Goal: Transaction & Acquisition: Purchase product/service

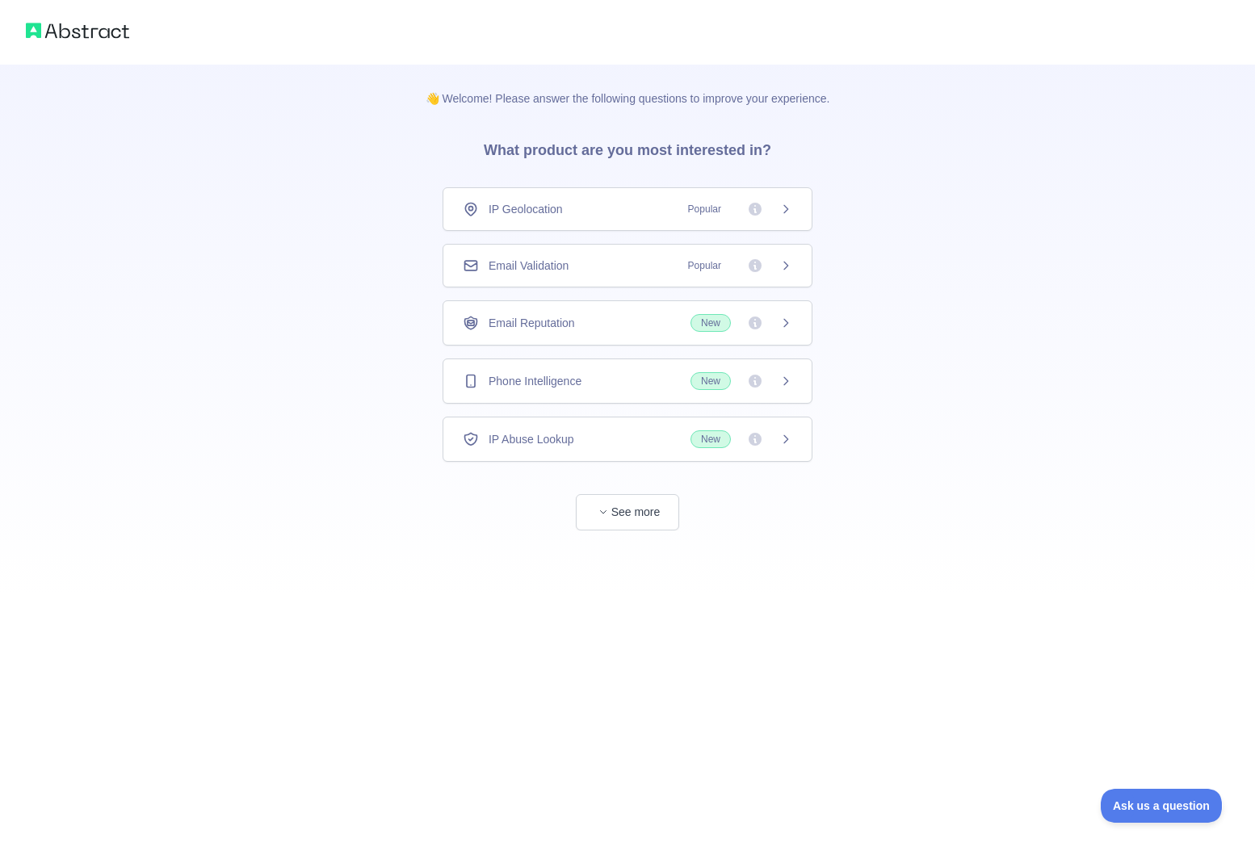
click at [590, 393] on div "Phone Intelligence New" at bounding box center [628, 381] width 370 height 45
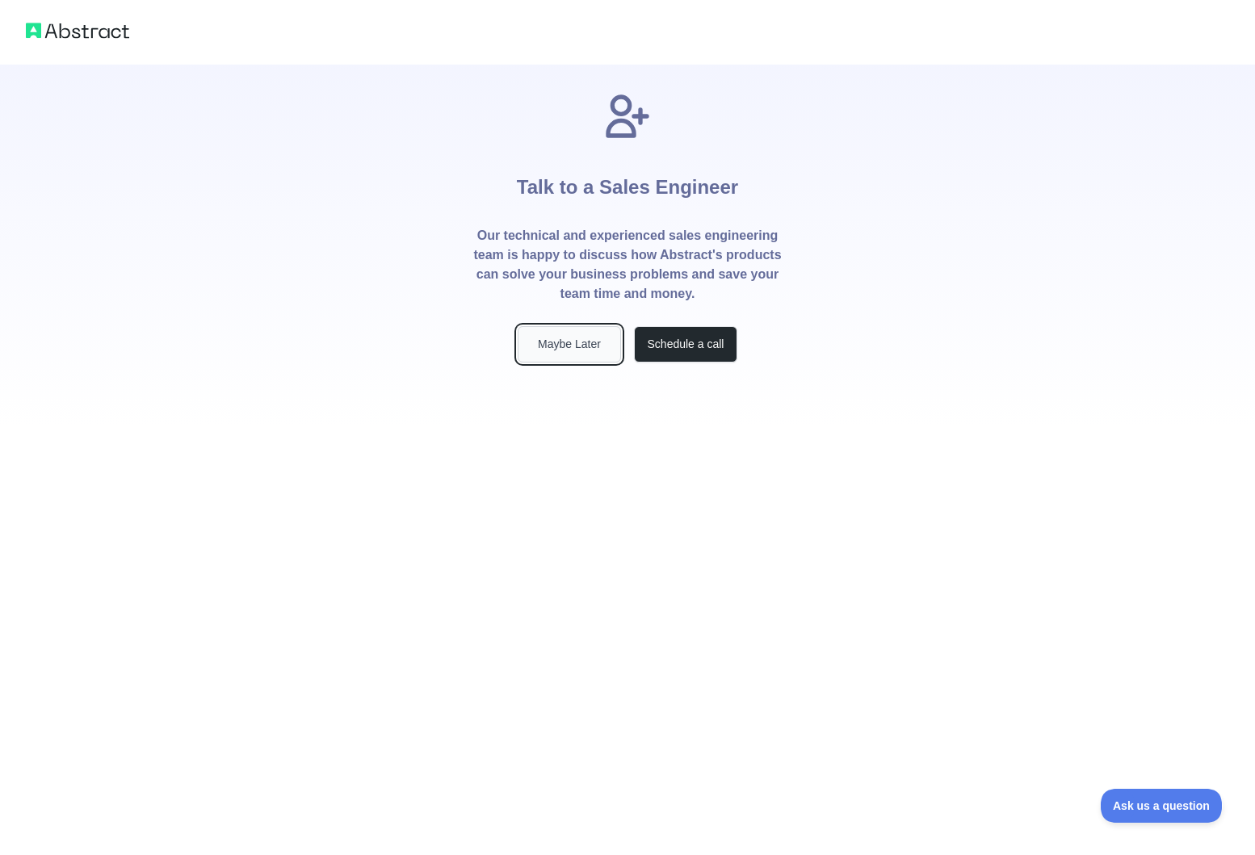
click at [594, 342] on button "Maybe Later" at bounding box center [569, 344] width 103 height 36
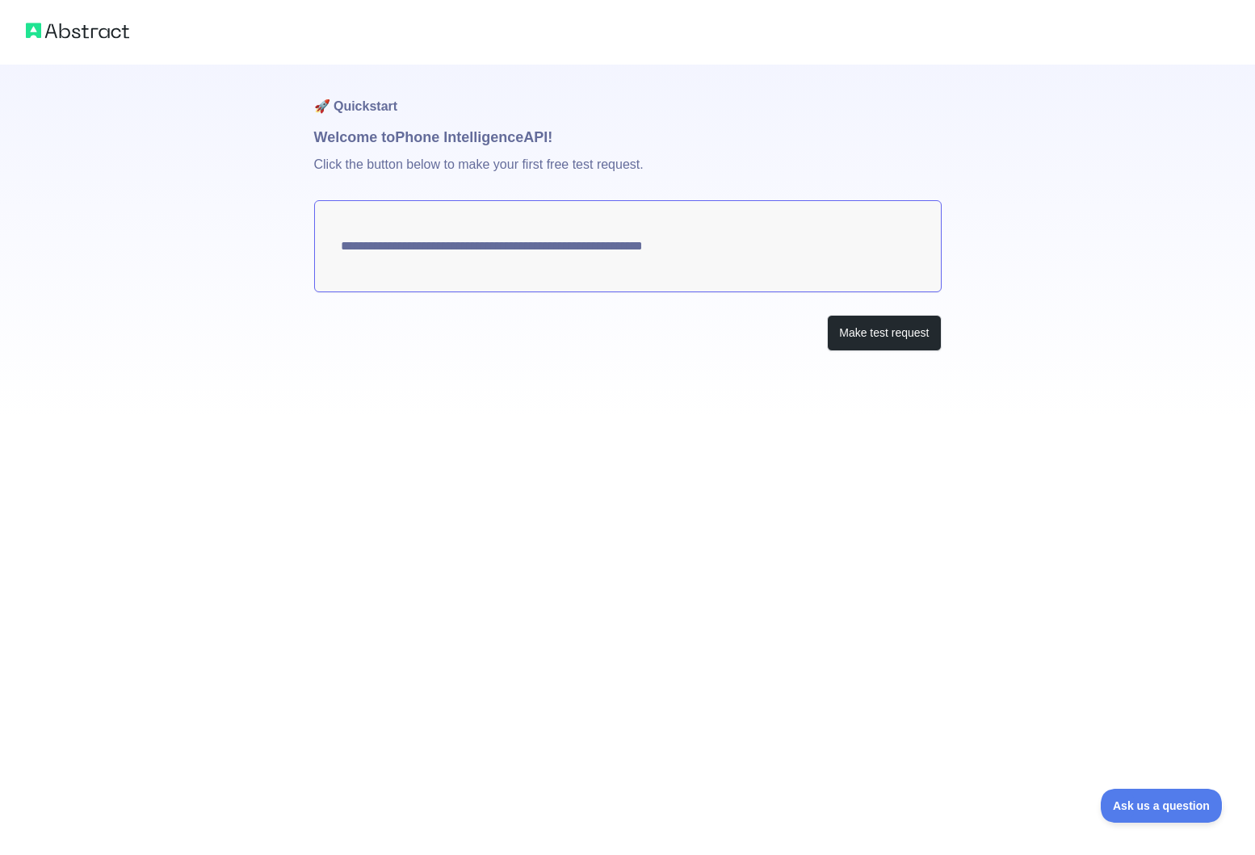
click at [69, 22] on img at bounding box center [77, 30] width 103 height 23
click at [451, 113] on h1 "🚀 Quickstart" at bounding box center [628, 95] width 628 height 61
click at [451, 150] on p "Click the button below to make your first free test request." at bounding box center [628, 175] width 628 height 52
click at [451, 164] on p "Click the button below to make your first free test request." at bounding box center [628, 175] width 628 height 52
click at [496, 267] on textarea "**********" at bounding box center [628, 246] width 628 height 92
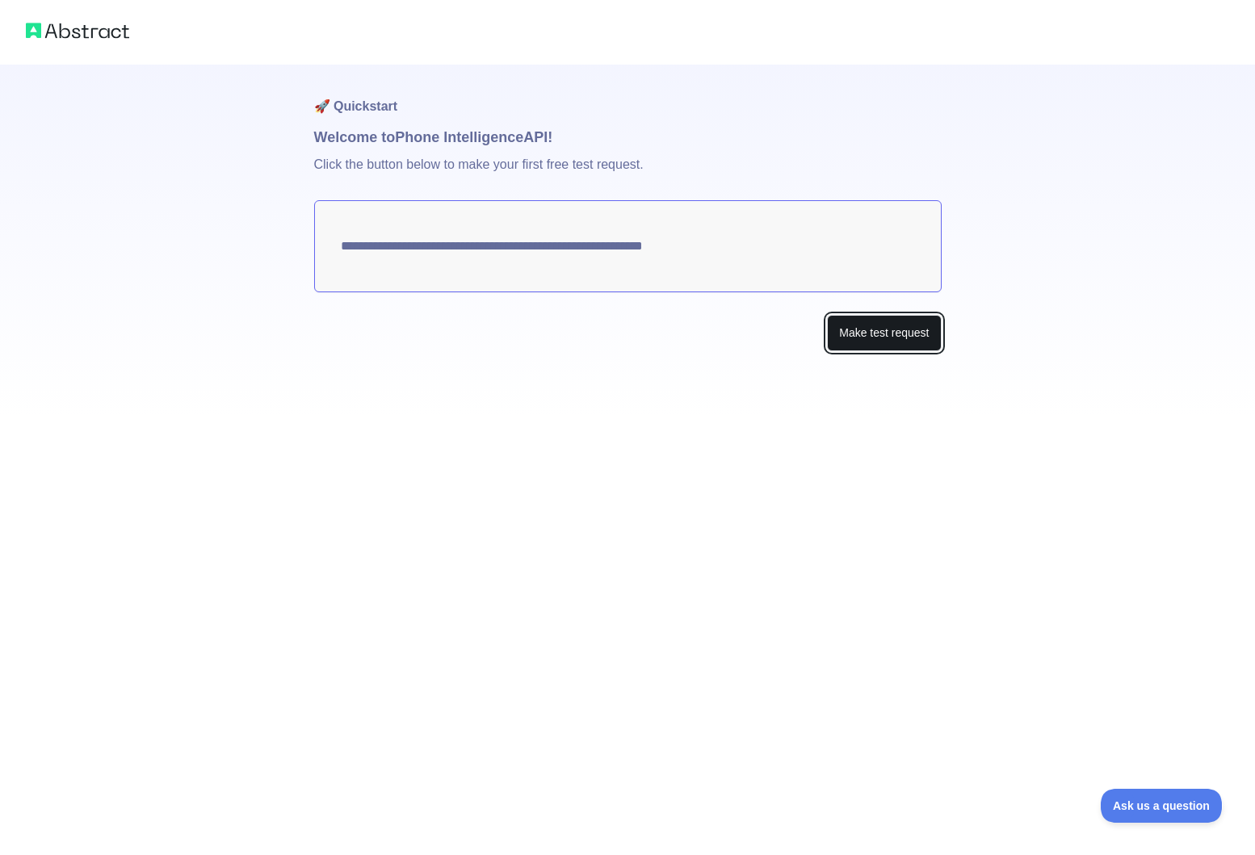
click at [867, 332] on button "Make test request" at bounding box center [884, 333] width 114 height 36
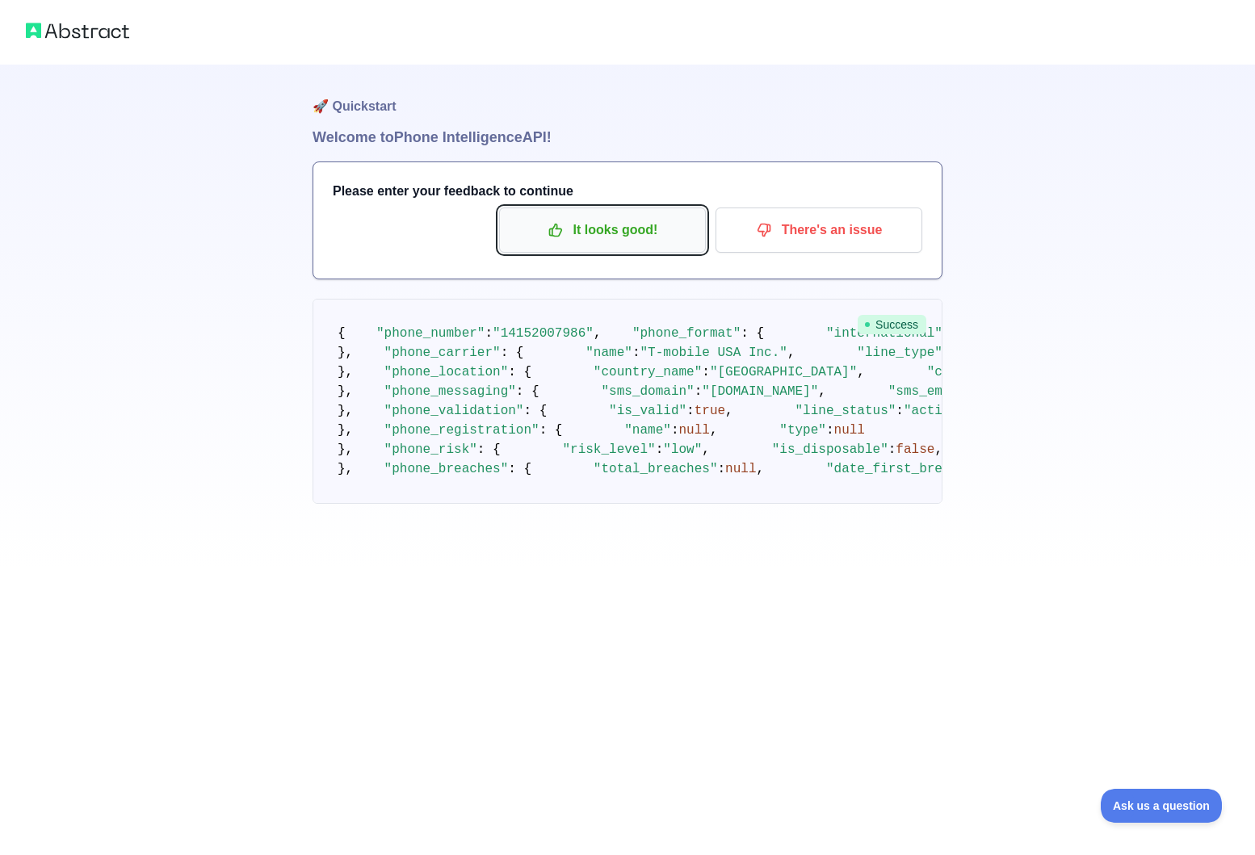
click at [668, 232] on p "It looks good!" at bounding box center [602, 229] width 183 height 27
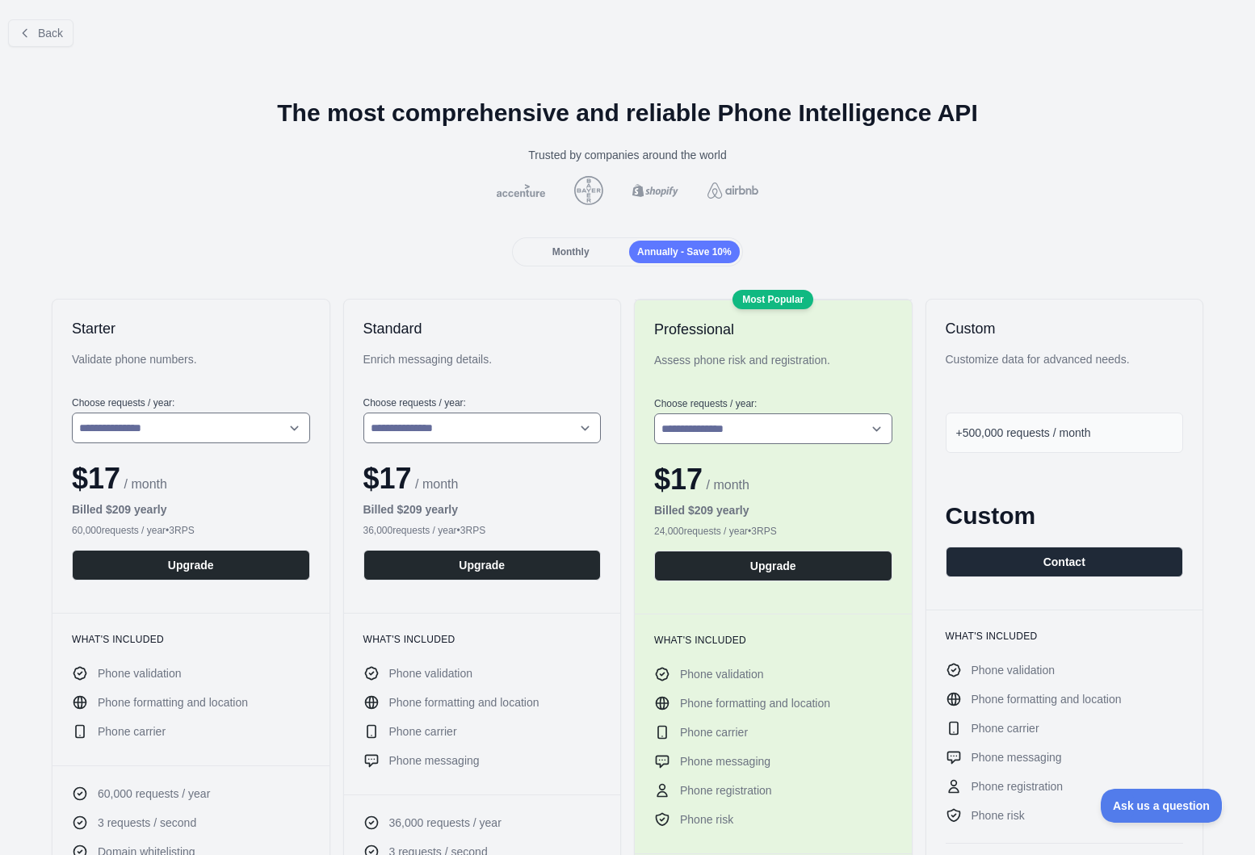
click at [569, 239] on div "Monthly Annually - Save 10%" at bounding box center [627, 251] width 230 height 29
click at [30, 37] on icon at bounding box center [25, 33] width 13 height 13
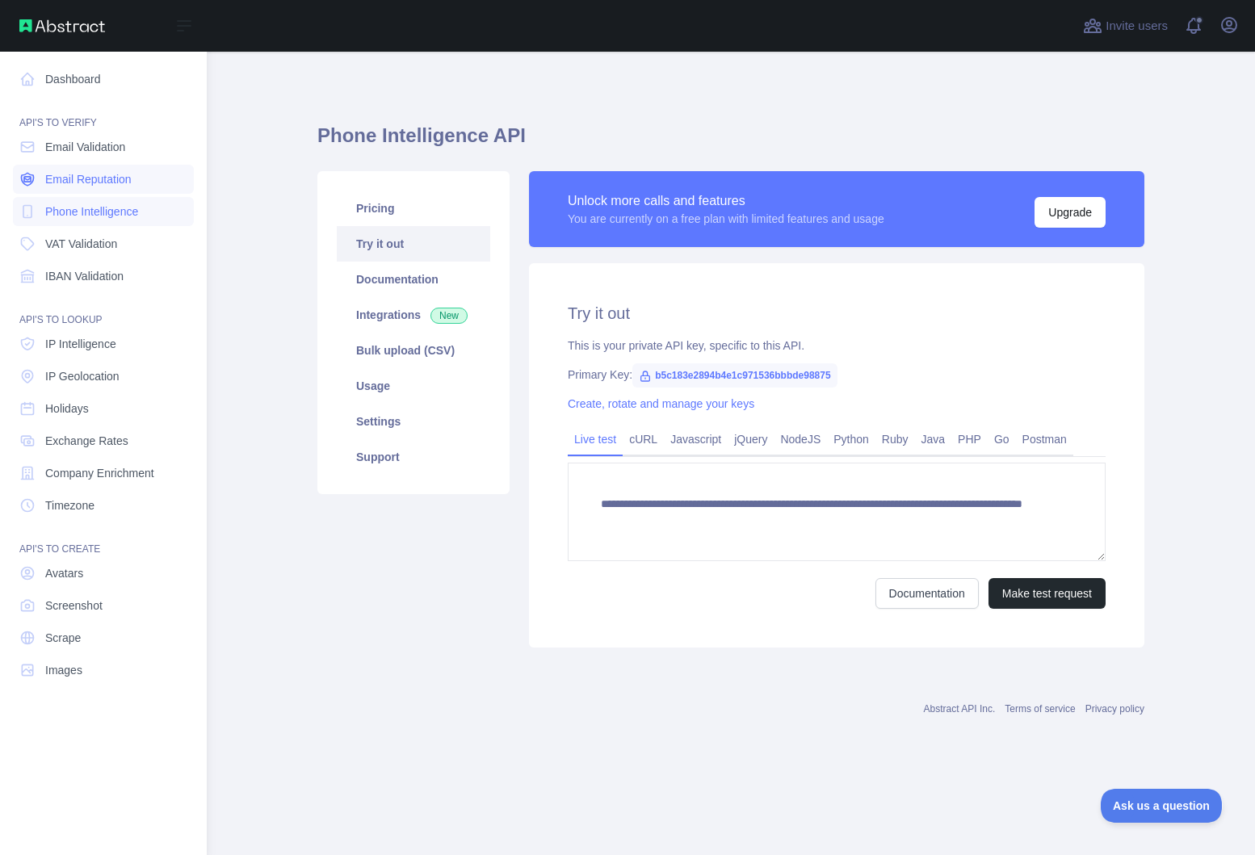
click at [108, 191] on link "Email Reputation" at bounding box center [103, 179] width 181 height 29
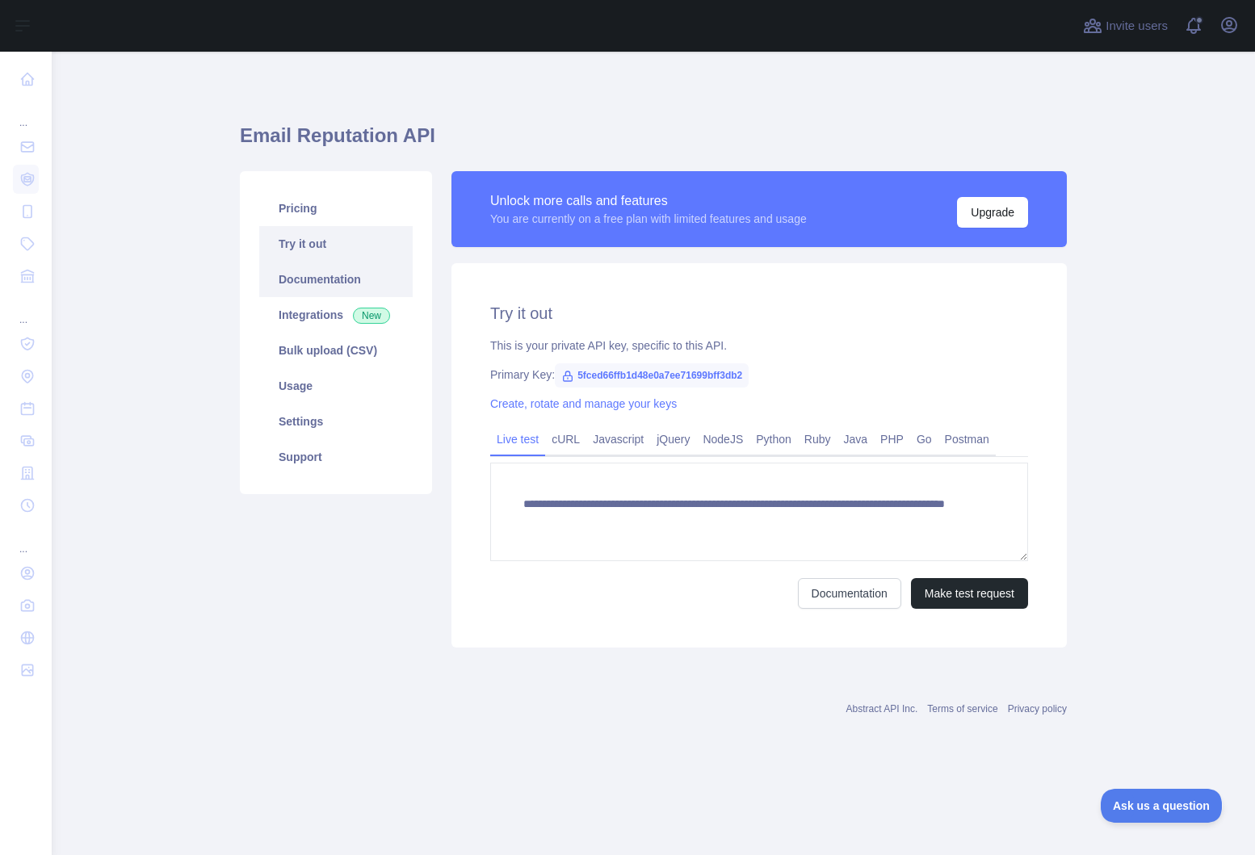
click at [394, 276] on link "Documentation" at bounding box center [335, 280] width 153 height 36
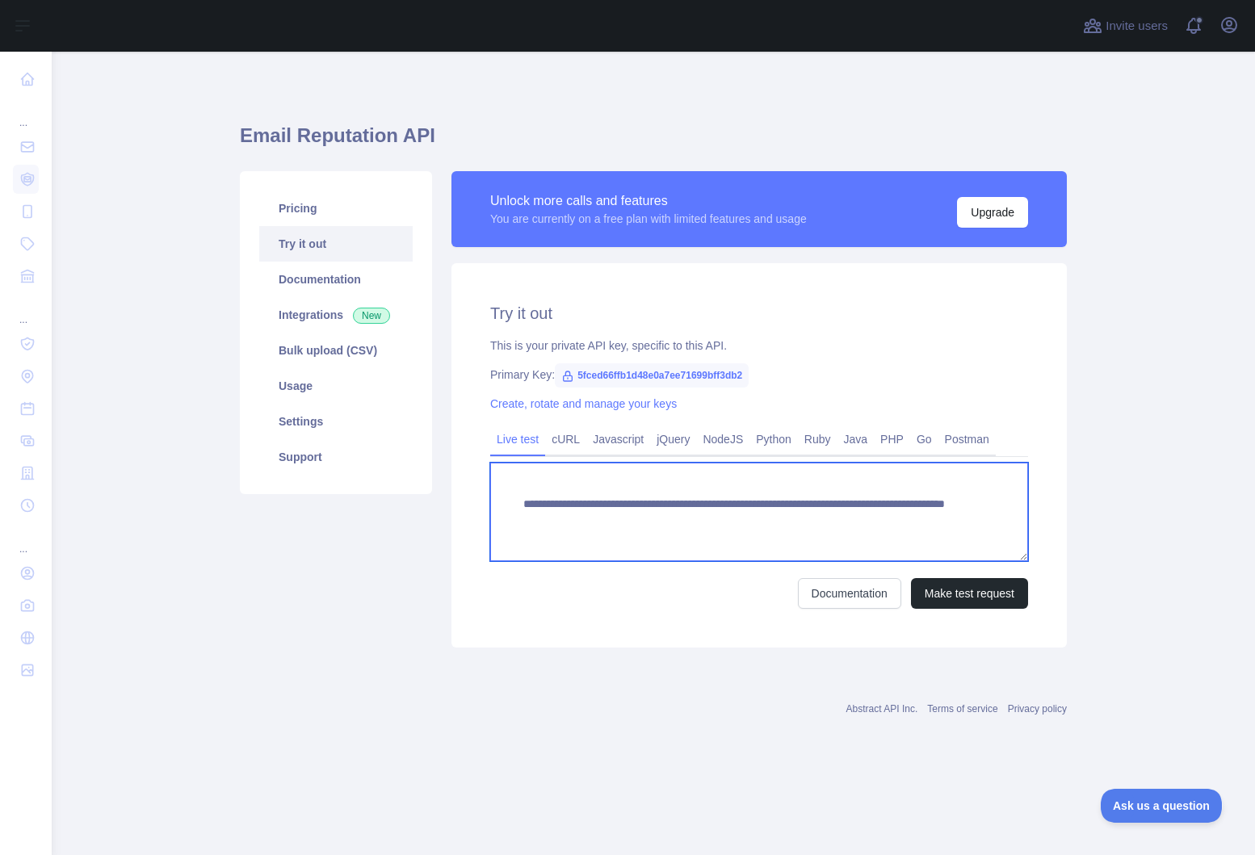
click at [800, 507] on textarea "**********" at bounding box center [759, 512] width 538 height 99
click at [871, 522] on textarea "**********" at bounding box center [759, 512] width 538 height 99
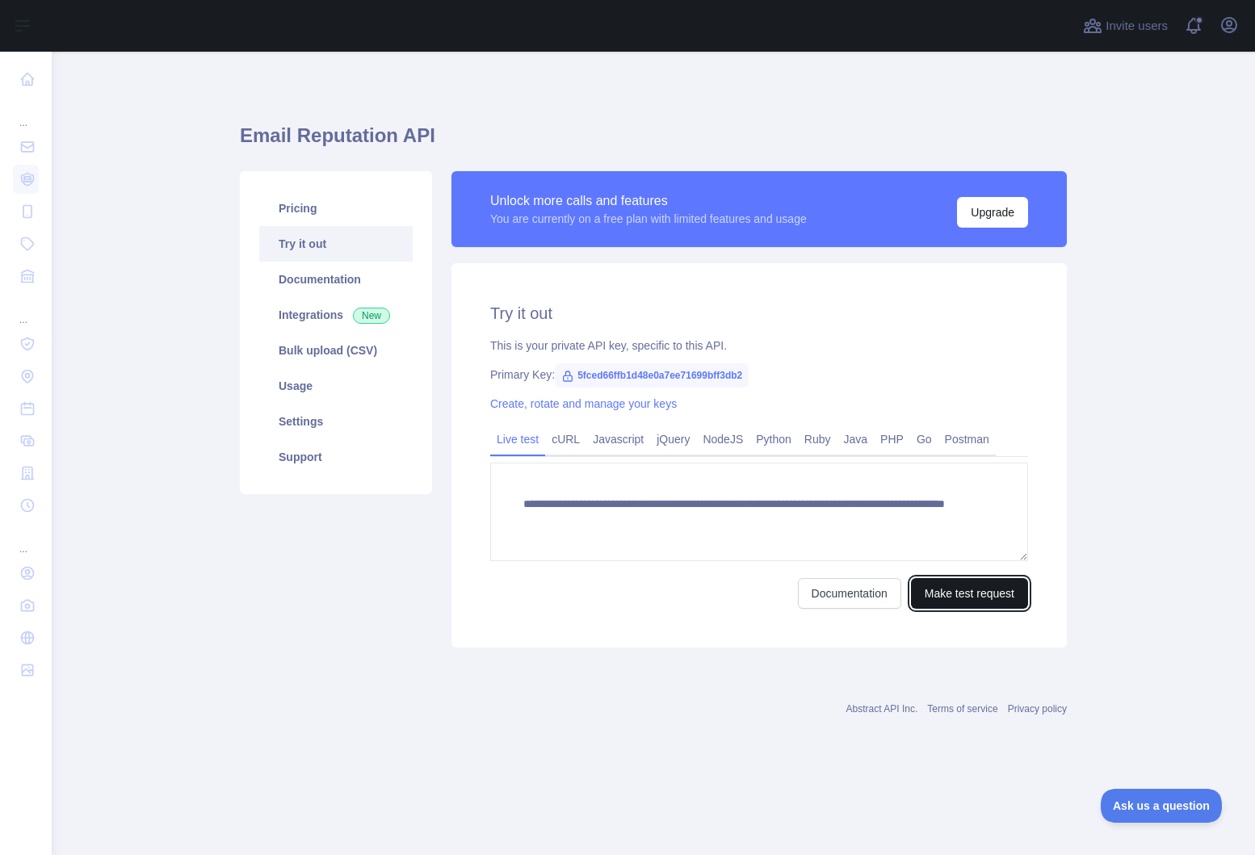
click at [939, 590] on button "Make test request" at bounding box center [969, 593] width 117 height 31
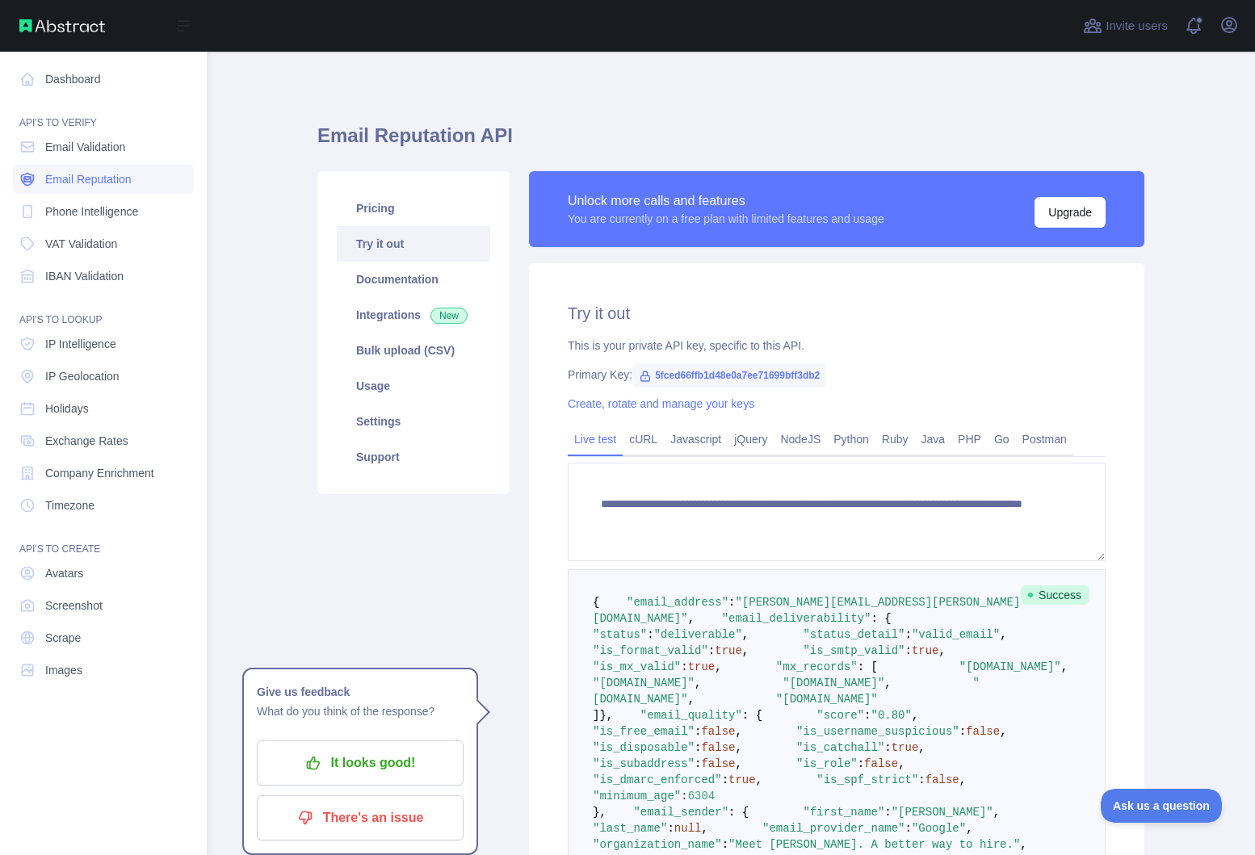
click at [44, 179] on link "Email Reputation" at bounding box center [103, 179] width 181 height 29
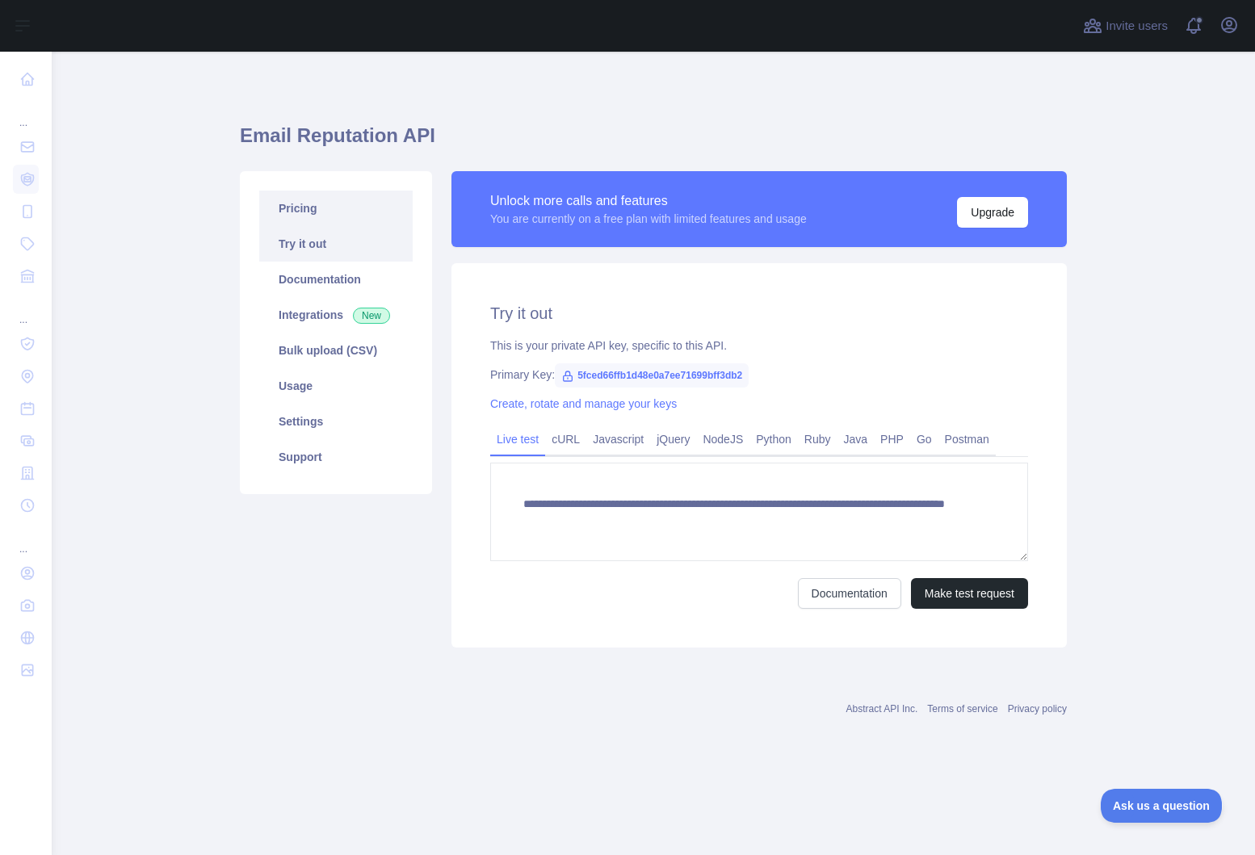
click at [277, 209] on link "Pricing" at bounding box center [335, 209] width 153 height 36
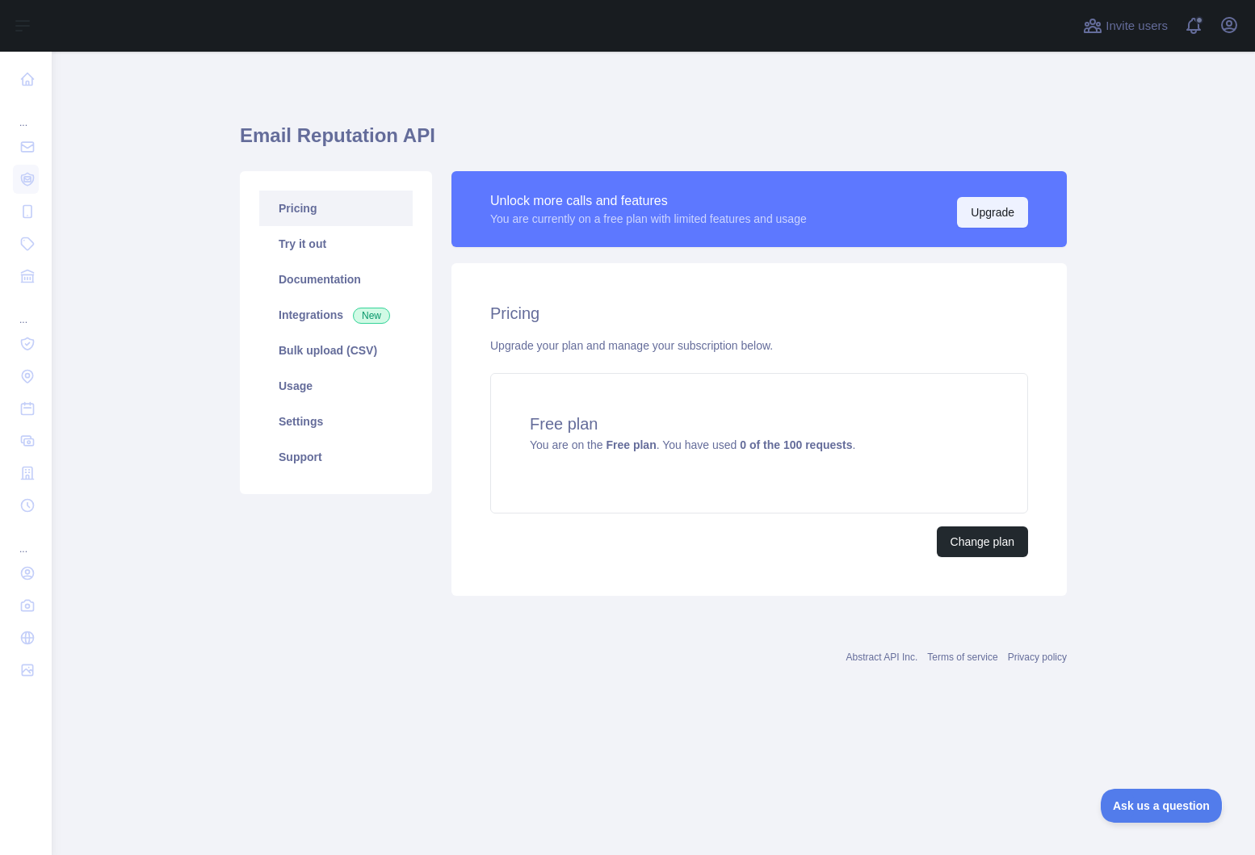
click at [964, 218] on button "Upgrade" at bounding box center [992, 212] width 71 height 31
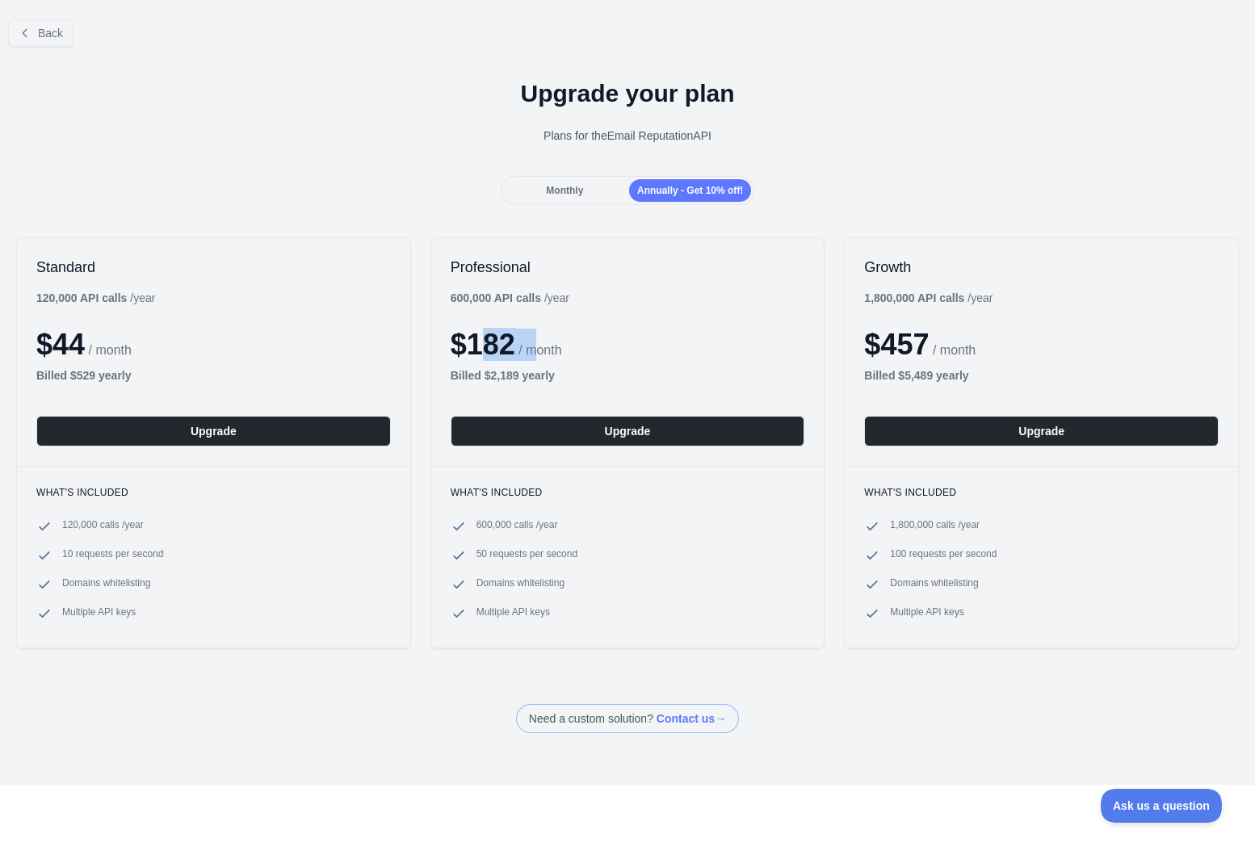
drag, startPoint x: 490, startPoint y: 355, endPoint x: 544, endPoint y: 358, distance: 54.2
click at [544, 358] on div "$ 182 / month" at bounding box center [628, 345] width 355 height 32
click at [544, 357] on span "/ month" at bounding box center [540, 350] width 43 height 14
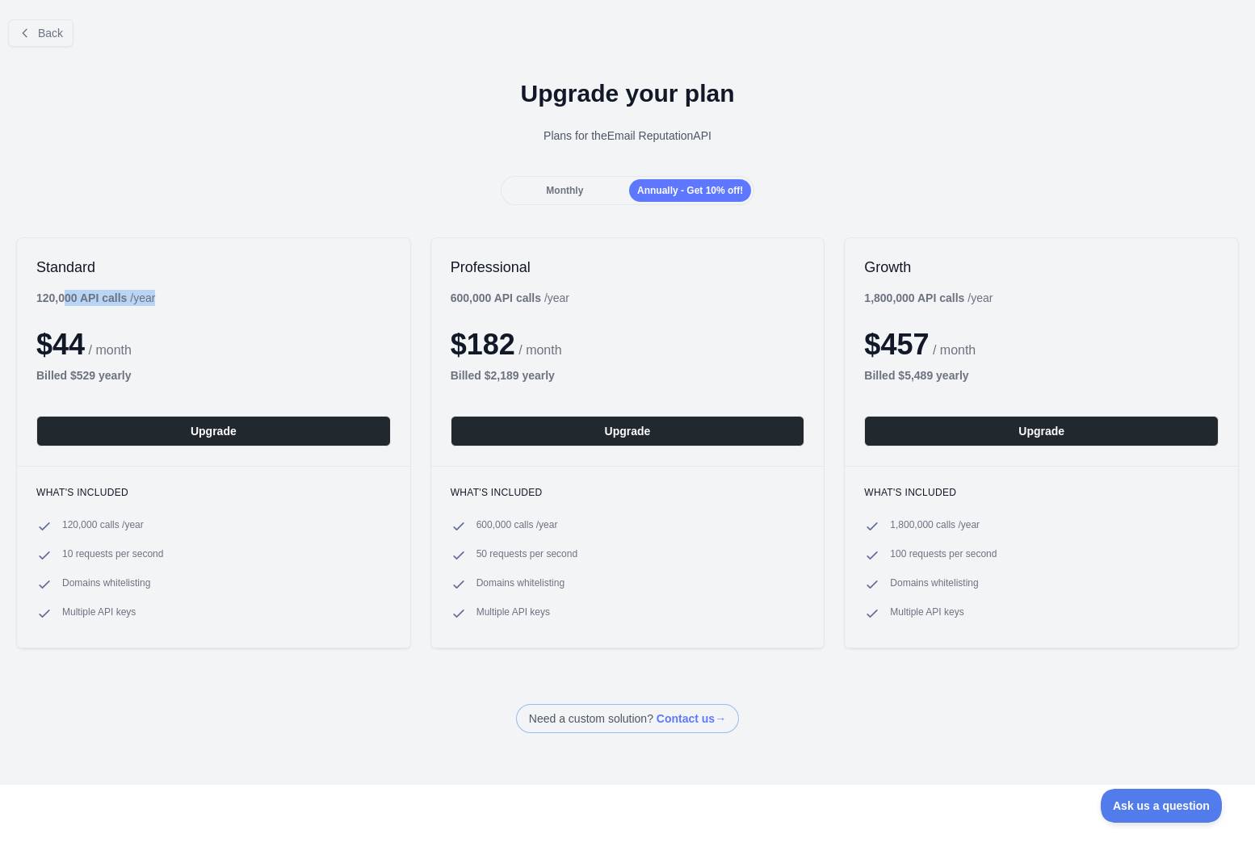
drag, startPoint x: 69, startPoint y: 295, endPoint x: 183, endPoint y: 297, distance: 114.7
click at [183, 297] on div "Standard 120,000 API calls / year $ 44 / month Billed $ 529 yearly Upgrade" at bounding box center [213, 352] width 393 height 228
click at [183, 296] on div "Standard 120,000 API calls / year $ 44 / month Billed $ 529 yearly Upgrade" at bounding box center [213, 352] width 393 height 228
click at [35, 40] on button "Back" at bounding box center [40, 32] width 65 height 27
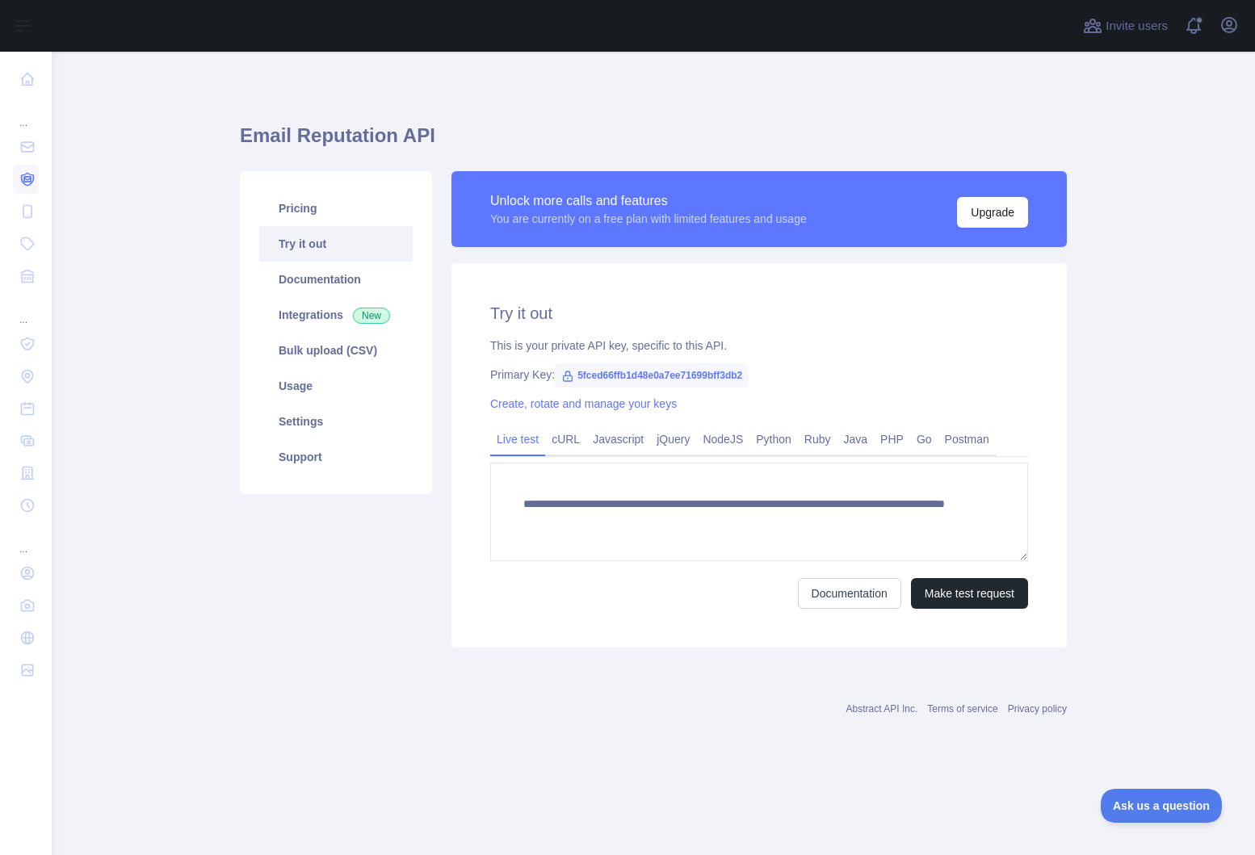
click at [26, 179] on icon at bounding box center [27, 179] width 6 height 5
click at [26, 153] on icon at bounding box center [27, 147] width 16 height 16
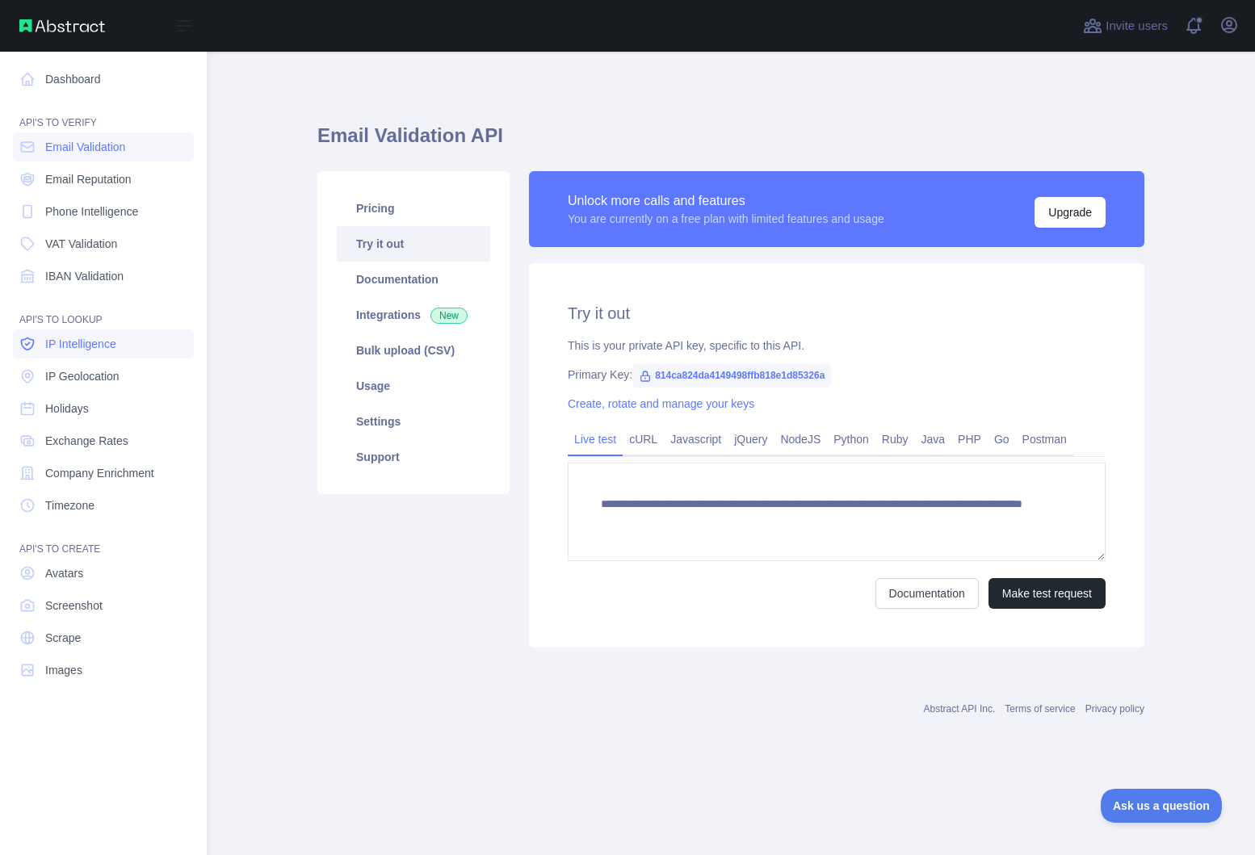
click at [75, 348] on span "IP Intelligence" at bounding box center [80, 344] width 71 height 16
click at [70, 373] on span "IP Geolocation" at bounding box center [82, 376] width 74 height 16
click at [67, 355] on link "IP Intelligence" at bounding box center [103, 344] width 181 height 29
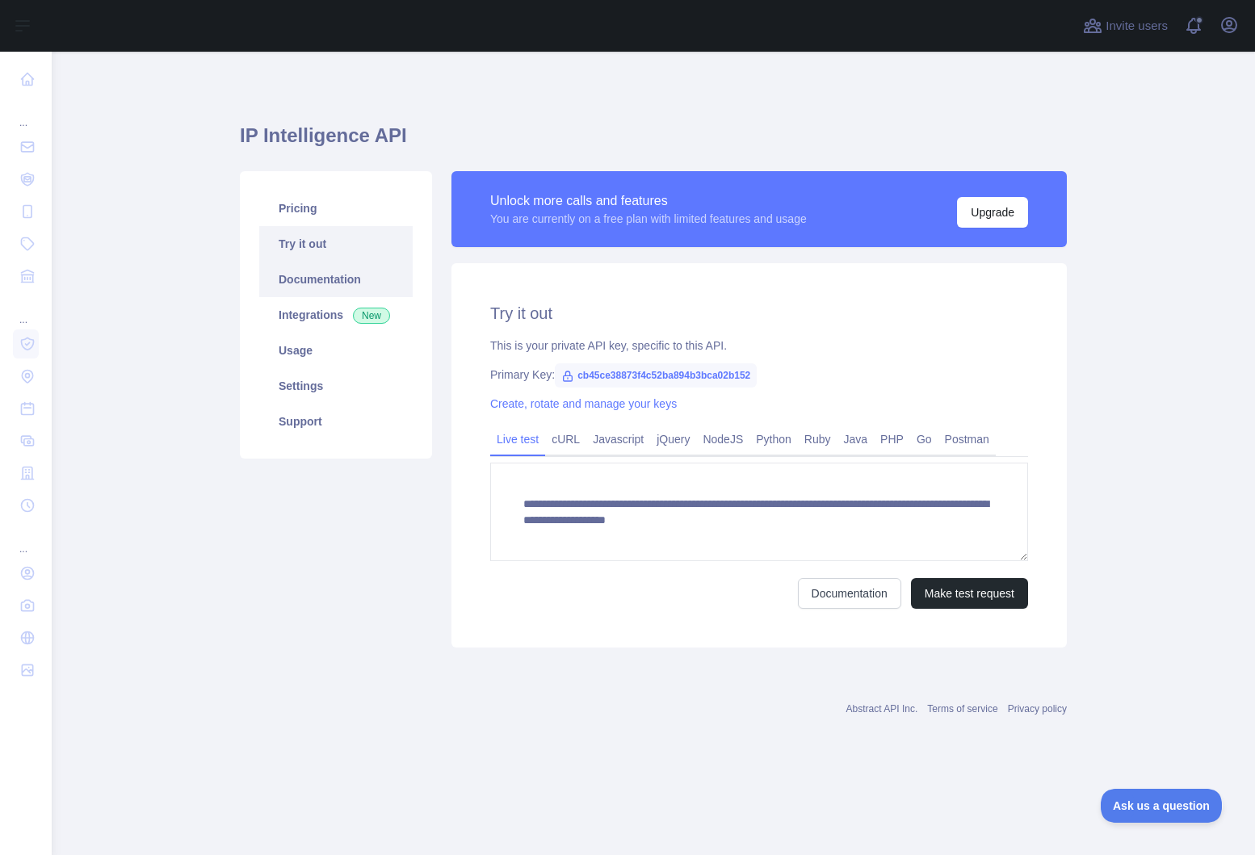
click at [303, 290] on link "Documentation" at bounding box center [335, 280] width 153 height 36
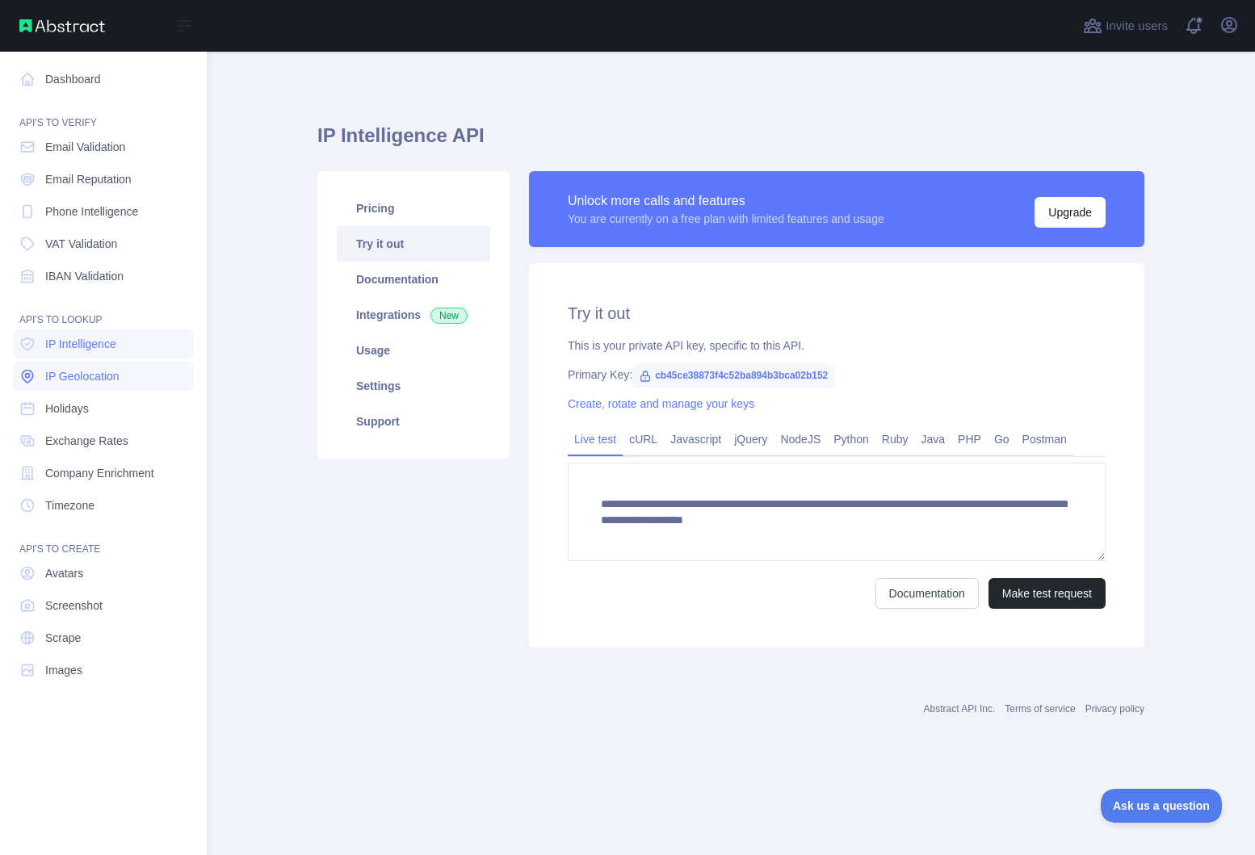
click at [72, 378] on span "IP Geolocation" at bounding box center [82, 376] width 74 height 16
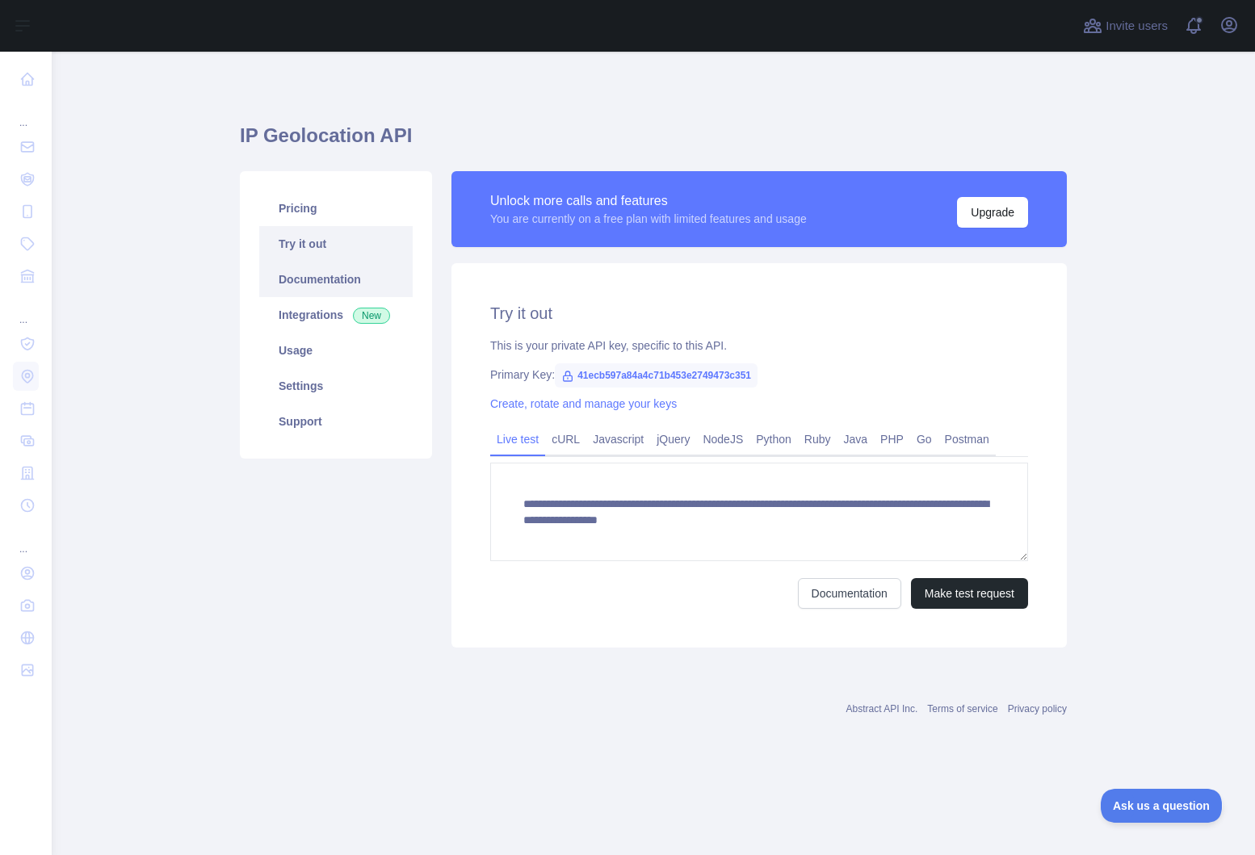
click at [309, 279] on link "Documentation" at bounding box center [335, 280] width 153 height 36
click at [334, 201] on link "Pricing" at bounding box center [335, 209] width 153 height 36
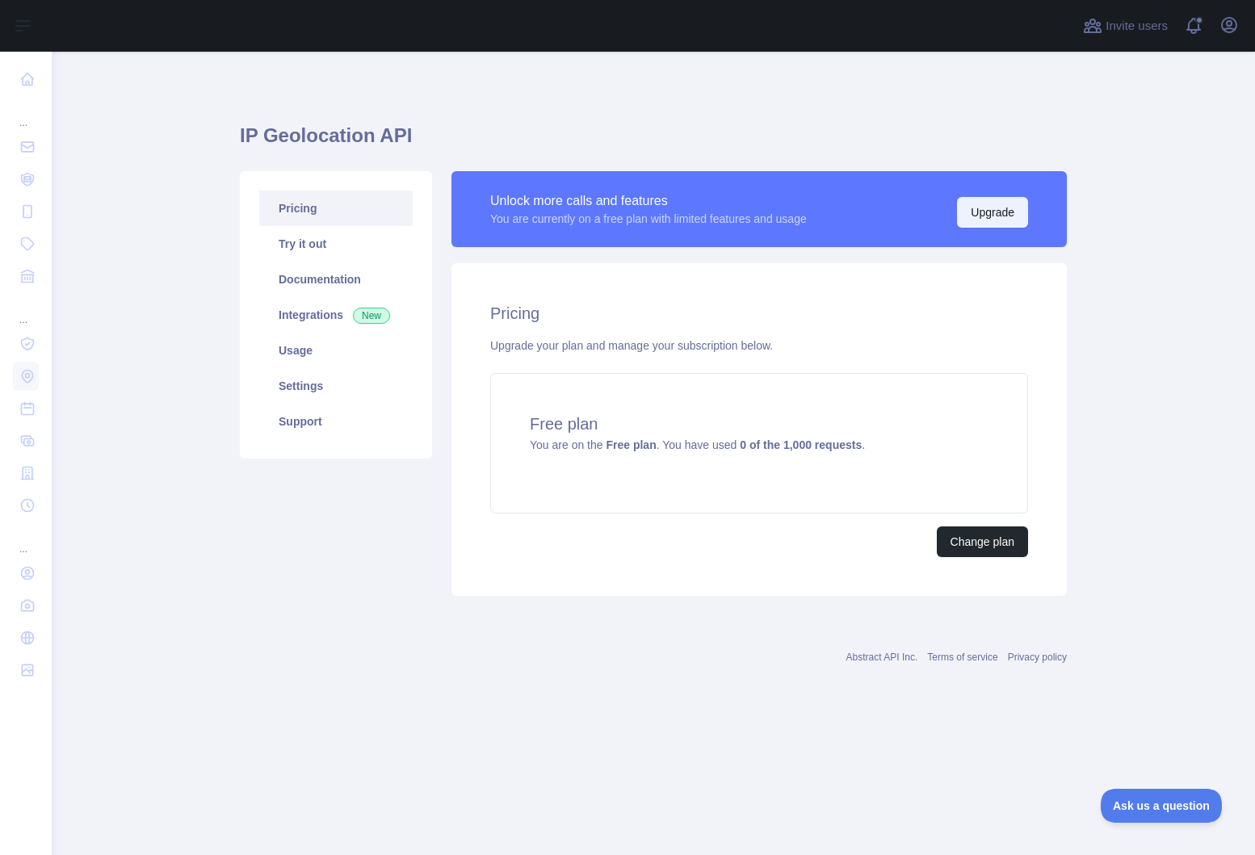
click at [985, 220] on button "Upgrade" at bounding box center [992, 212] width 71 height 31
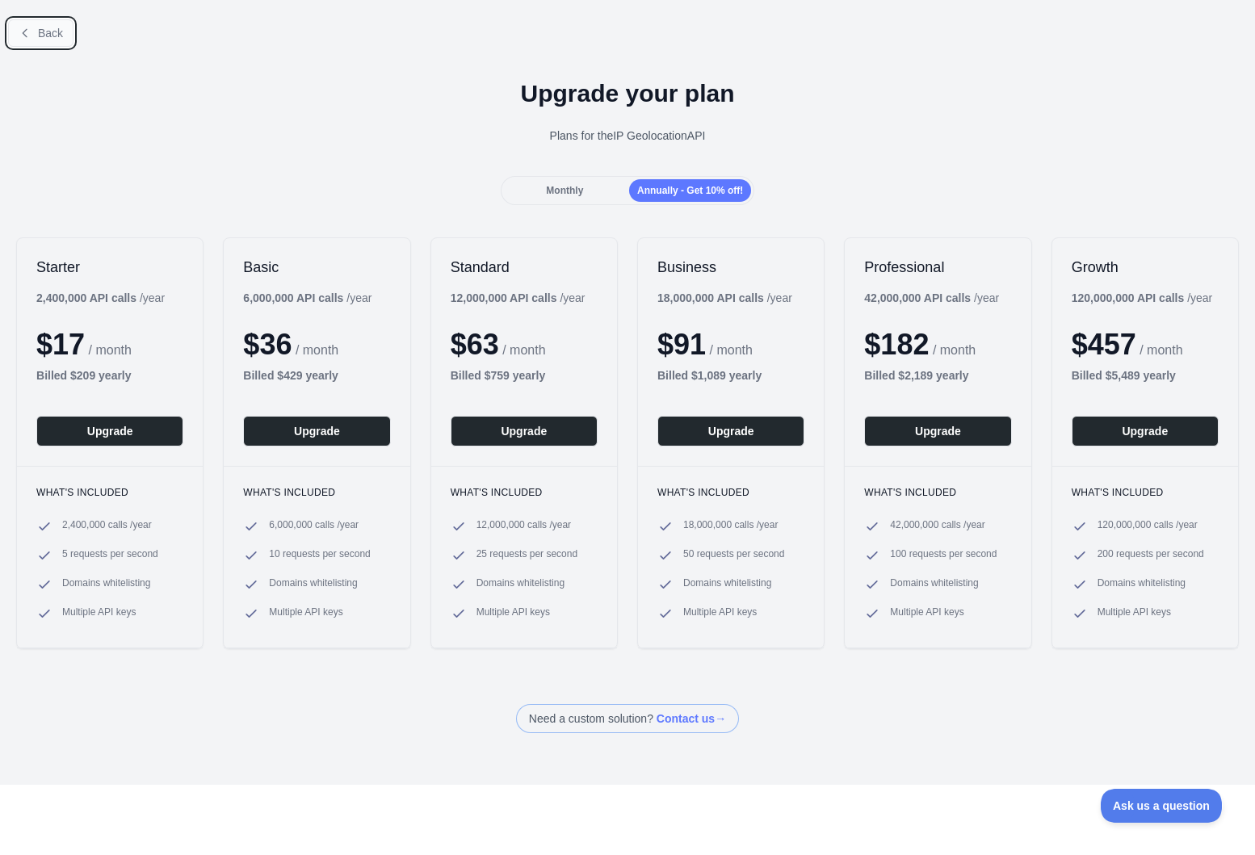
click at [61, 33] on span "Back" at bounding box center [50, 33] width 25 height 13
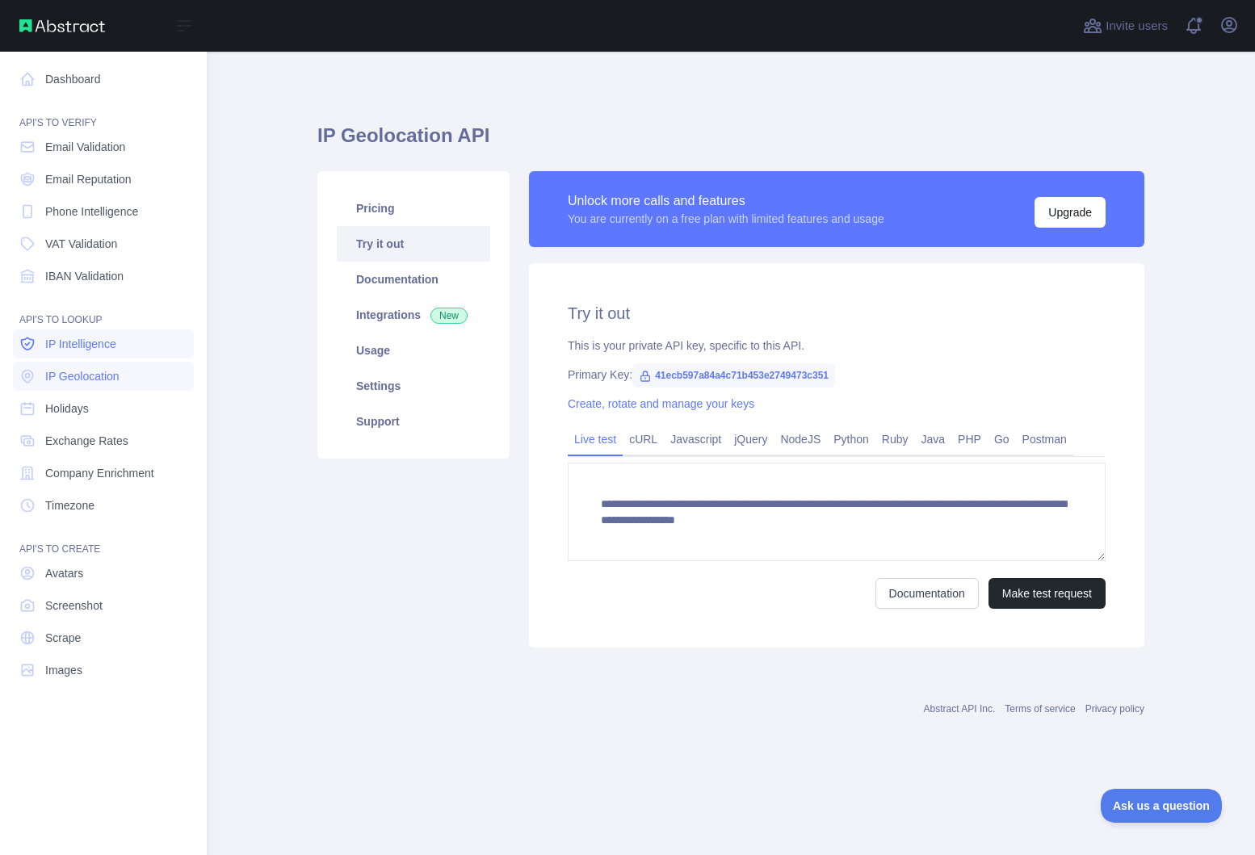
click at [74, 342] on span "IP Intelligence" at bounding box center [80, 344] width 71 height 16
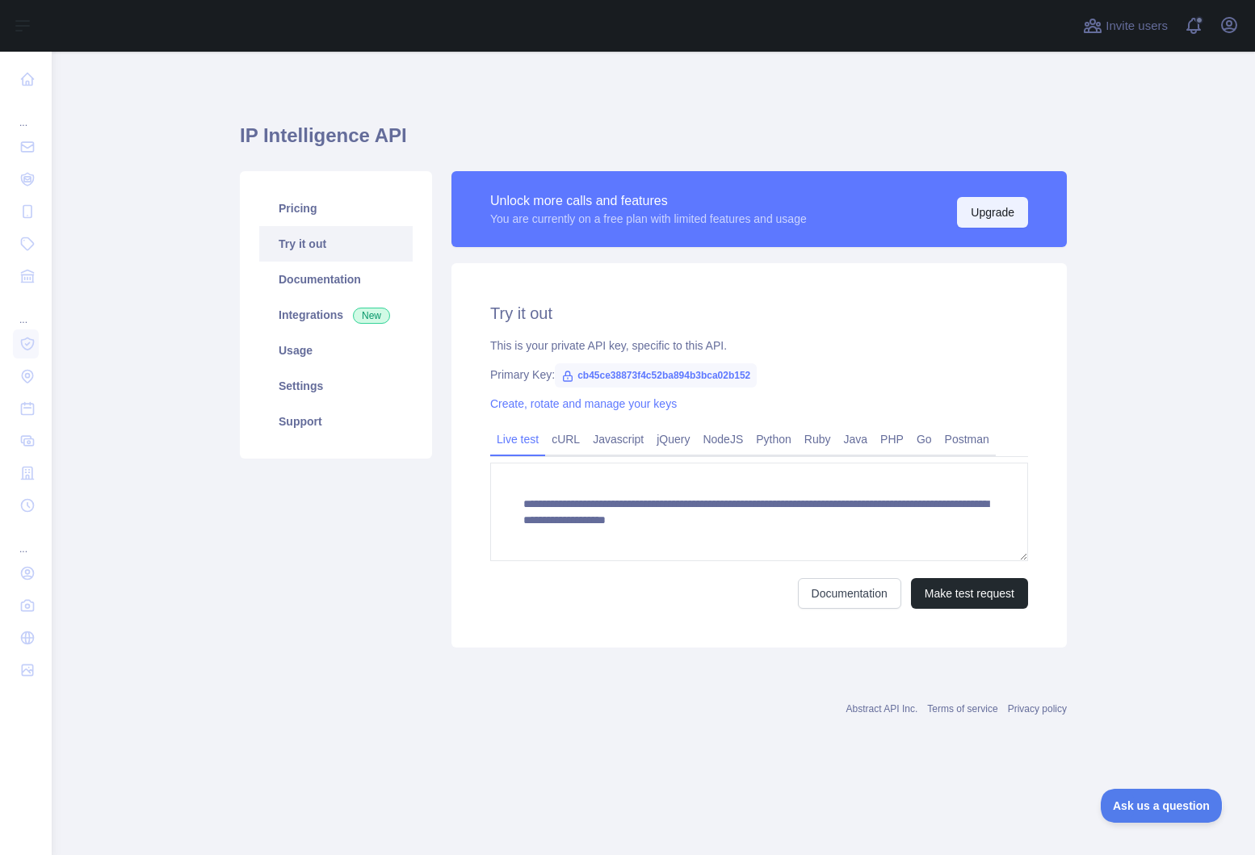
click at [998, 216] on button "Upgrade" at bounding box center [992, 212] width 71 height 31
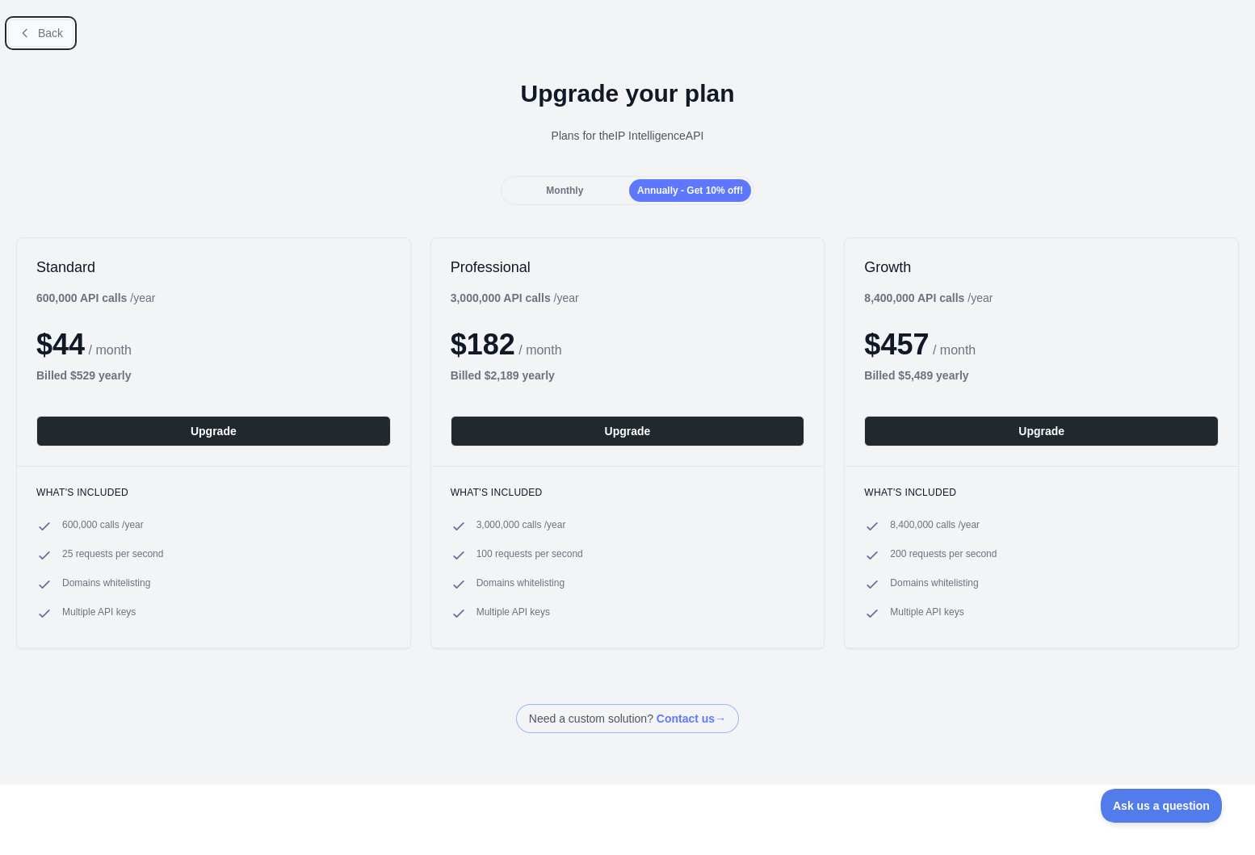
click at [46, 36] on span "Back" at bounding box center [50, 33] width 25 height 13
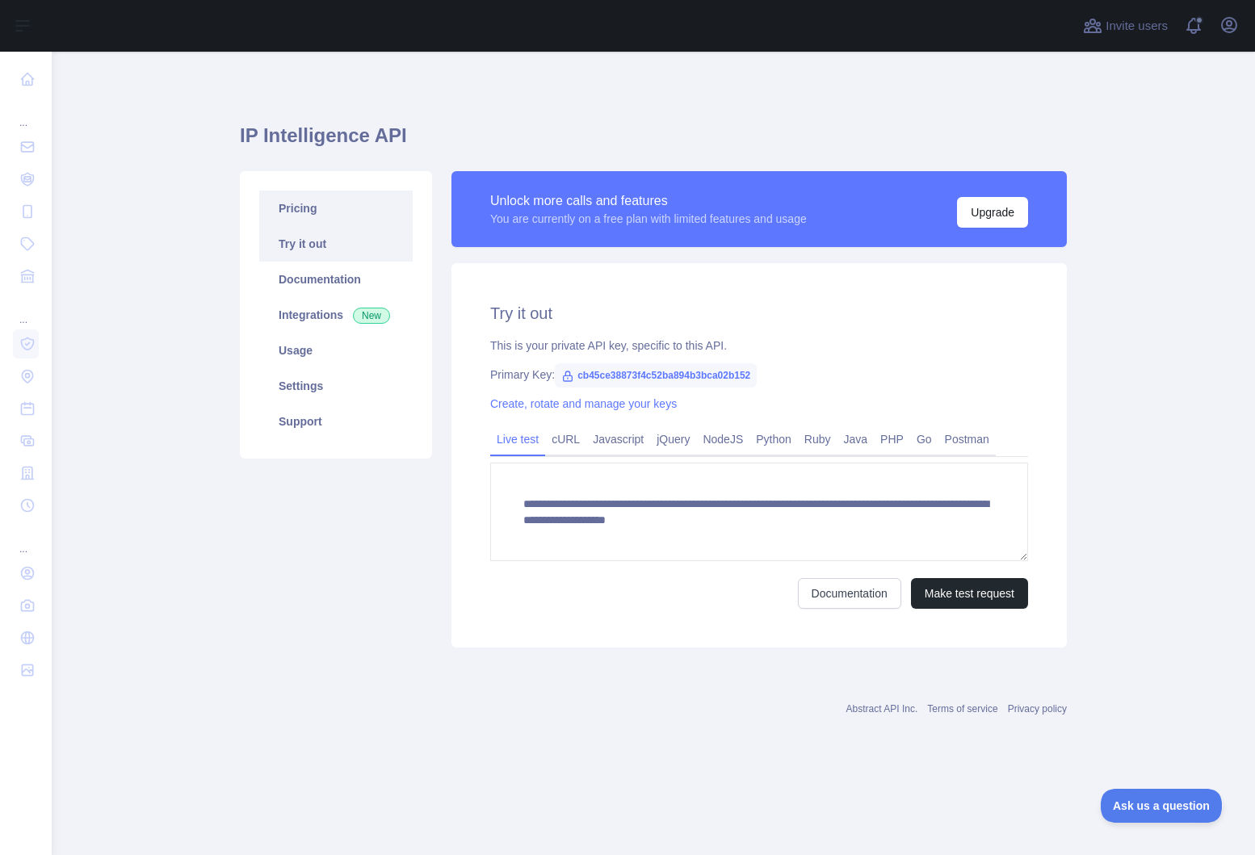
click at [304, 200] on link "Pricing" at bounding box center [335, 209] width 153 height 36
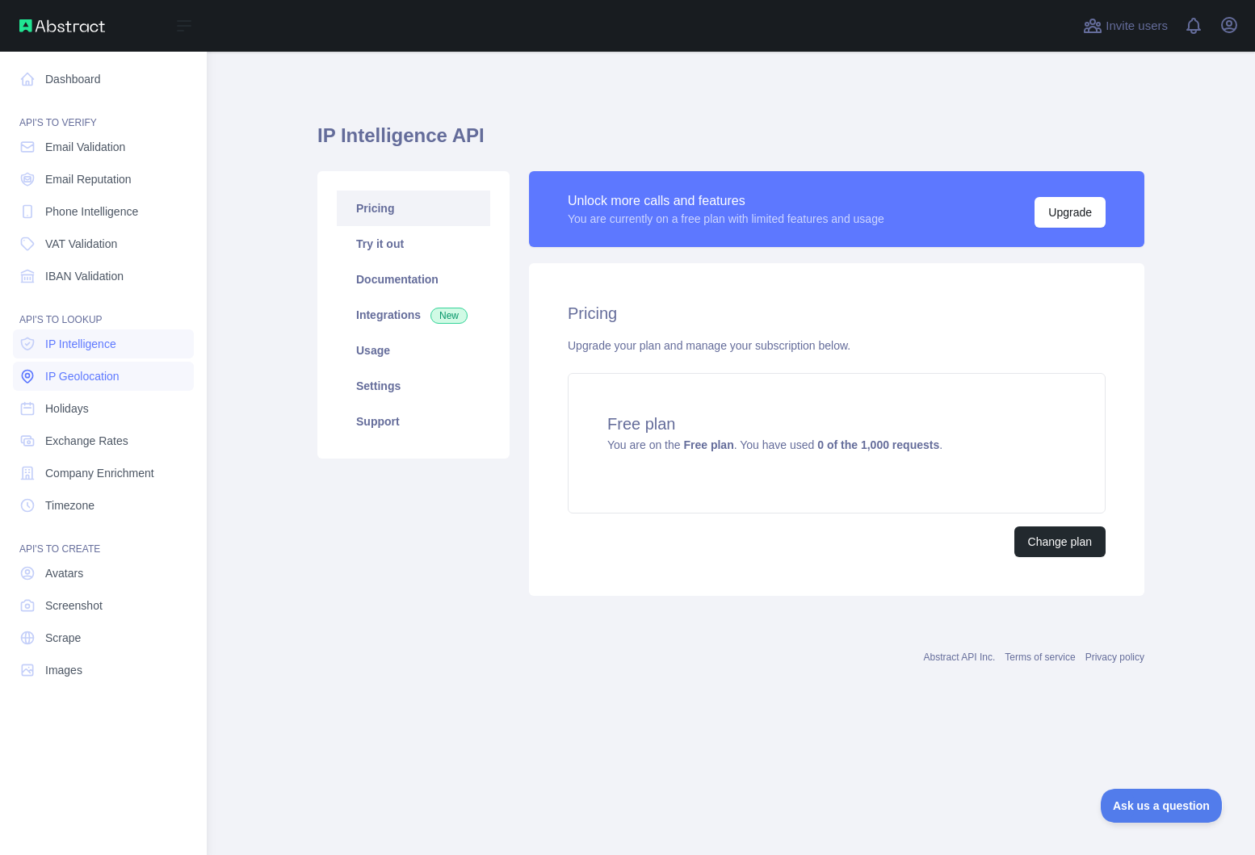
click at [60, 375] on span "IP Geolocation" at bounding box center [82, 376] width 74 height 16
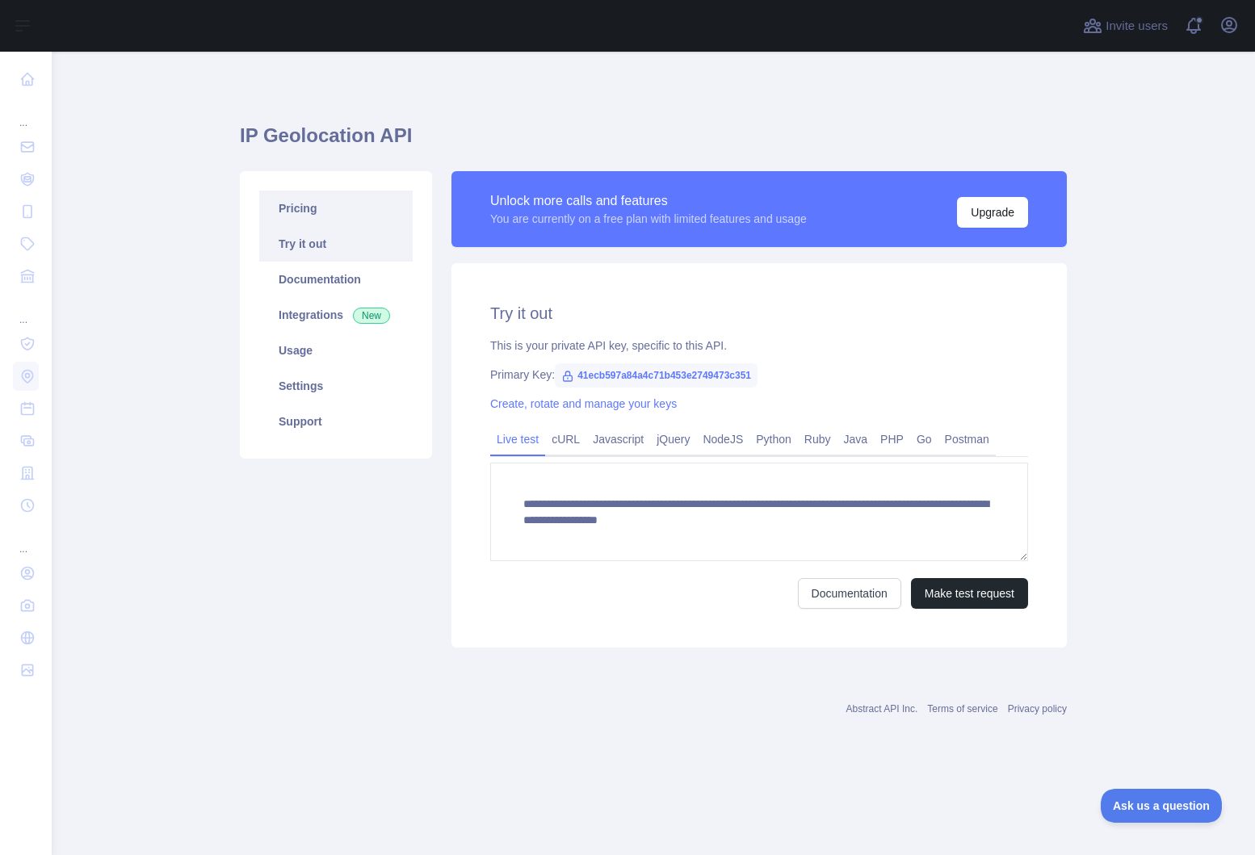
click at [340, 199] on link "Pricing" at bounding box center [335, 209] width 153 height 36
click at [302, 207] on link "Pricing" at bounding box center [335, 209] width 153 height 36
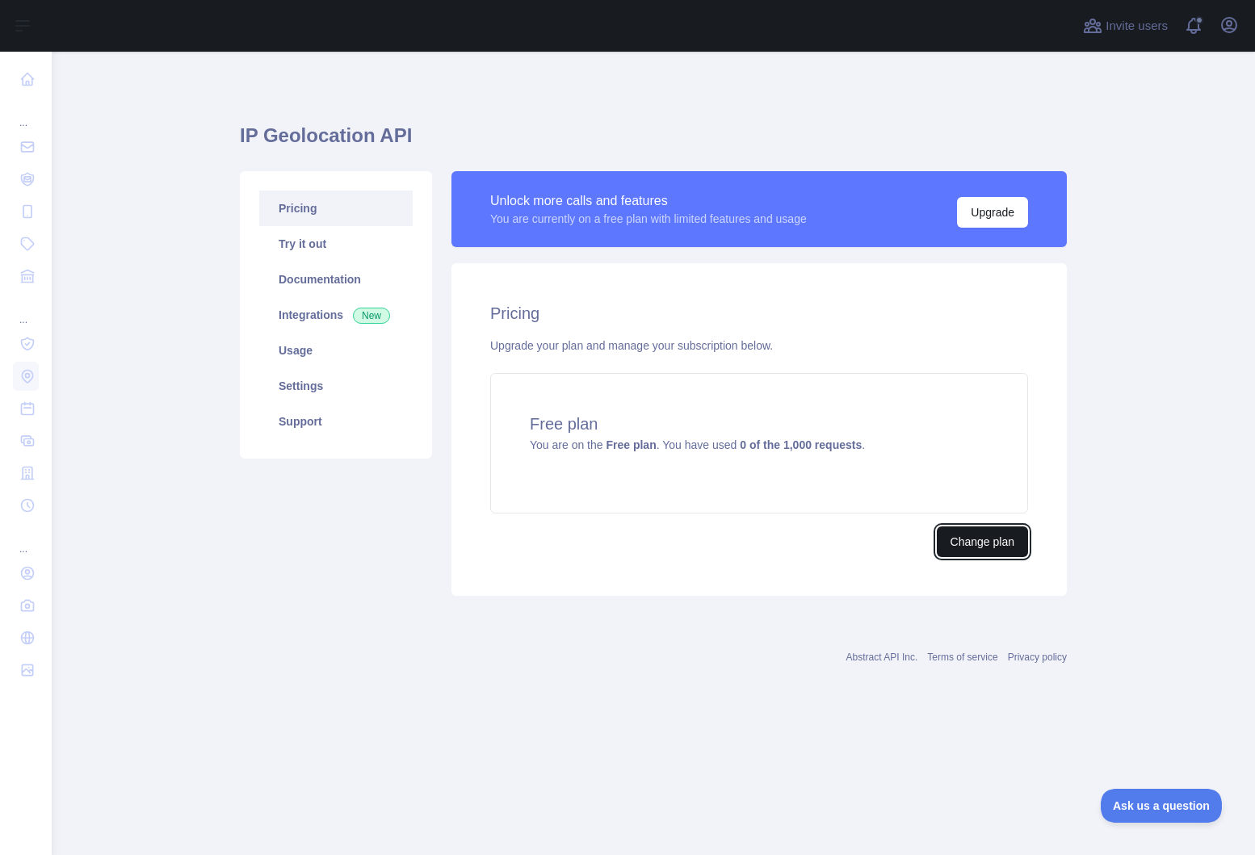
click at [964, 548] on button "Change plan" at bounding box center [982, 542] width 91 height 31
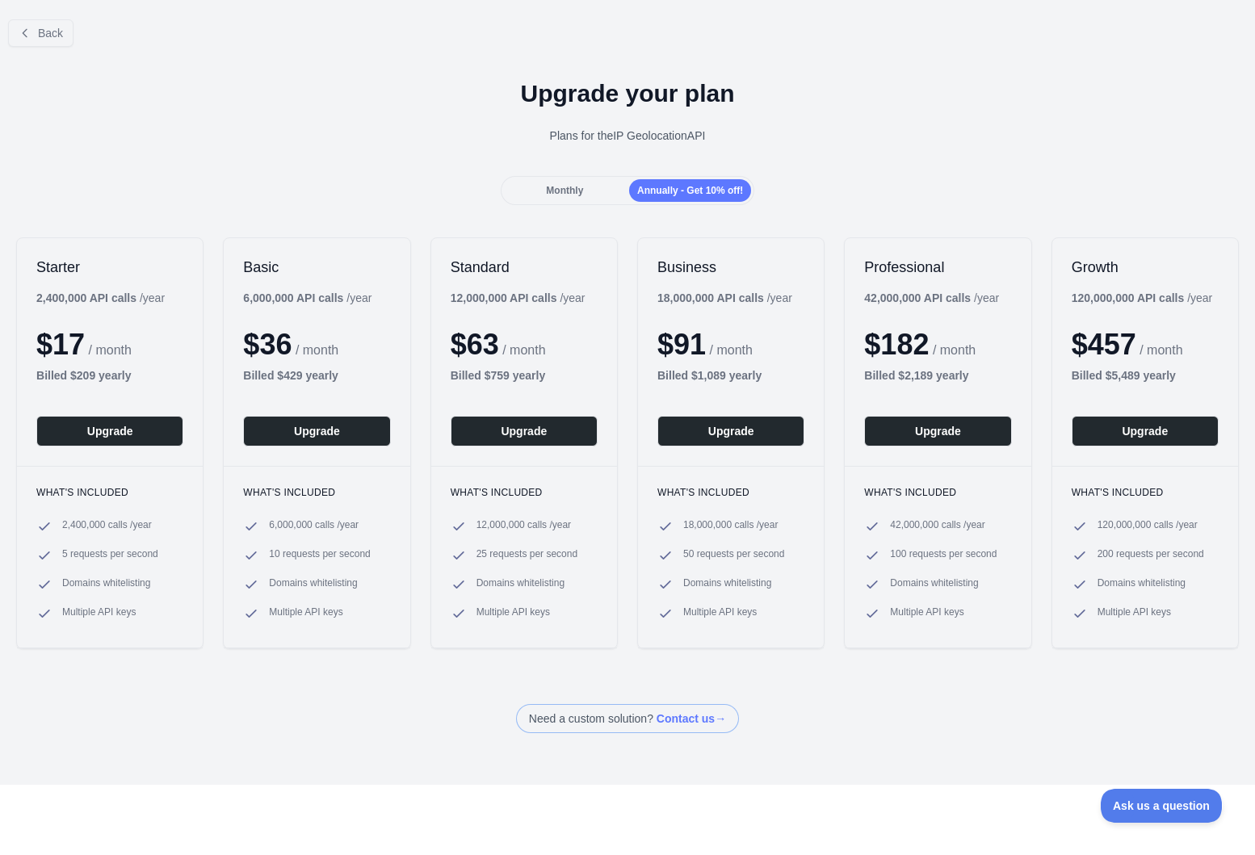
click at [585, 187] on div "Monthly" at bounding box center [565, 190] width 122 height 23
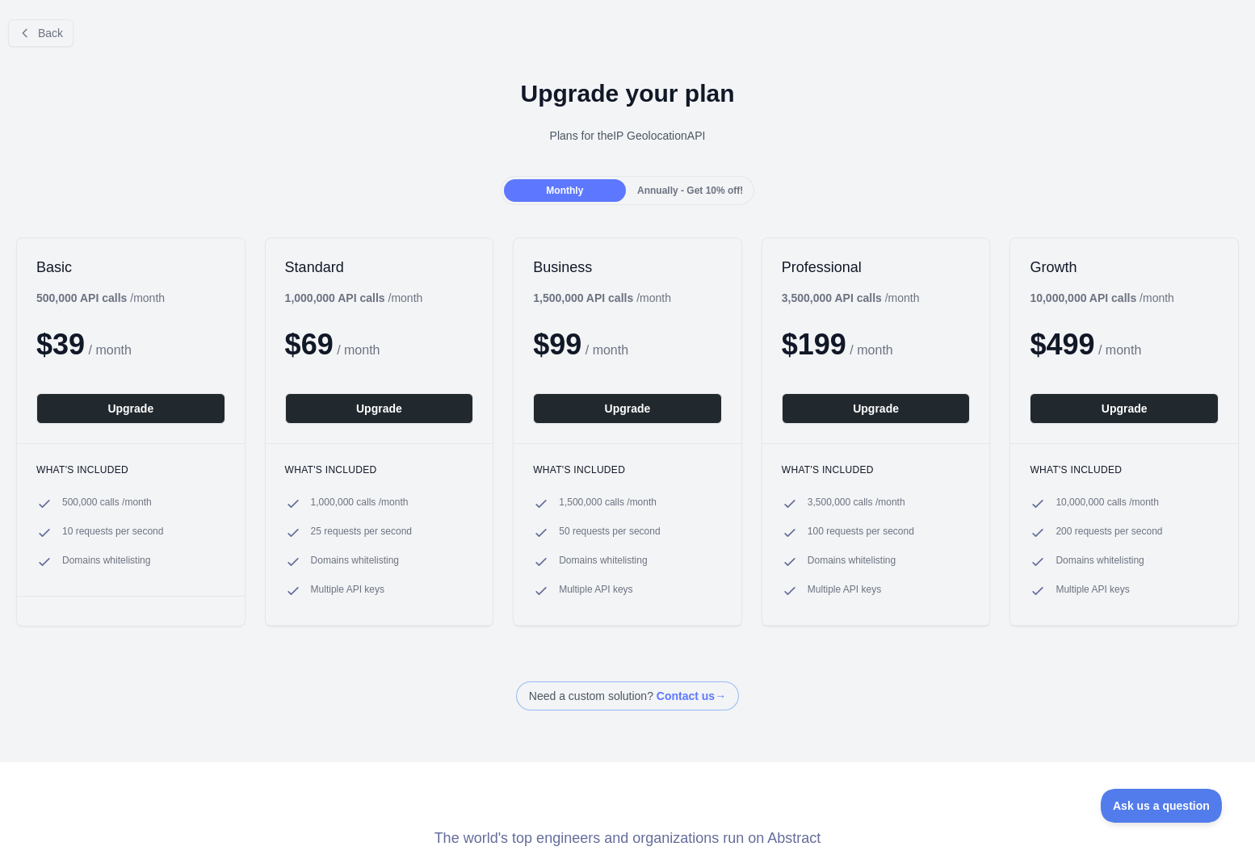
click at [645, 194] on span "Annually - Get 10% off!" at bounding box center [690, 190] width 106 height 11
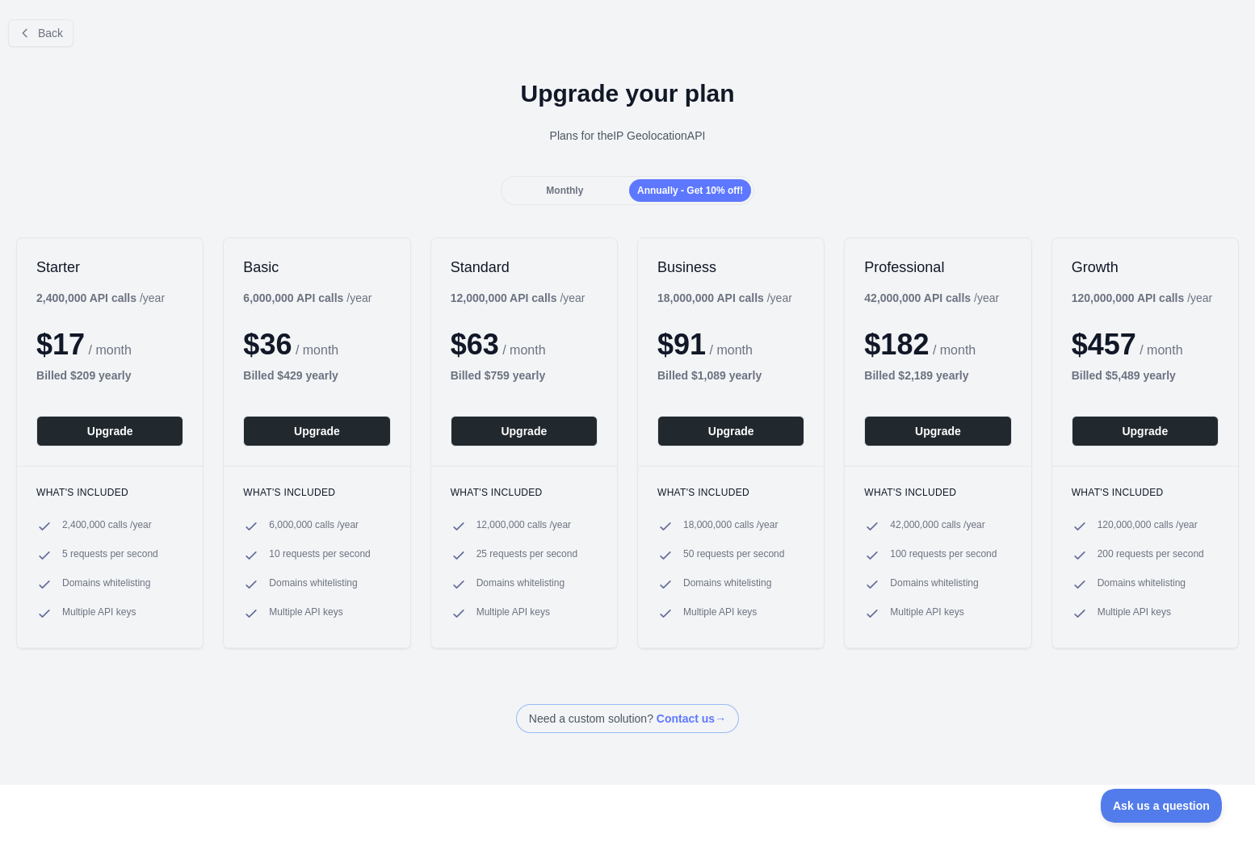
click at [582, 192] on div "Monthly" at bounding box center [565, 190] width 122 height 23
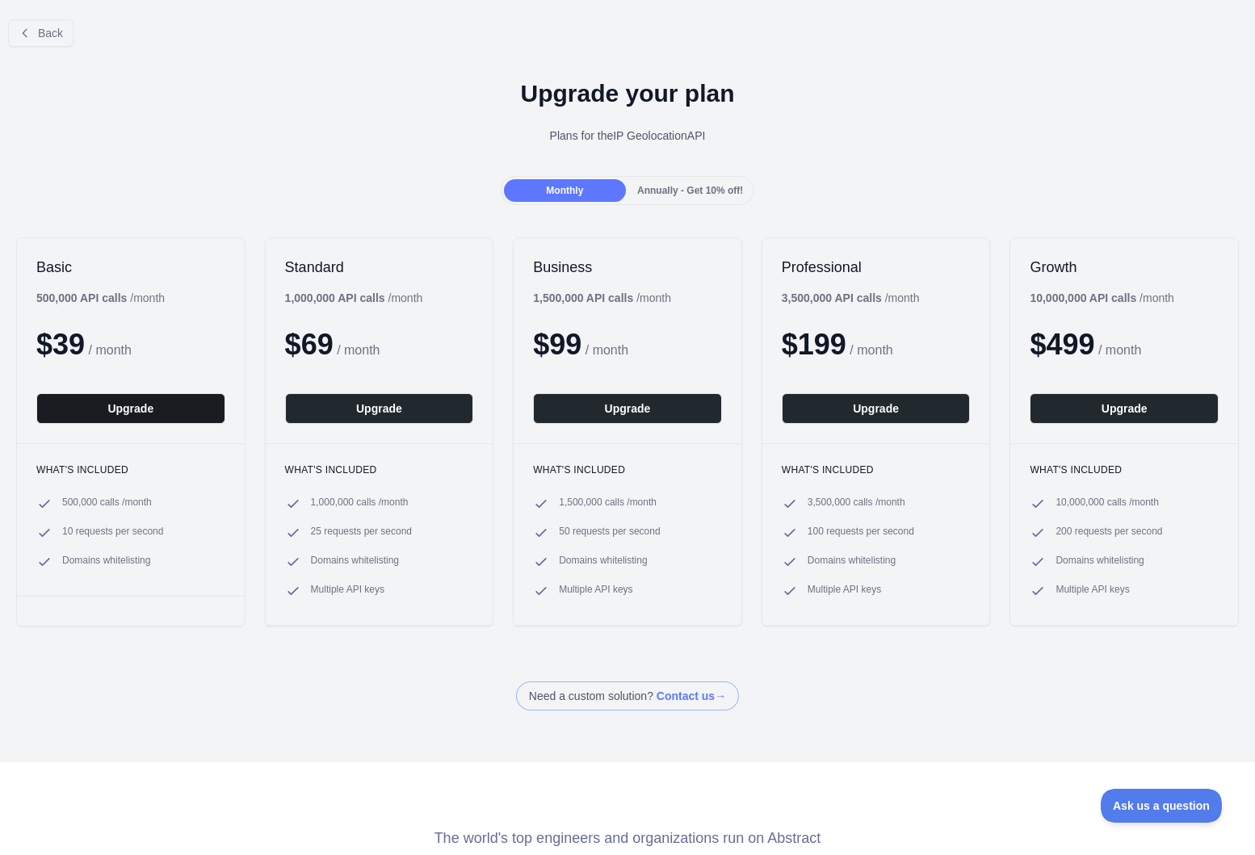
click at [115, 412] on button "Upgrade" at bounding box center [130, 408] width 189 height 31
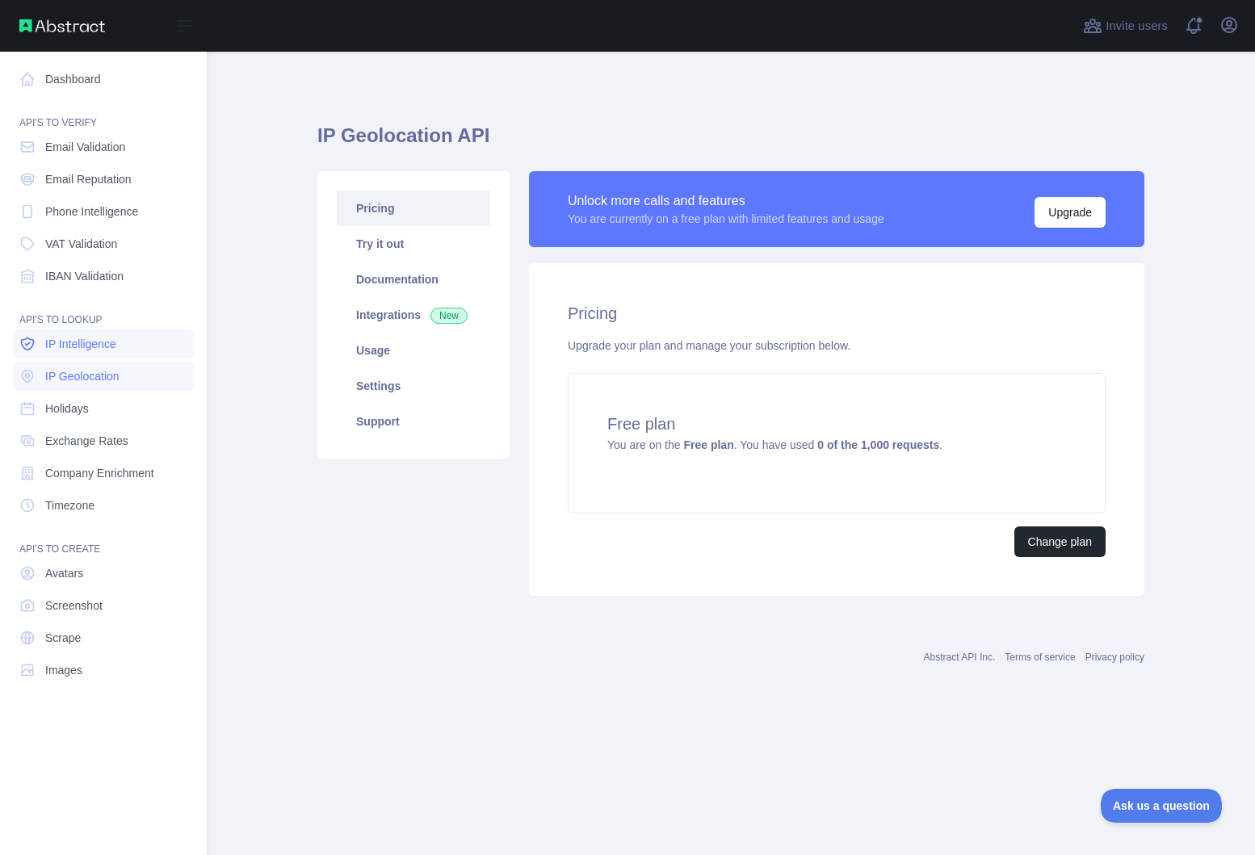
click at [81, 335] on link "IP Intelligence" at bounding box center [103, 344] width 181 height 29
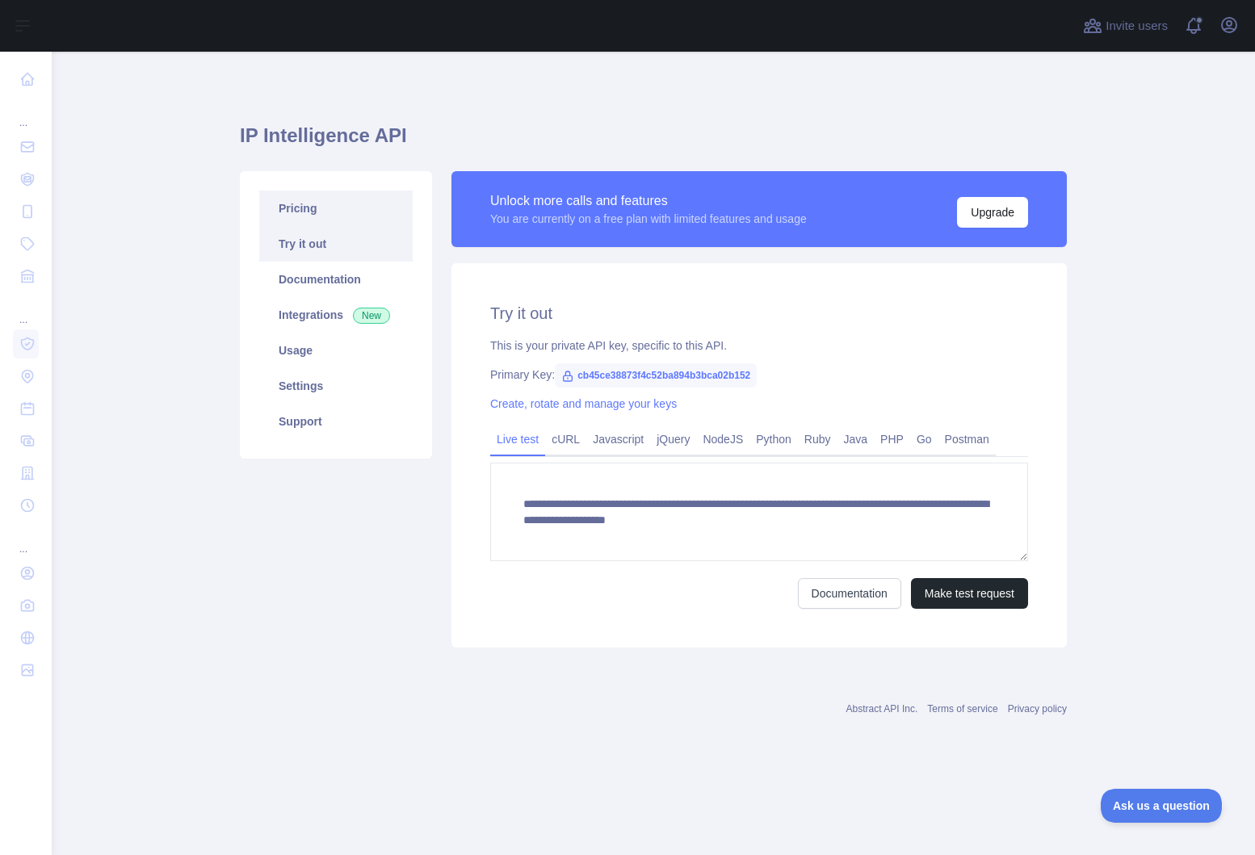
click at [315, 220] on link "Pricing" at bounding box center [335, 209] width 153 height 36
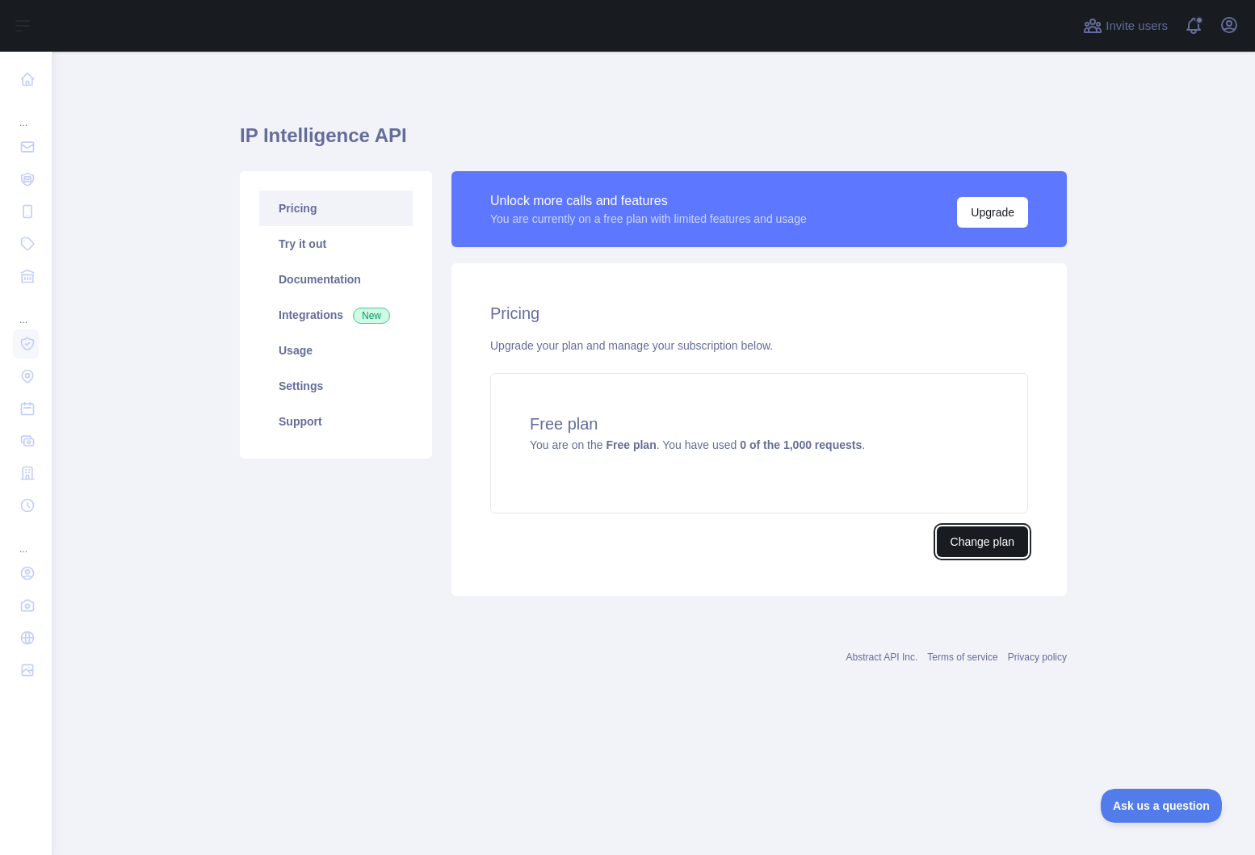
click at [966, 546] on button "Change plan" at bounding box center [982, 542] width 91 height 31
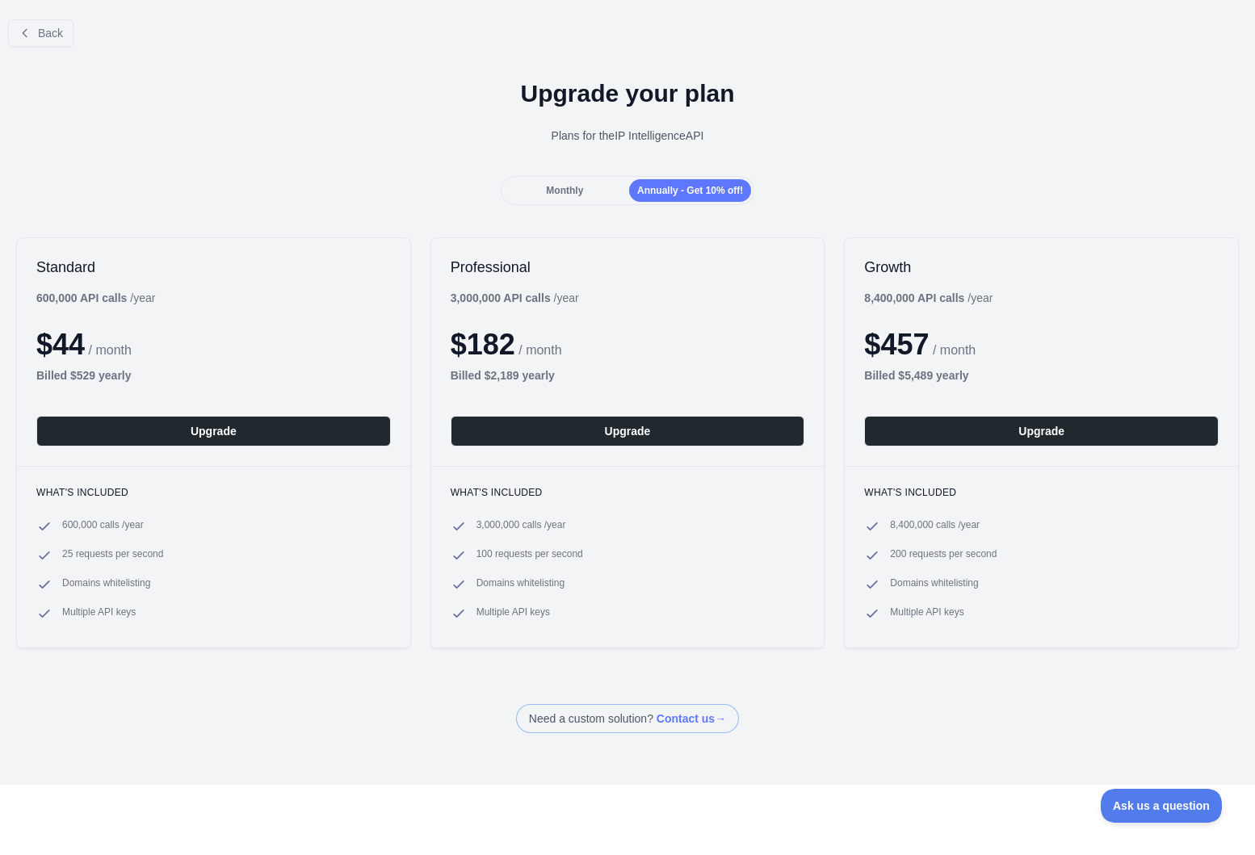
click at [537, 196] on div "Monthly" at bounding box center [565, 190] width 122 height 23
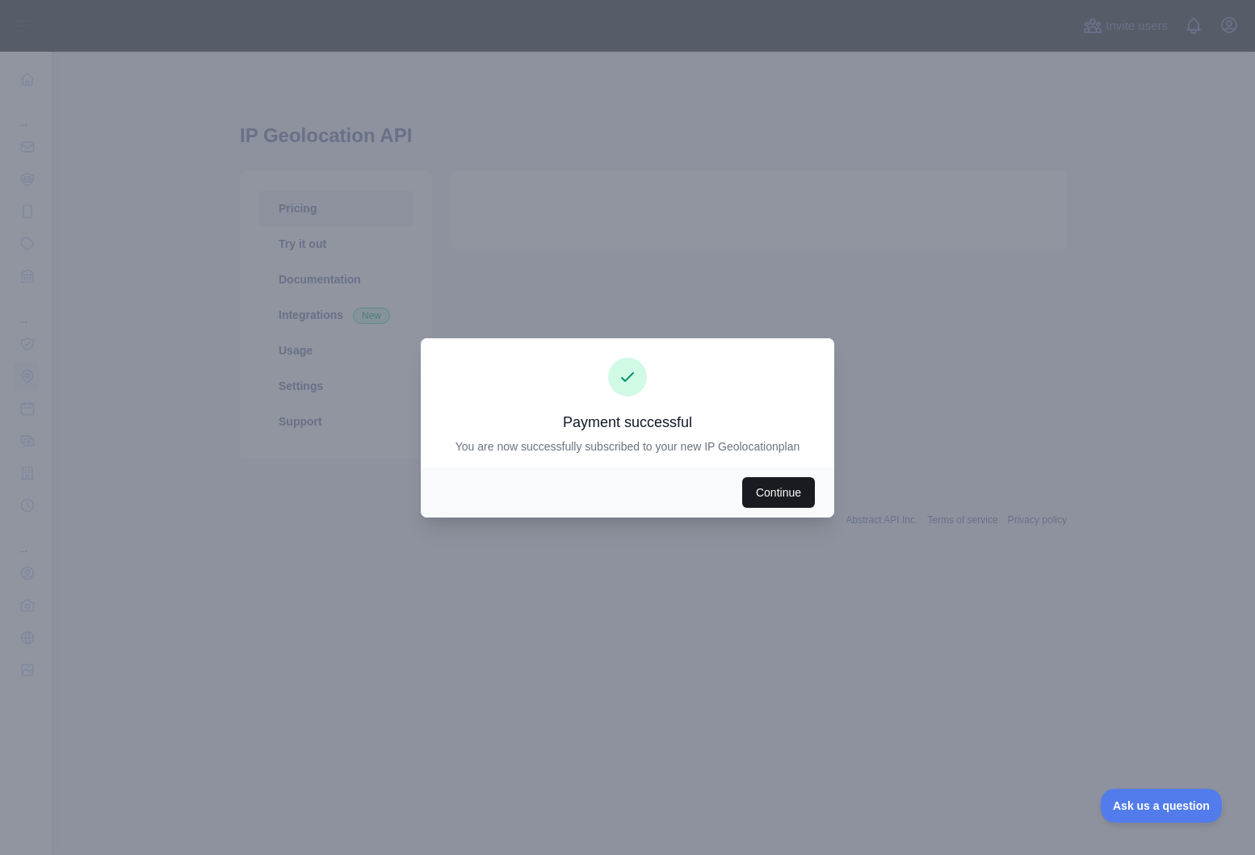
click at [772, 490] on button "Continue" at bounding box center [778, 492] width 73 height 31
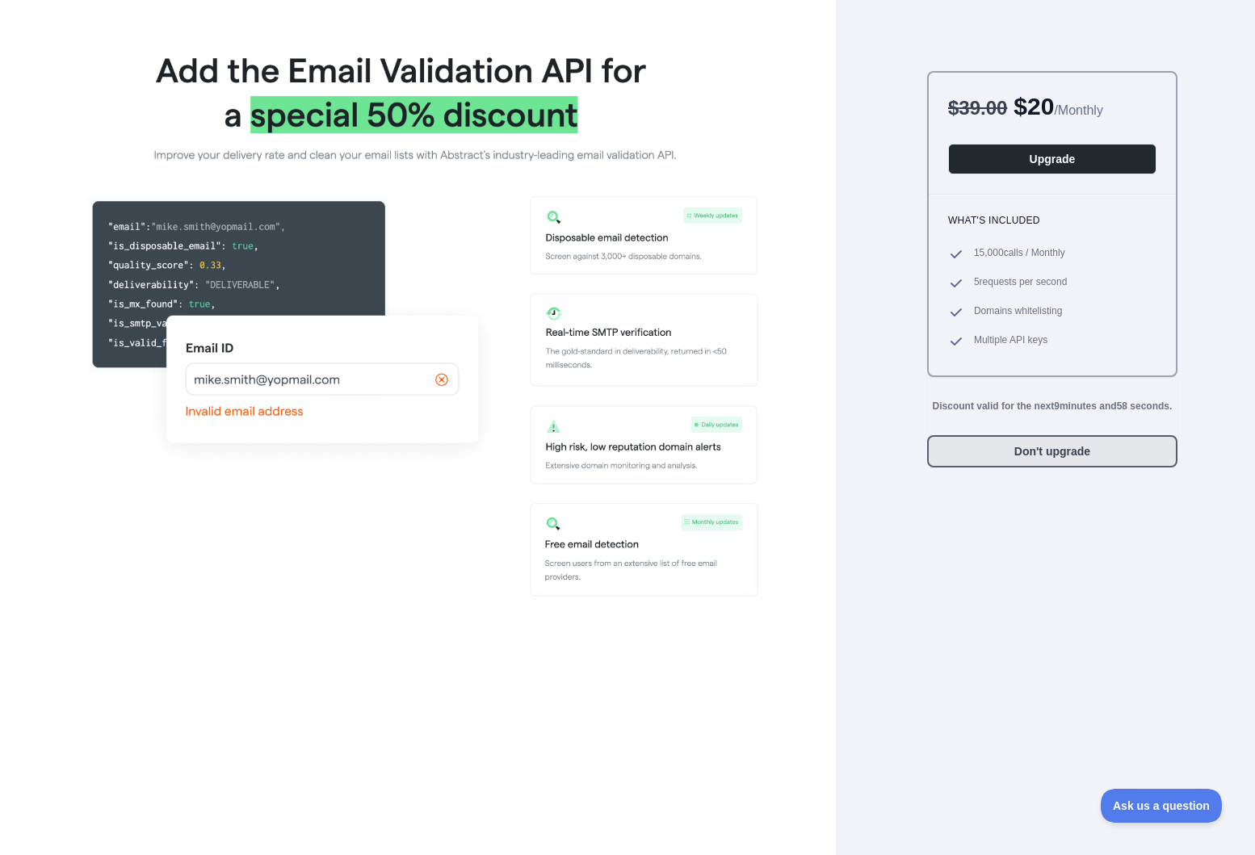
click at [1033, 468] on button "Don't upgrade" at bounding box center [1052, 451] width 250 height 32
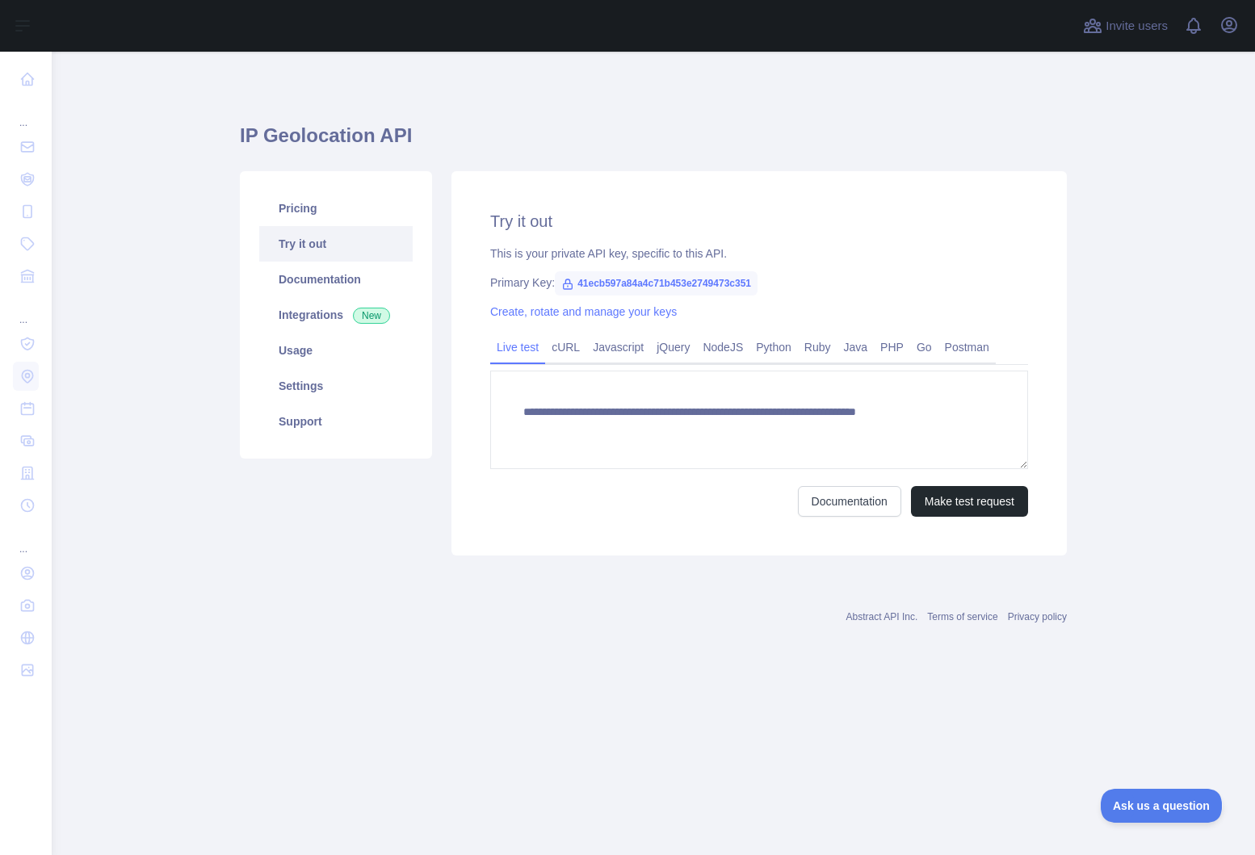
type textarea "**********"
click at [313, 359] on link "Usage" at bounding box center [335, 351] width 153 height 36
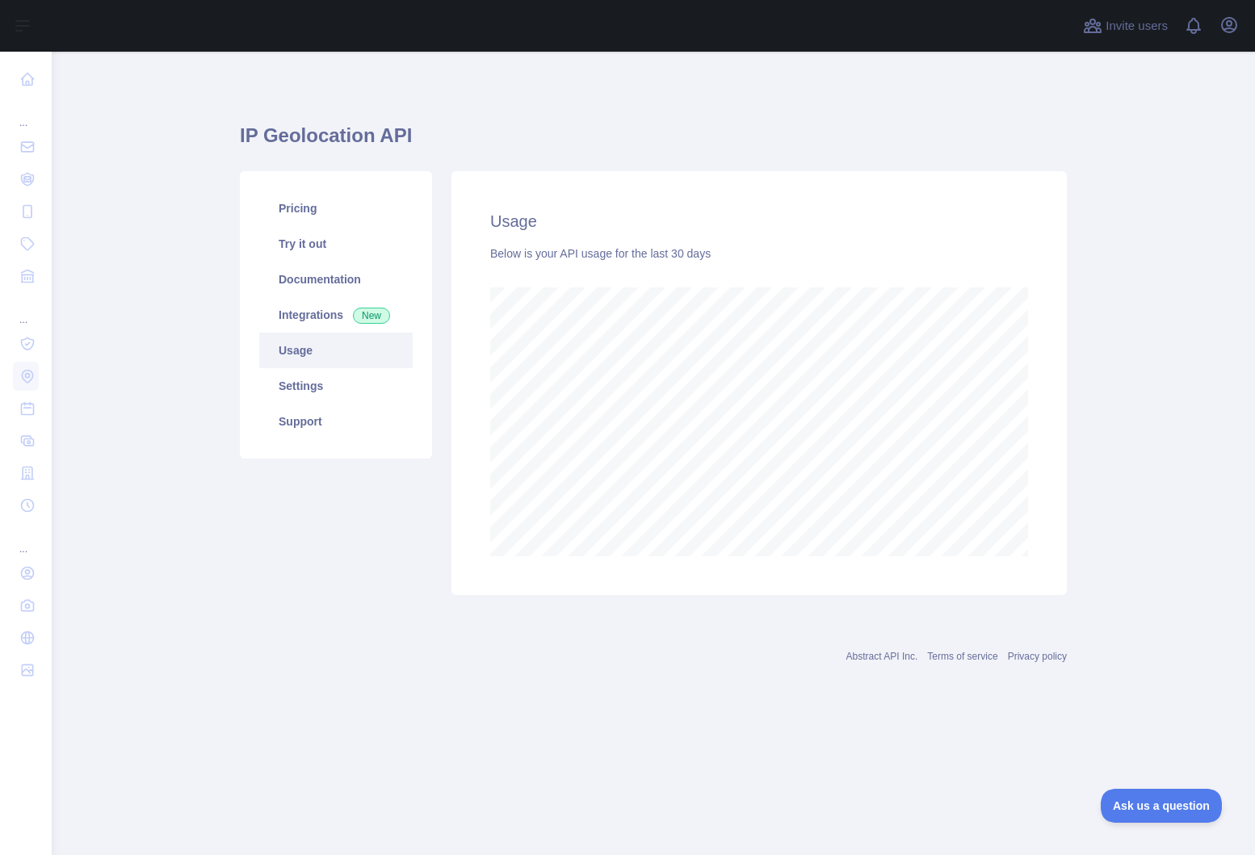
scroll to position [804, 1203]
click at [308, 385] on link "Settings" at bounding box center [335, 386] width 153 height 36
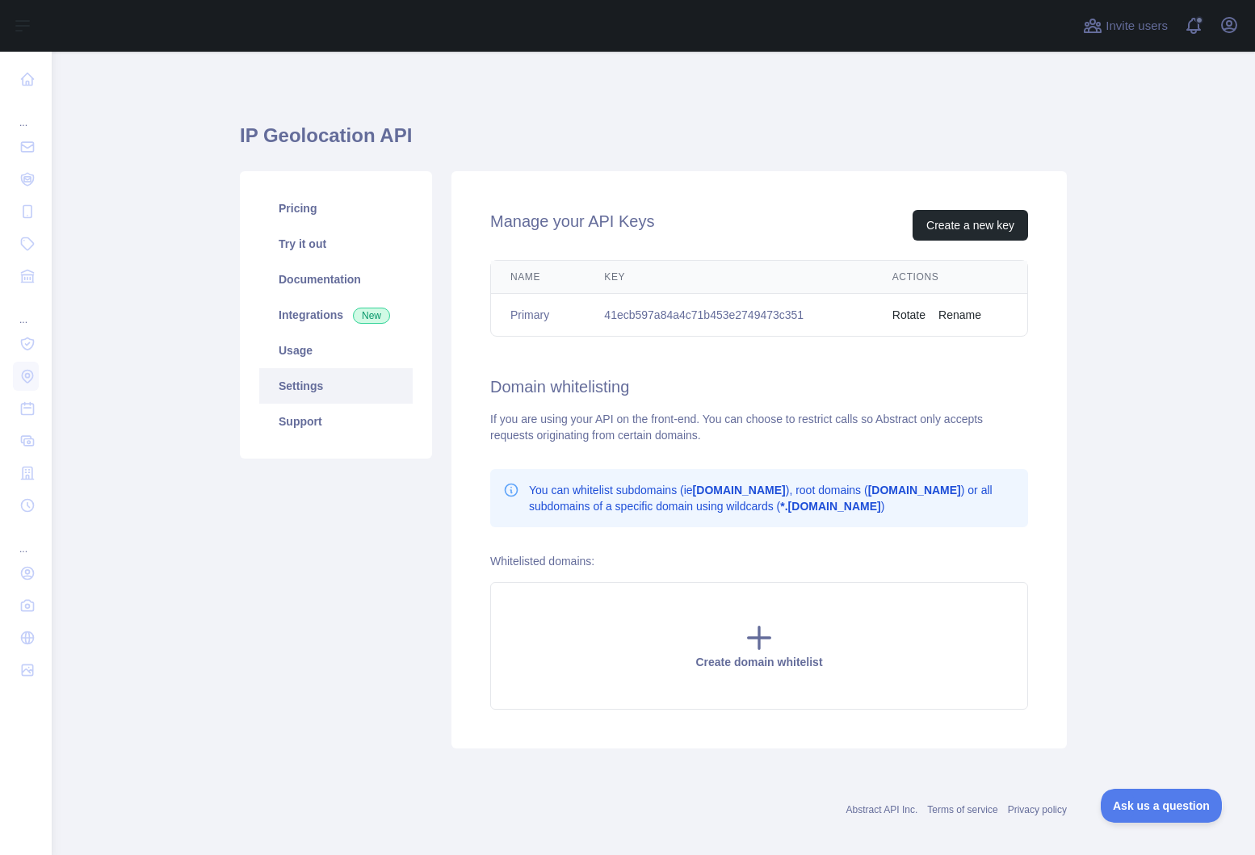
click at [759, 317] on td "41ecb597a84a4c71b453e2749473c351" at bounding box center [729, 315] width 288 height 43
copy td "41ecb597a84a4c71b453e2749473c351"
click at [1112, 33] on span "Invite users" at bounding box center [1137, 26] width 62 height 19
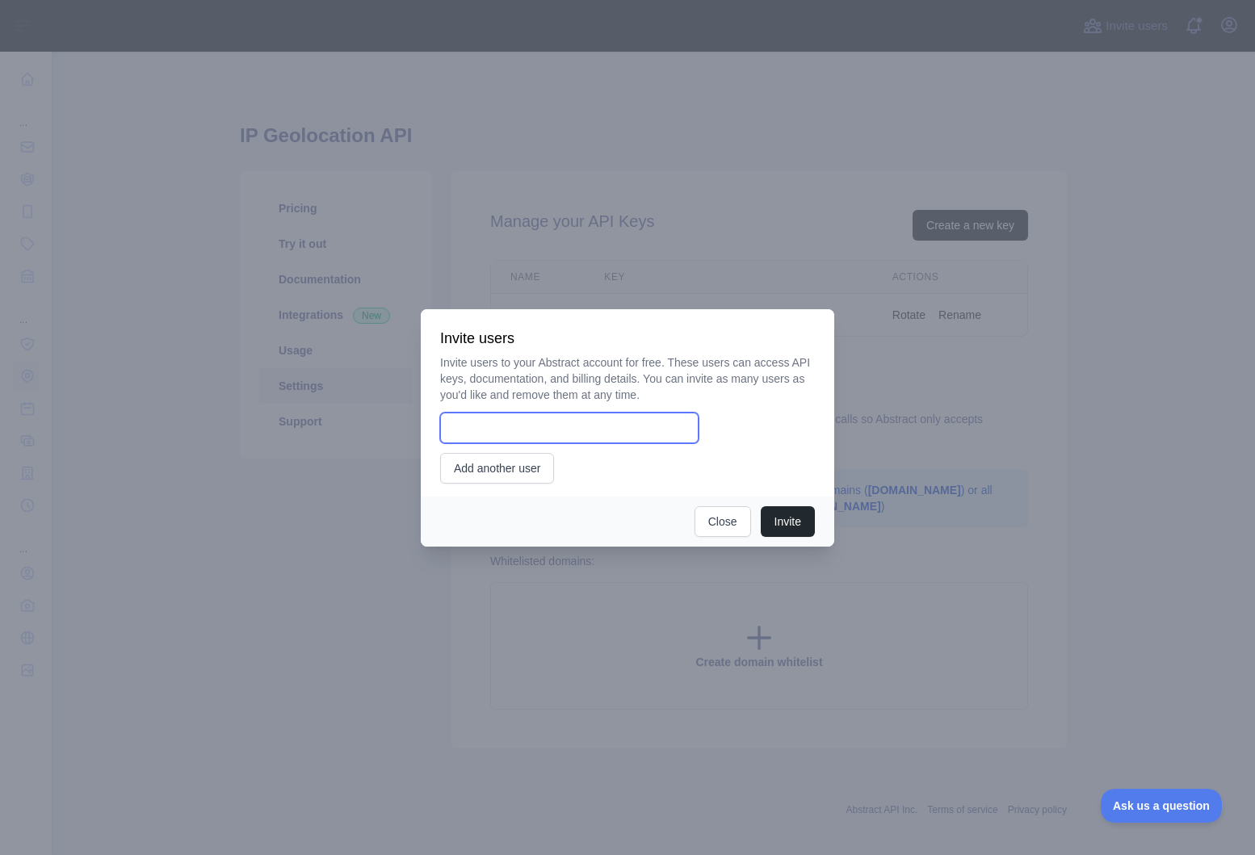
click at [561, 439] on input "email" at bounding box center [569, 428] width 258 height 31
type input "**********"
click at [790, 508] on button "Invite" at bounding box center [788, 521] width 54 height 31
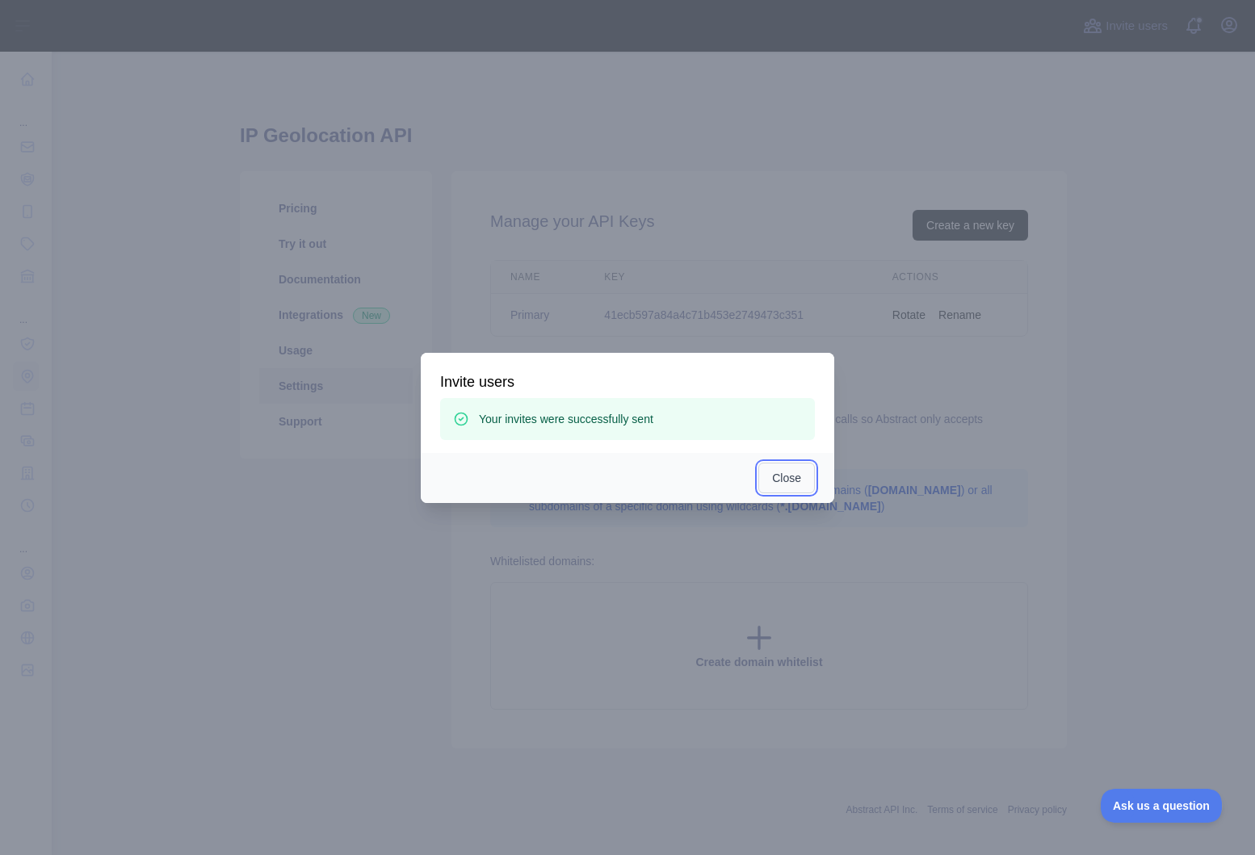
click at [780, 472] on button "Close" at bounding box center [786, 478] width 57 height 31
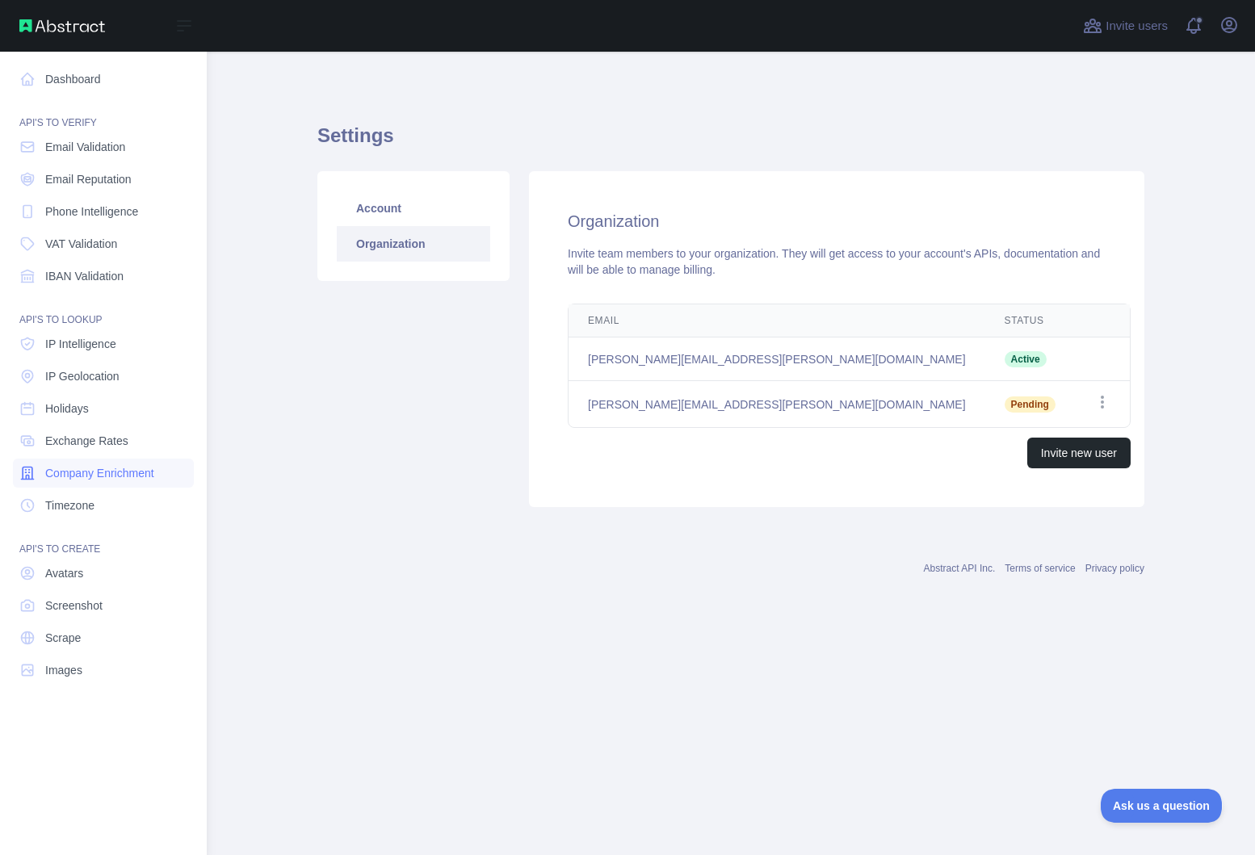
click at [99, 476] on span "Company Enrichment" at bounding box center [99, 473] width 109 height 16
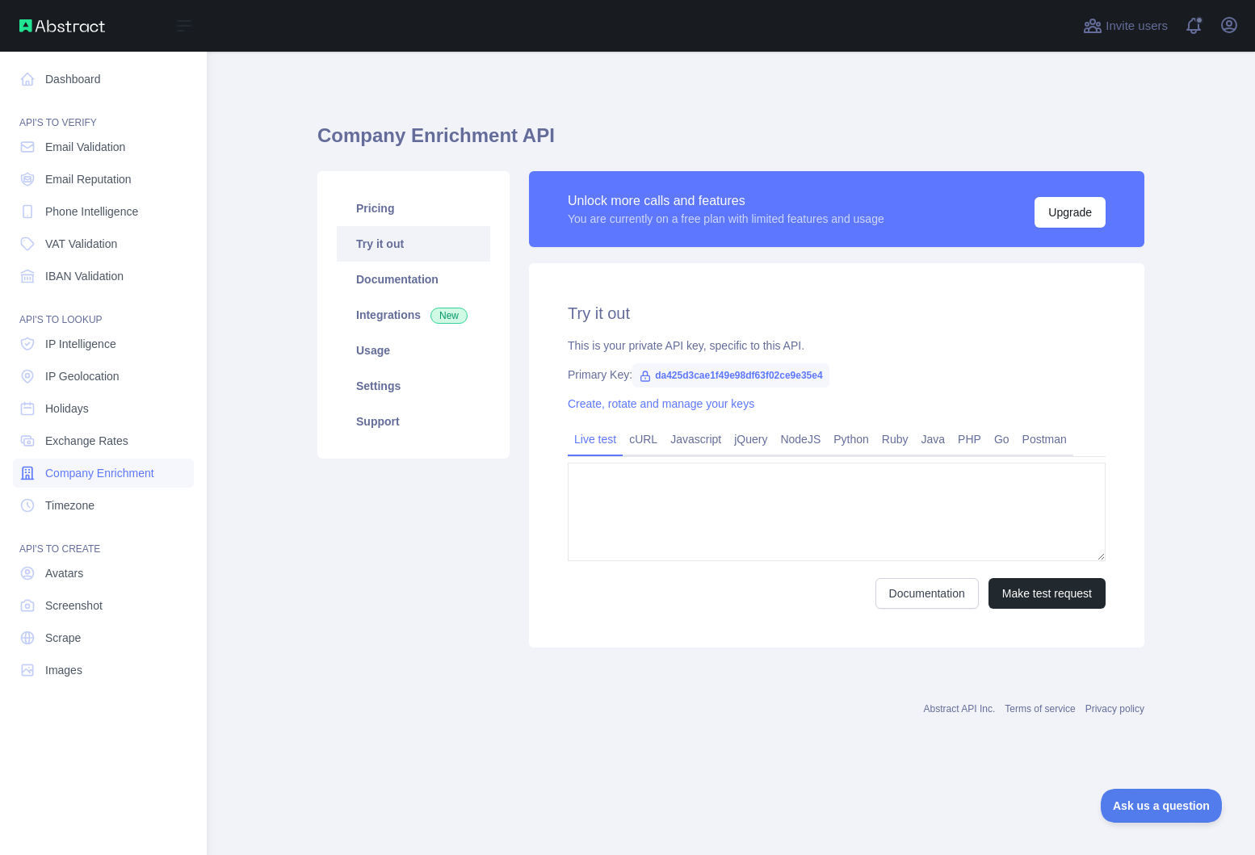
type textarea "**********"
click at [101, 355] on link "IP Intelligence" at bounding box center [103, 344] width 181 height 29
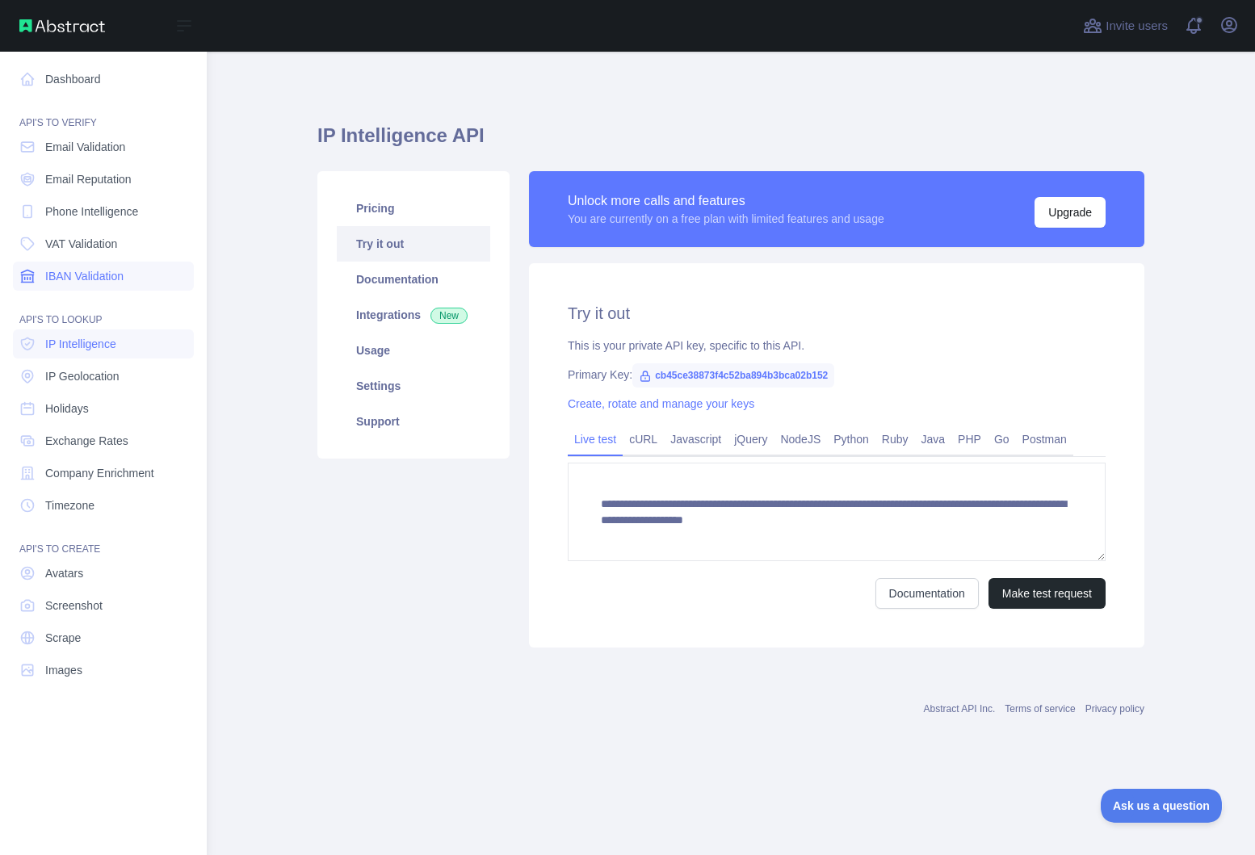
click at [103, 279] on span "IBAN Validation" at bounding box center [84, 276] width 78 height 16
click at [99, 255] on link "VAT Validation" at bounding box center [103, 243] width 181 height 29
click at [99, 236] on span "VAT Validation" at bounding box center [81, 244] width 72 height 16
click at [99, 216] on span "Phone Intelligence" at bounding box center [91, 212] width 93 height 16
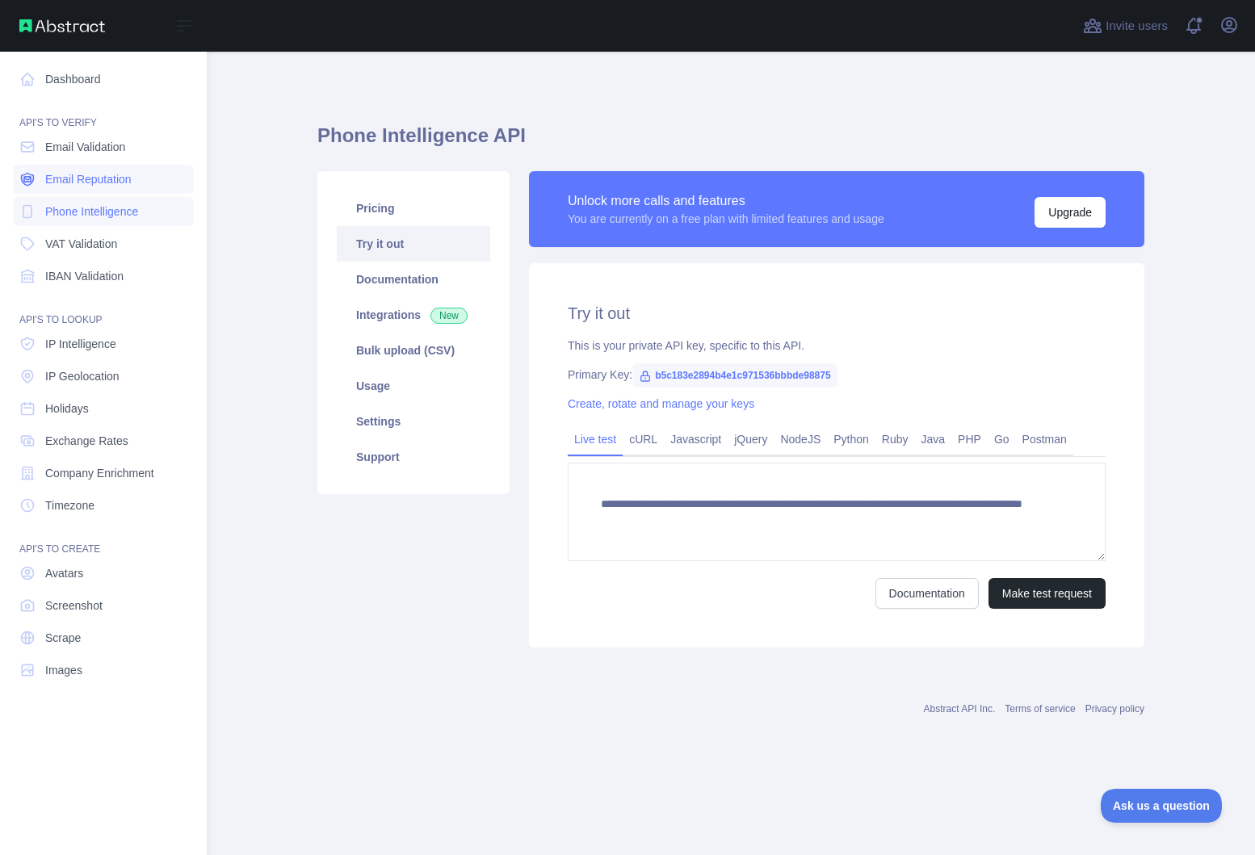
click at [120, 189] on link "Email Reputation" at bounding box center [103, 179] width 181 height 29
click at [102, 220] on link "Phone Intelligence" at bounding box center [103, 211] width 181 height 29
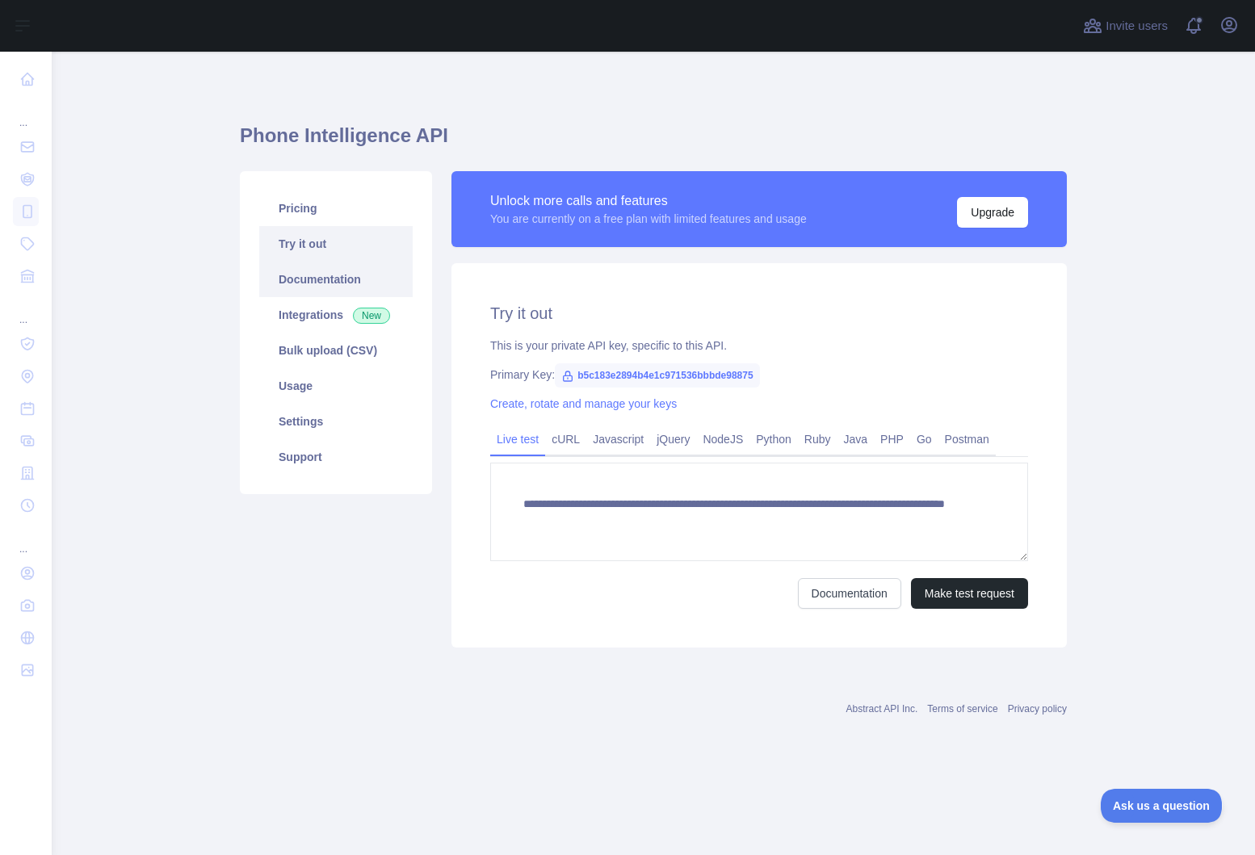
click at [347, 284] on link "Documentation" at bounding box center [335, 280] width 153 height 36
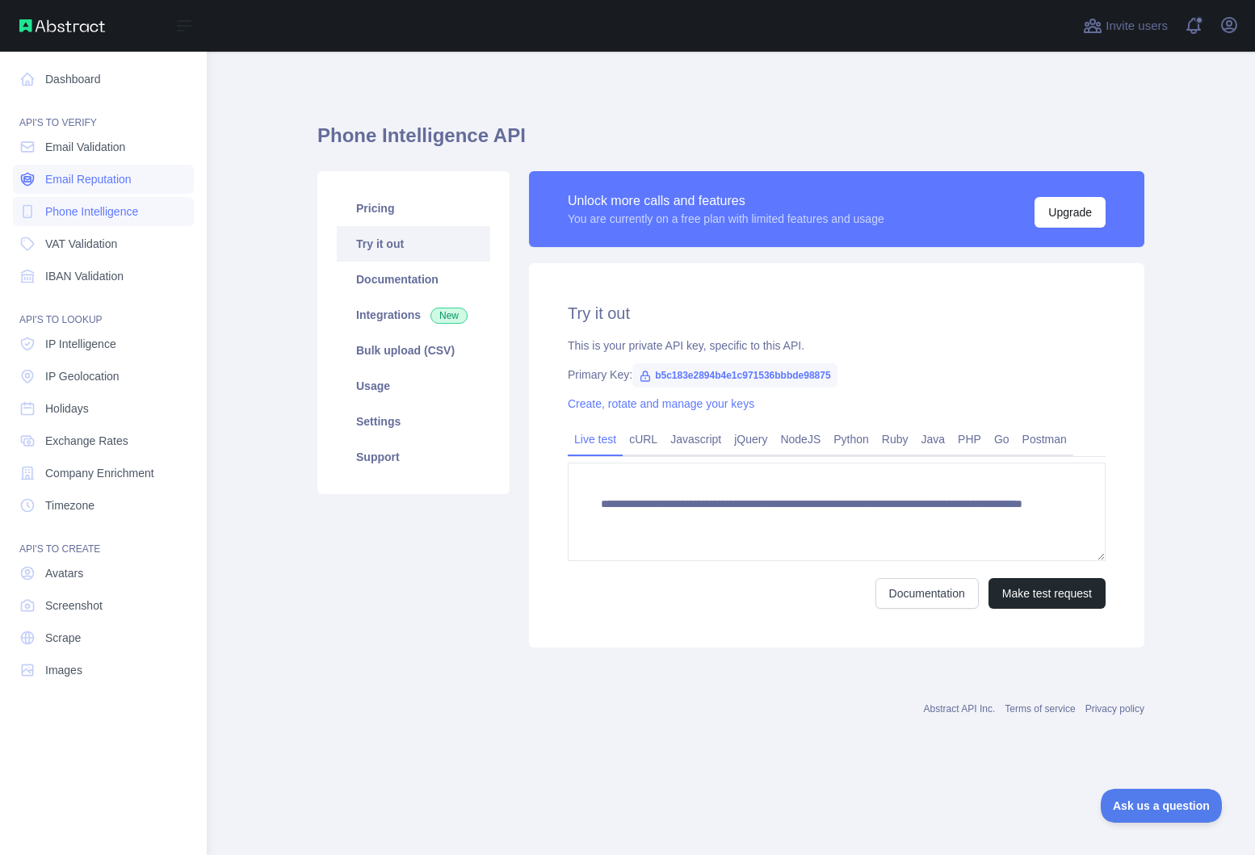
click at [93, 182] on span "Email Reputation" at bounding box center [88, 179] width 86 height 16
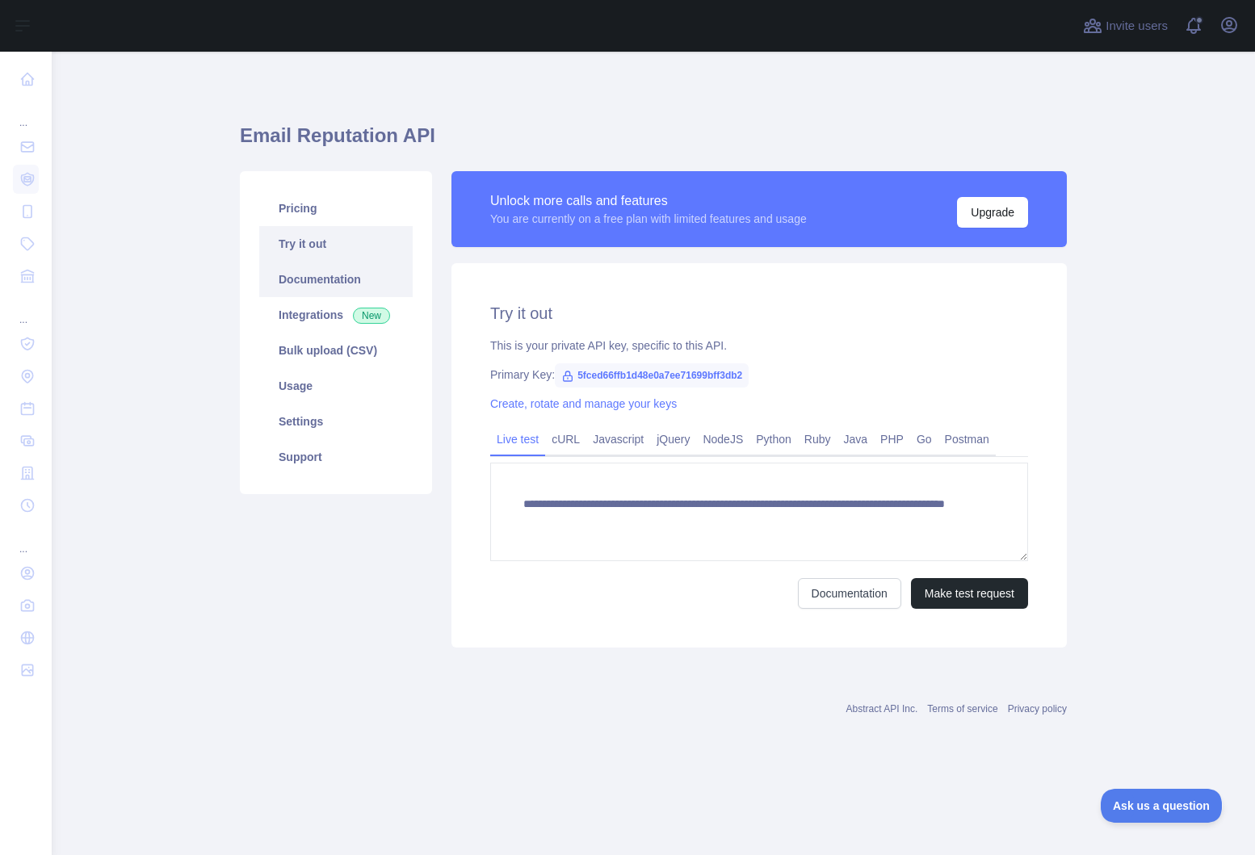
click at [337, 294] on link "Documentation" at bounding box center [335, 280] width 153 height 36
click at [1009, 217] on button "Upgrade" at bounding box center [992, 212] width 71 height 31
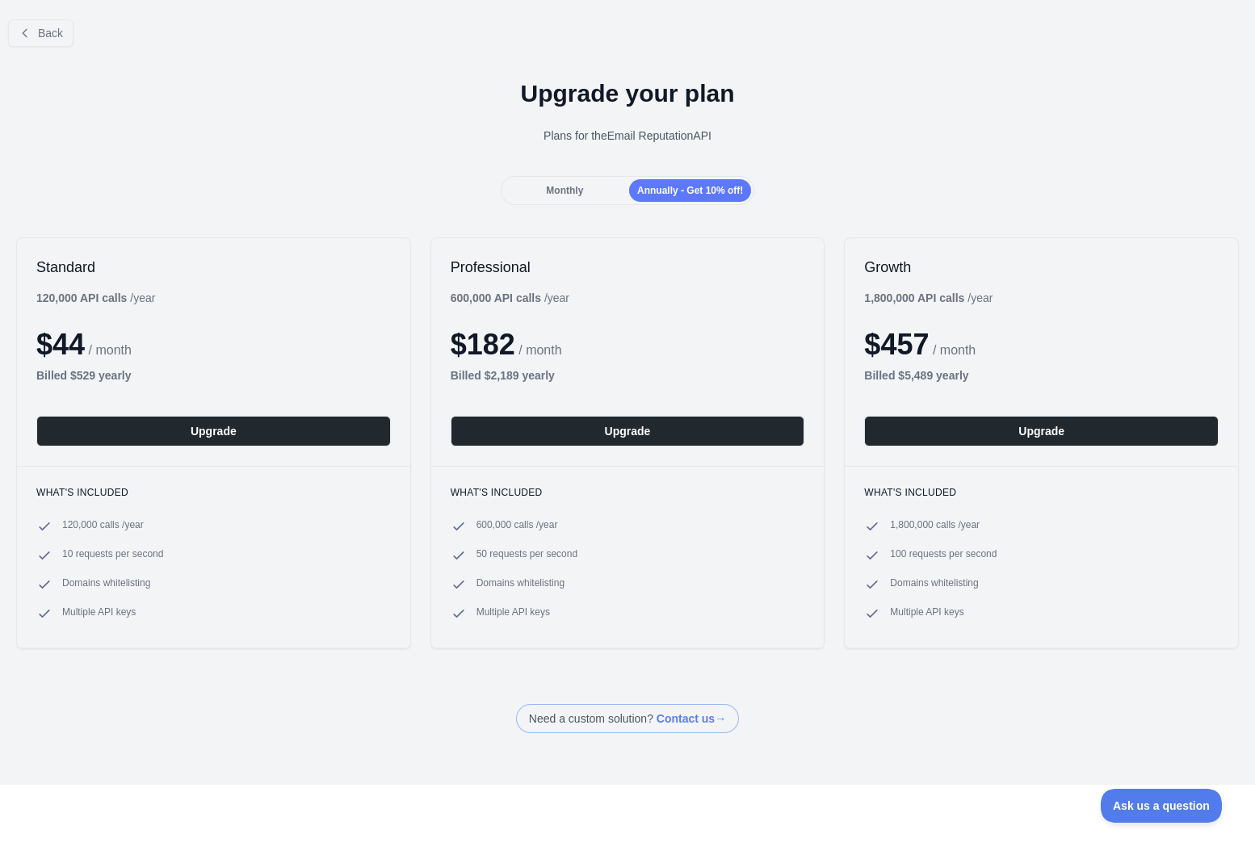
click at [555, 188] on span "Monthly" at bounding box center [564, 190] width 37 height 11
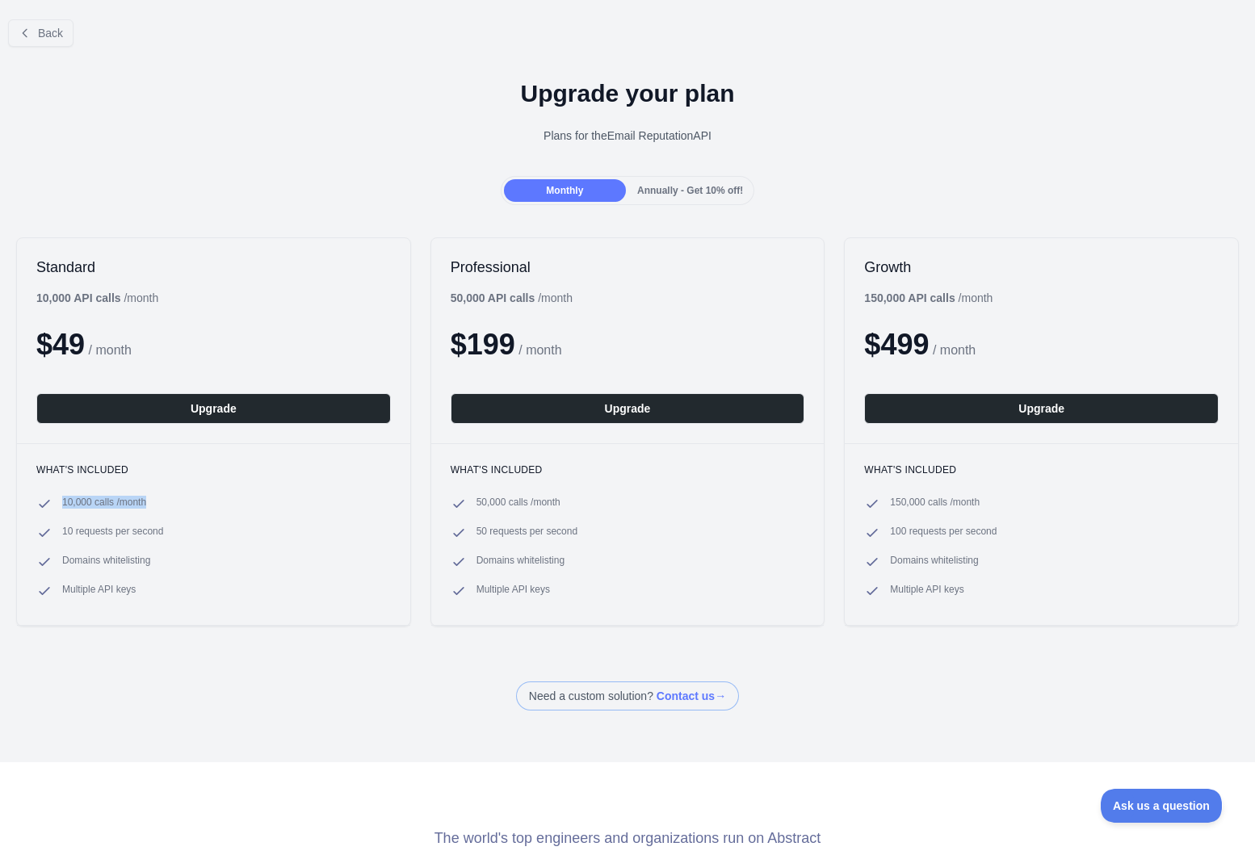
drag, startPoint x: 63, startPoint y: 502, endPoint x: 183, endPoint y: 502, distance: 120.3
click at [184, 502] on li "10,000 calls / month" at bounding box center [213, 504] width 355 height 16
click at [220, 407] on button "Upgrade" at bounding box center [213, 408] width 355 height 31
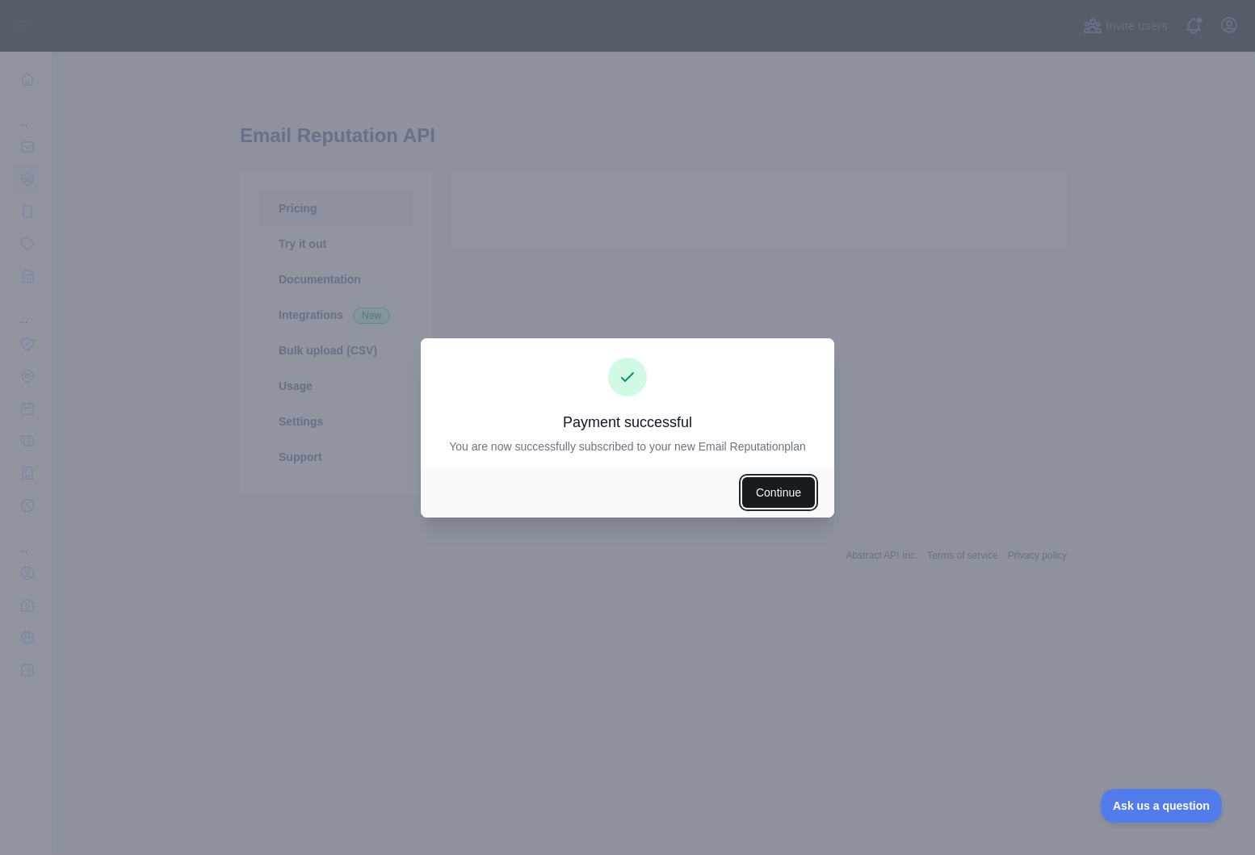
click at [796, 495] on button "Continue" at bounding box center [778, 492] width 73 height 31
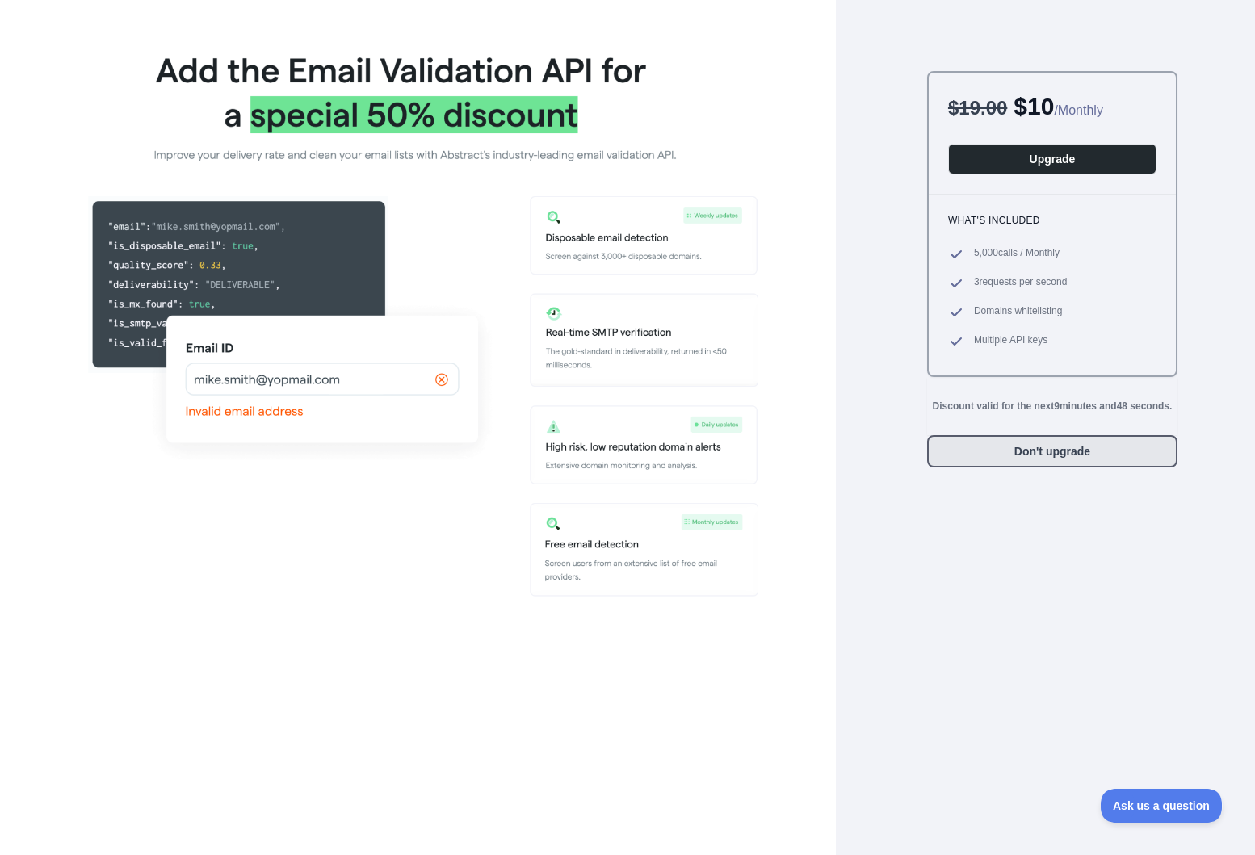
click at [969, 455] on button "Don't upgrade" at bounding box center [1052, 451] width 250 height 32
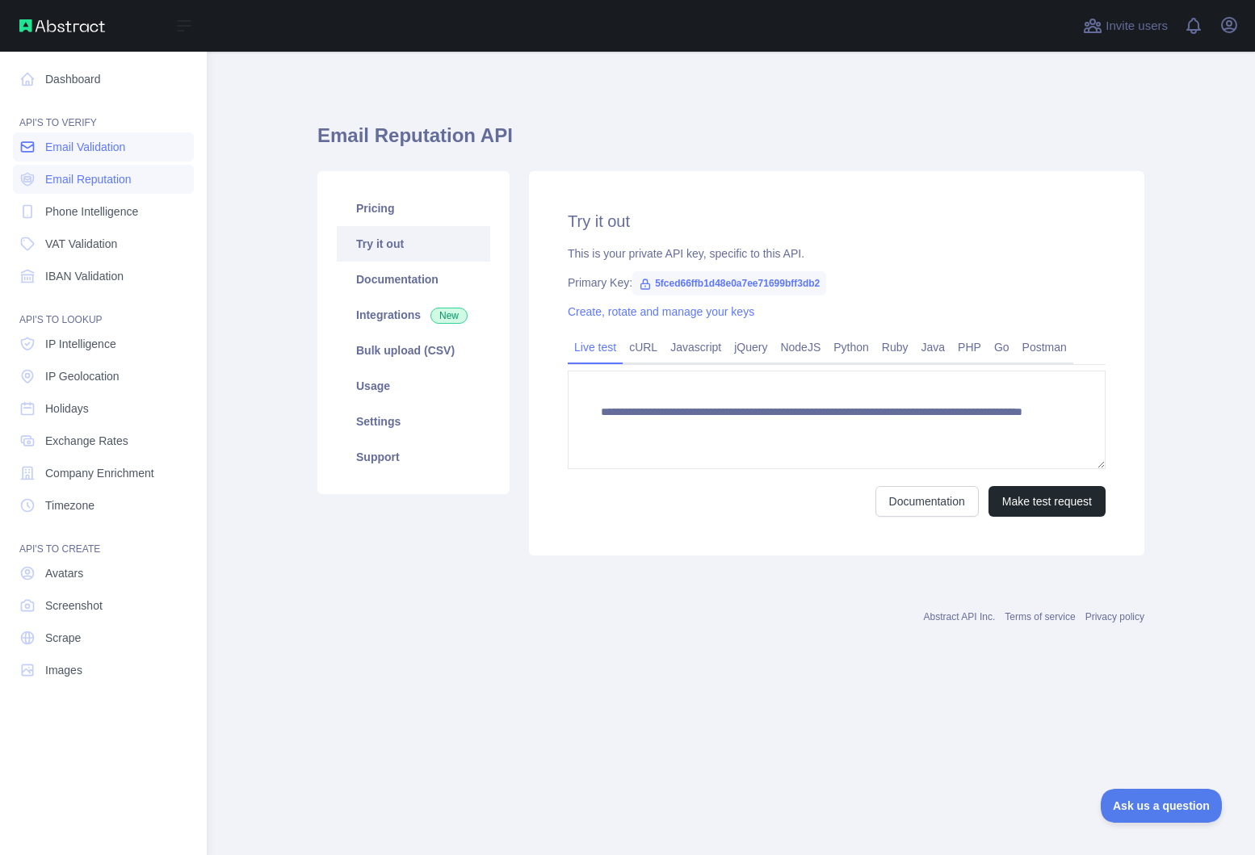
click at [54, 141] on span "Email Validation" at bounding box center [85, 147] width 80 height 16
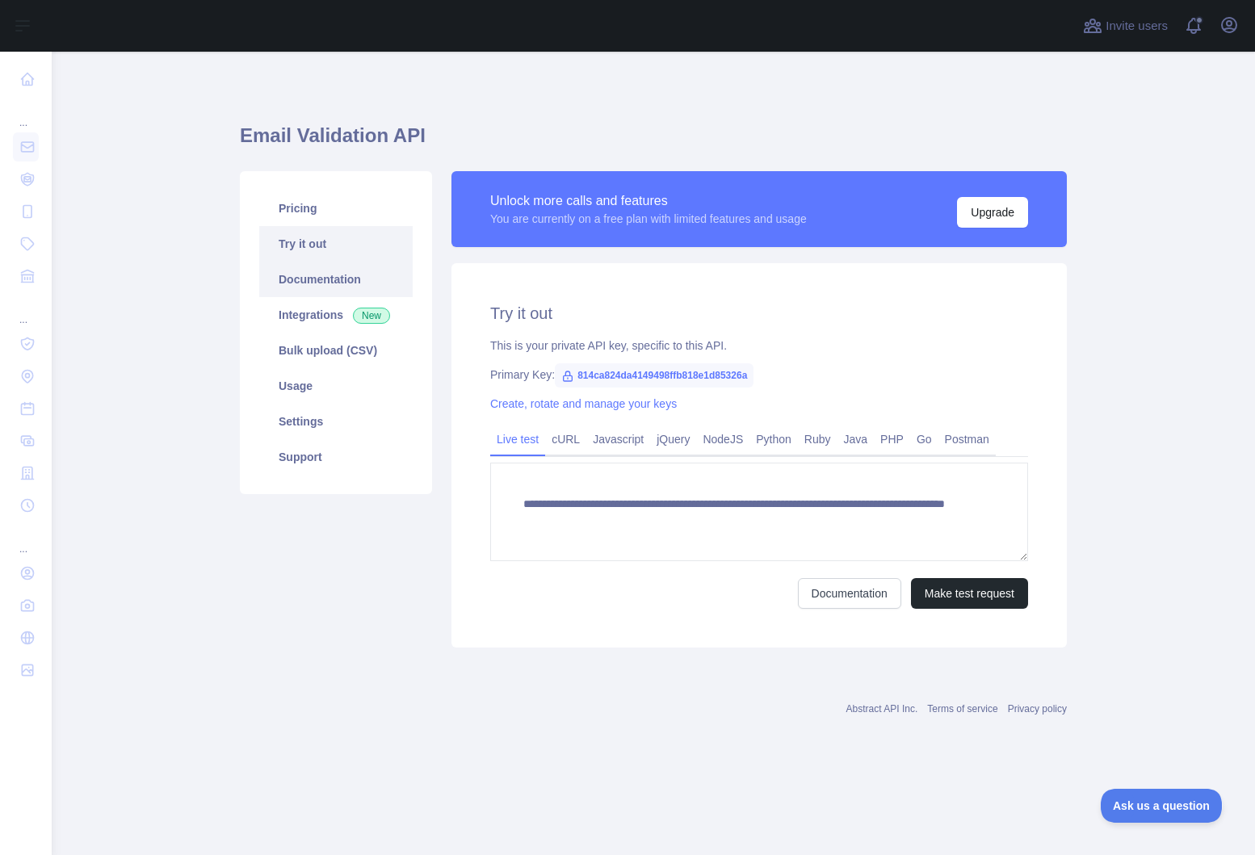
click at [318, 286] on link "Documentation" at bounding box center [335, 280] width 153 height 36
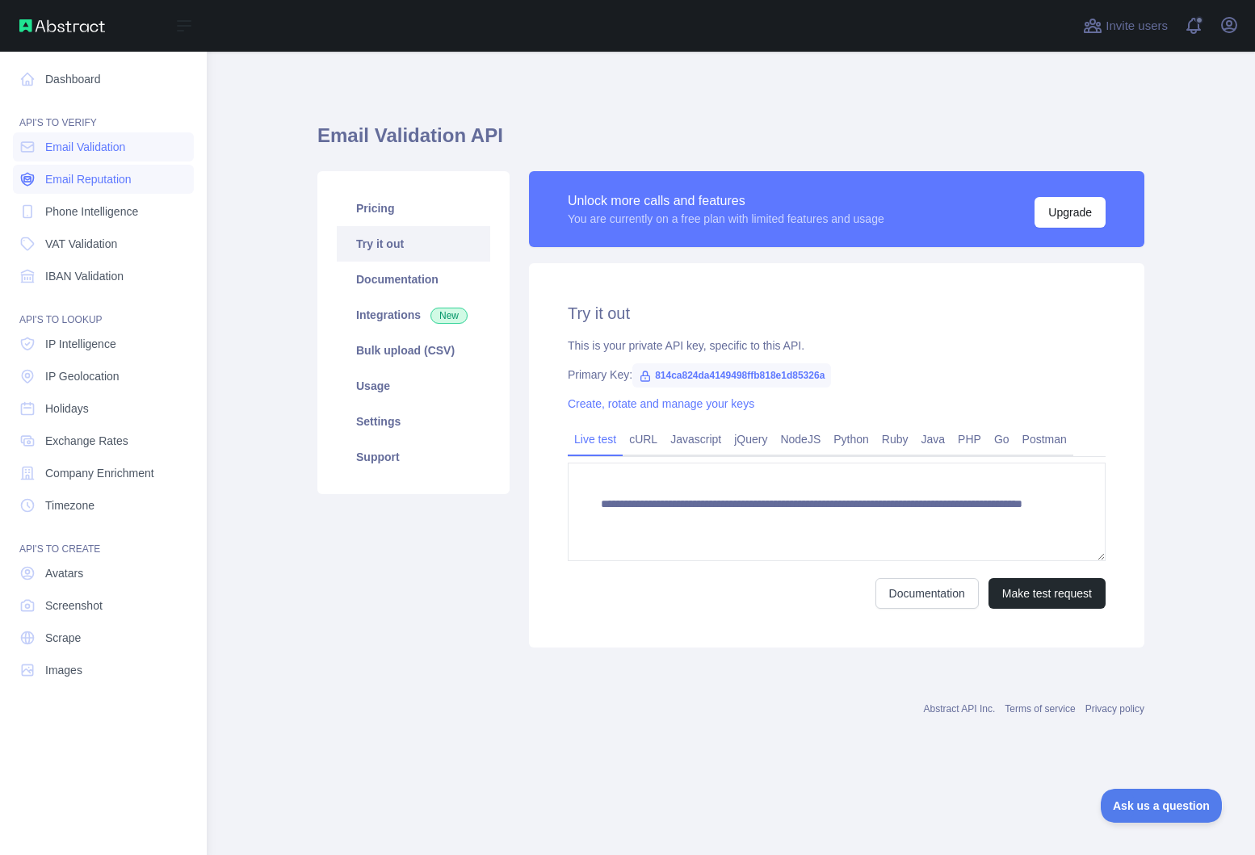
click at [47, 177] on span "Email Reputation" at bounding box center [88, 179] width 86 height 16
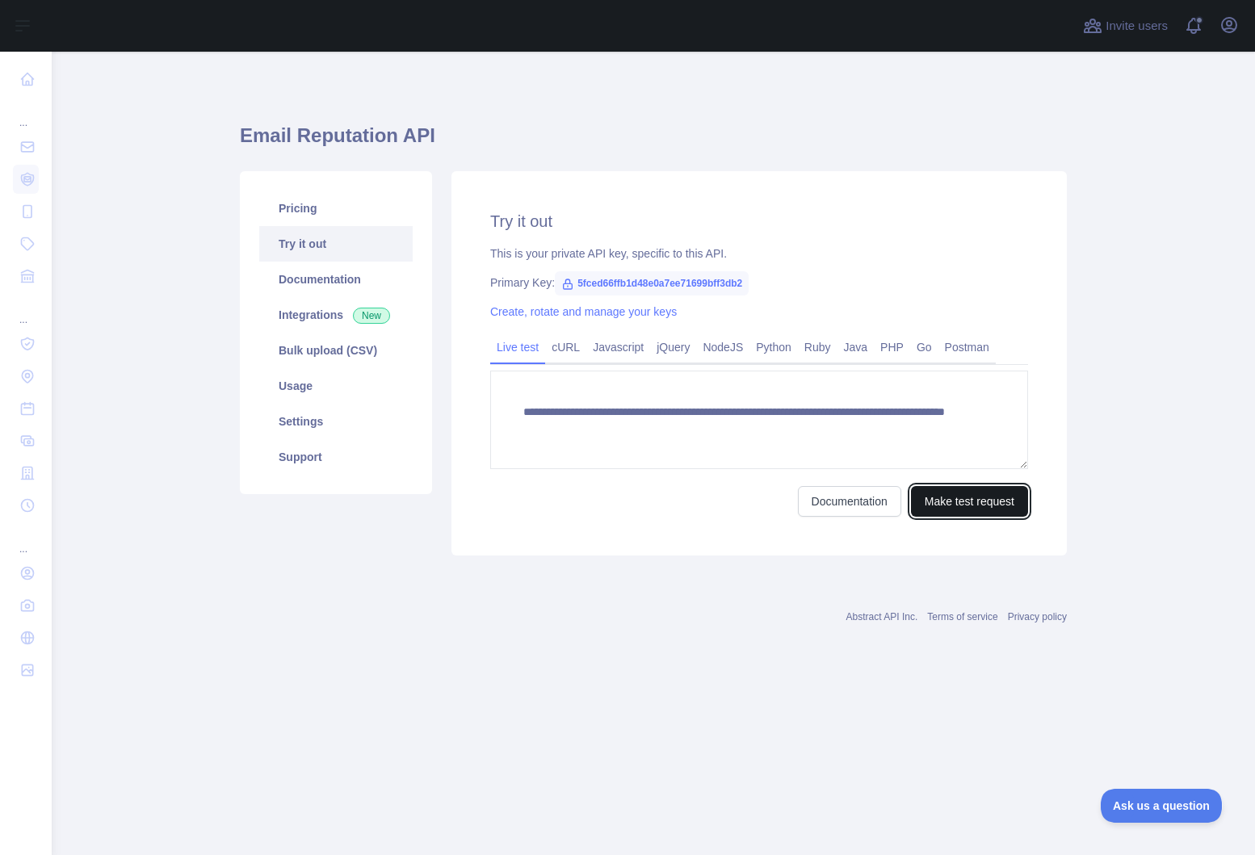
click at [943, 503] on button "Make test request" at bounding box center [969, 501] width 117 height 31
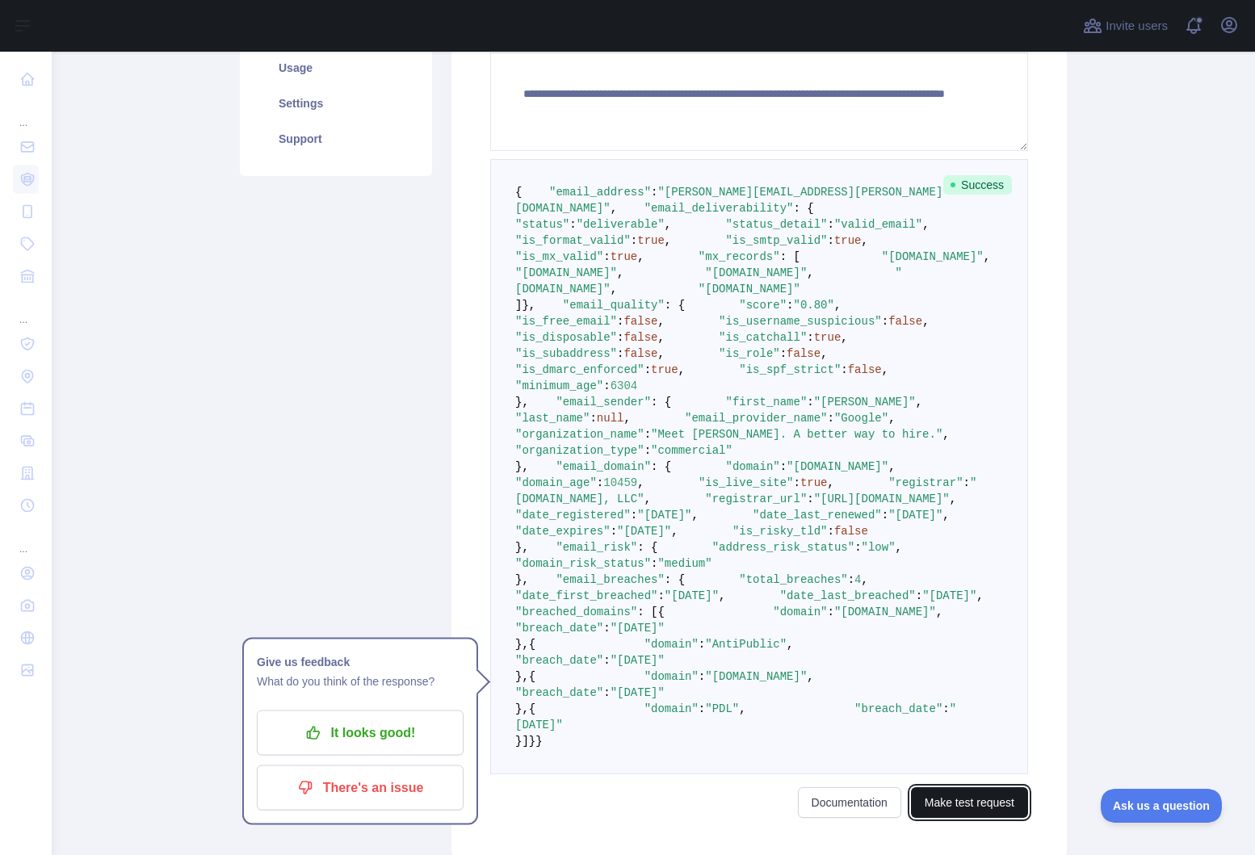
scroll to position [319, 0]
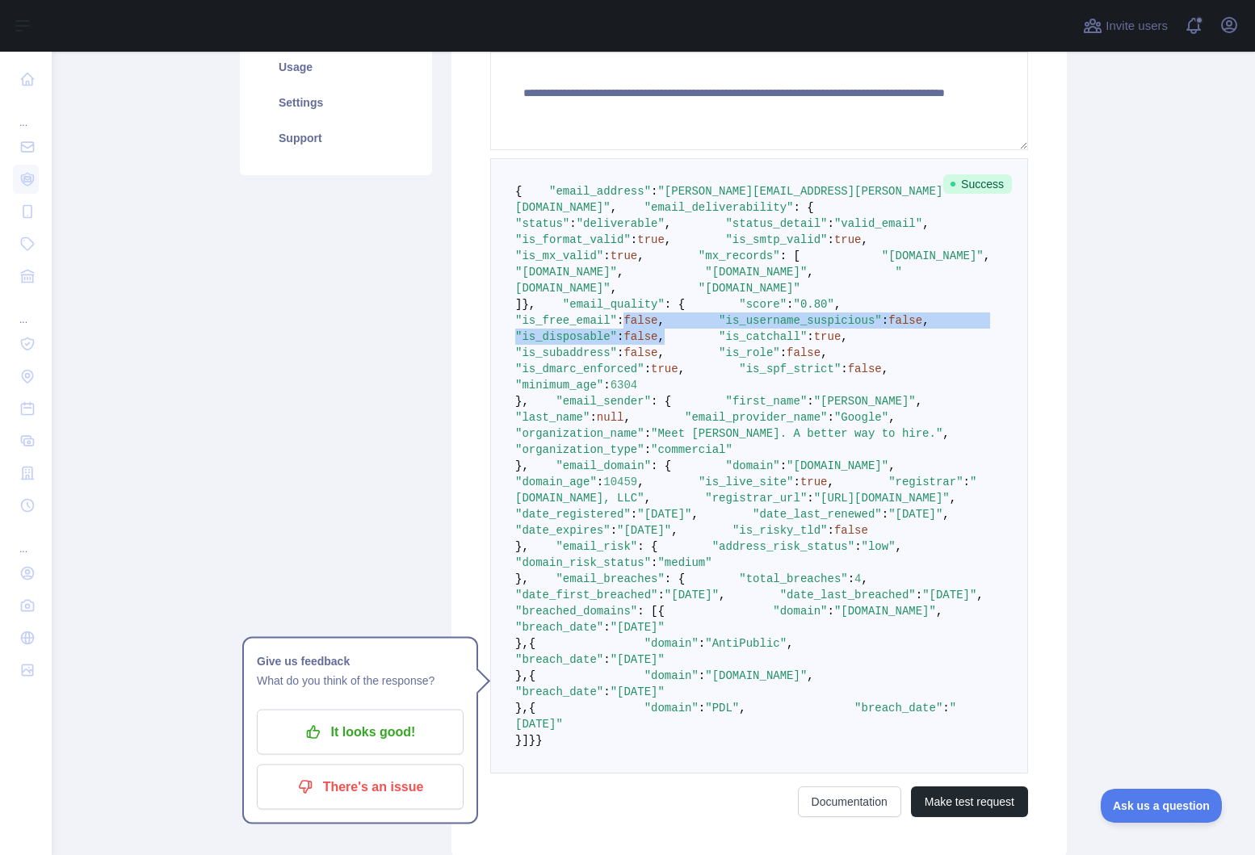
drag, startPoint x: 679, startPoint y: 477, endPoint x: 773, endPoint y: 506, distance: 98.1
click at [772, 506] on pre "{ "email_address" : "[PERSON_NAME][EMAIL_ADDRESS][PERSON_NAME][DOMAIN_NAME]" , …" at bounding box center [759, 465] width 538 height 615
click at [582, 343] on span ""is_disposable"" at bounding box center [566, 336] width 102 height 13
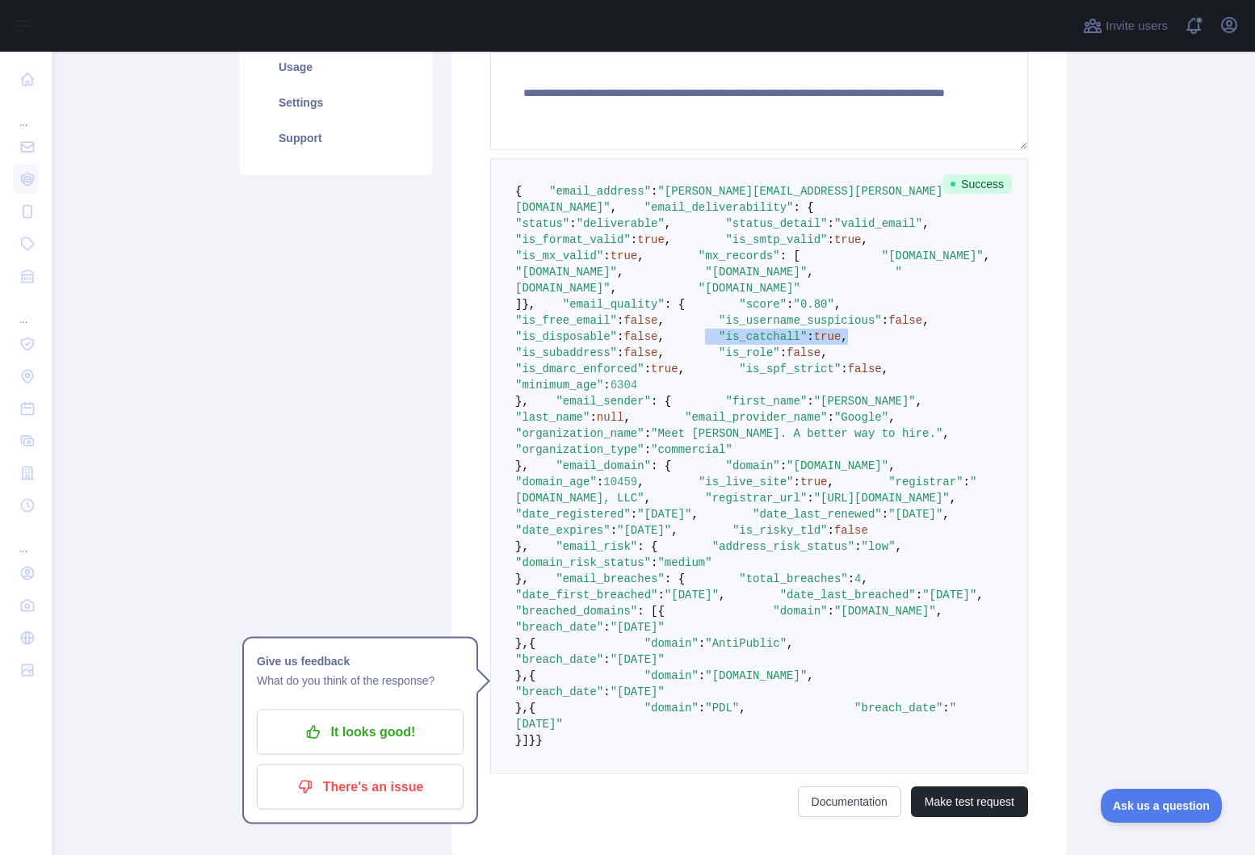
drag, startPoint x: 558, startPoint y: 524, endPoint x: 712, endPoint y: 524, distance: 154.3
click at [712, 524] on pre "{ "email_address" : "[PERSON_NAME][EMAIL_ADDRESS][PERSON_NAME][DOMAIN_NAME]" , …" at bounding box center [759, 465] width 538 height 615
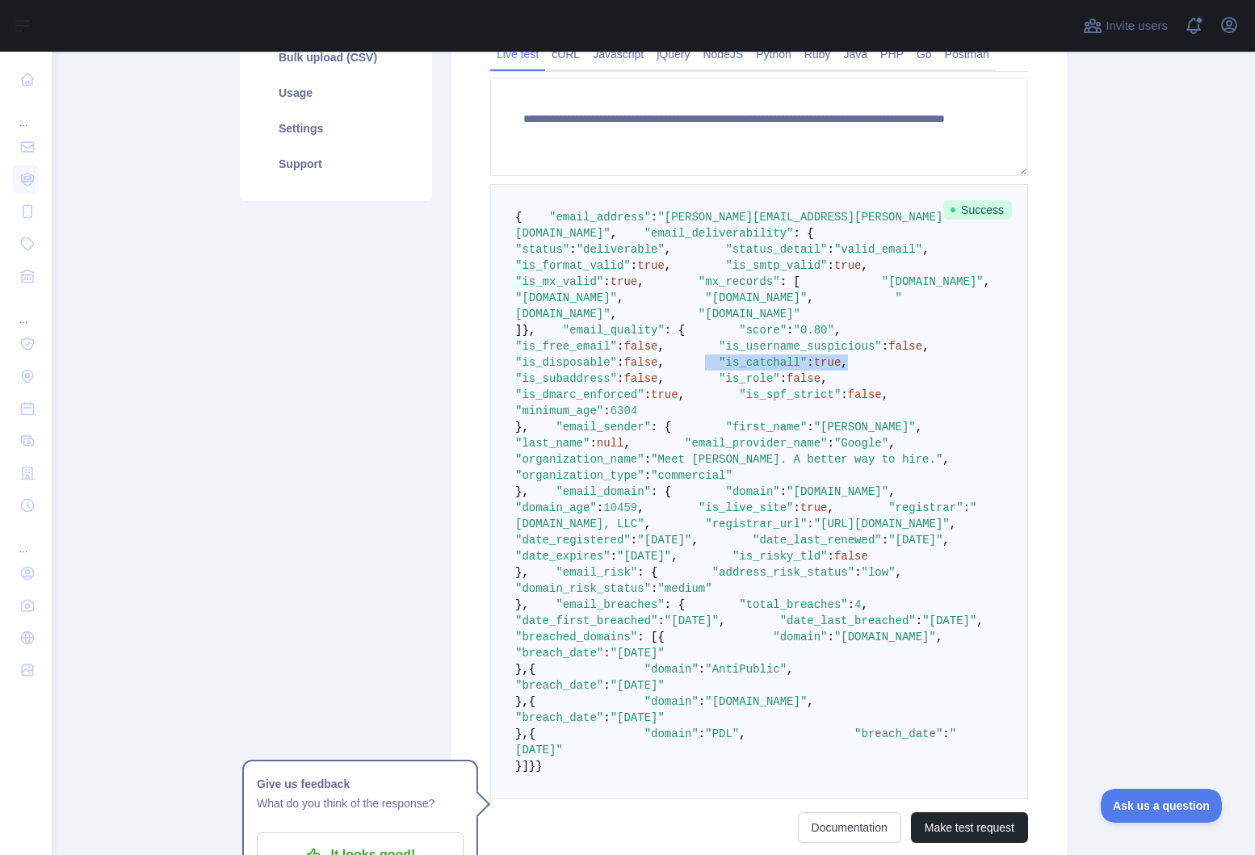
scroll to position [0, 0]
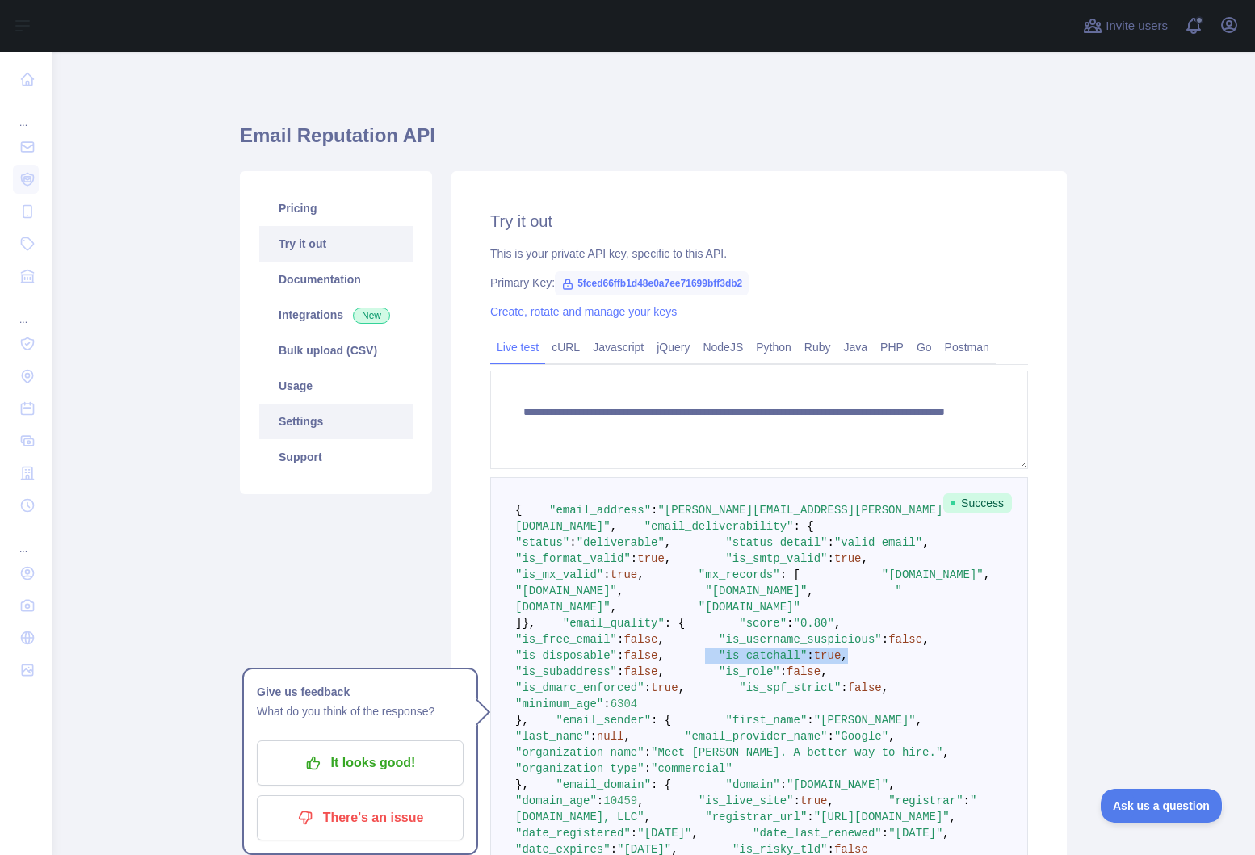
click at [335, 417] on link "Settings" at bounding box center [335, 422] width 153 height 36
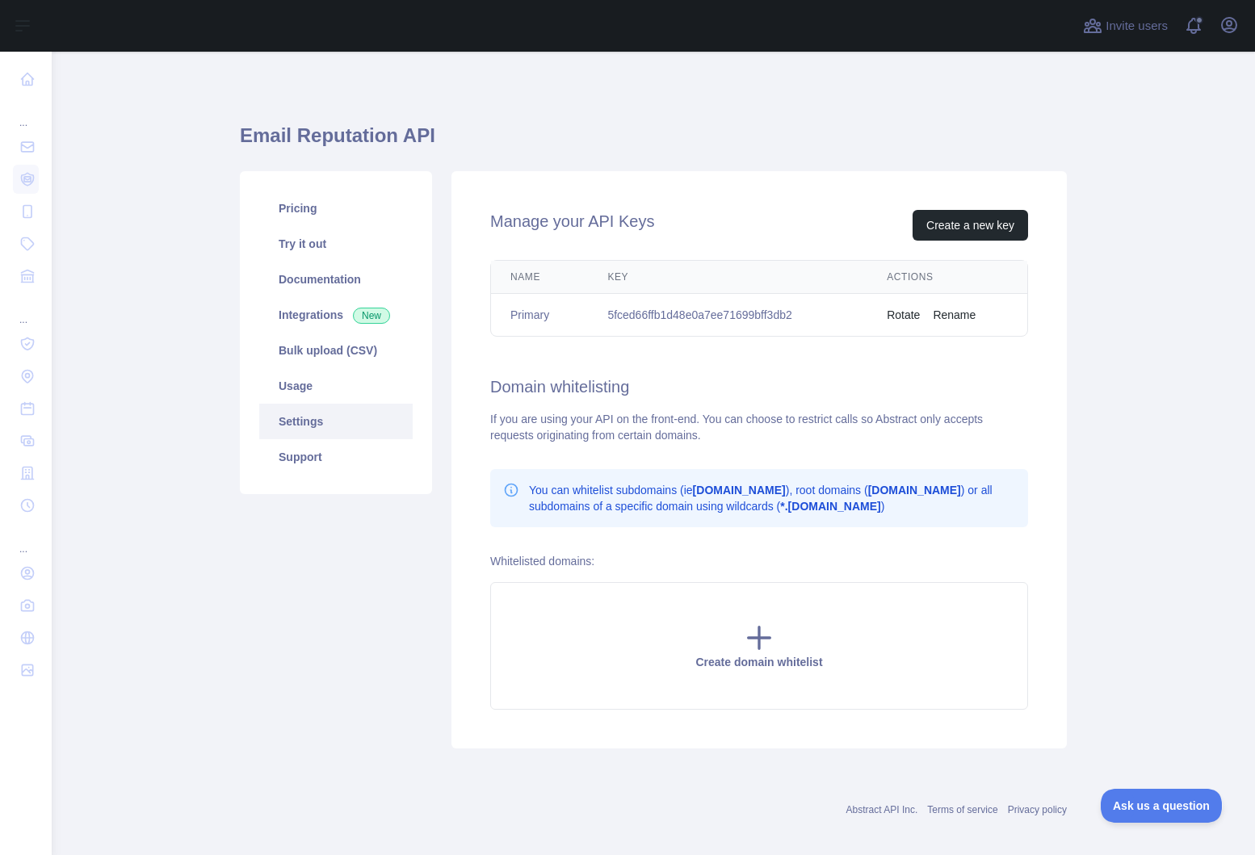
click at [740, 309] on td "5fced66ffb1d48e0a7ee71699bff3db2" at bounding box center [727, 315] width 279 height 43
copy td "5fced66ffb1d48e0a7ee71699bff3db2"
click at [691, 312] on td "5fced66ffb1d48e0a7ee71699bff3db2" at bounding box center [727, 315] width 279 height 43
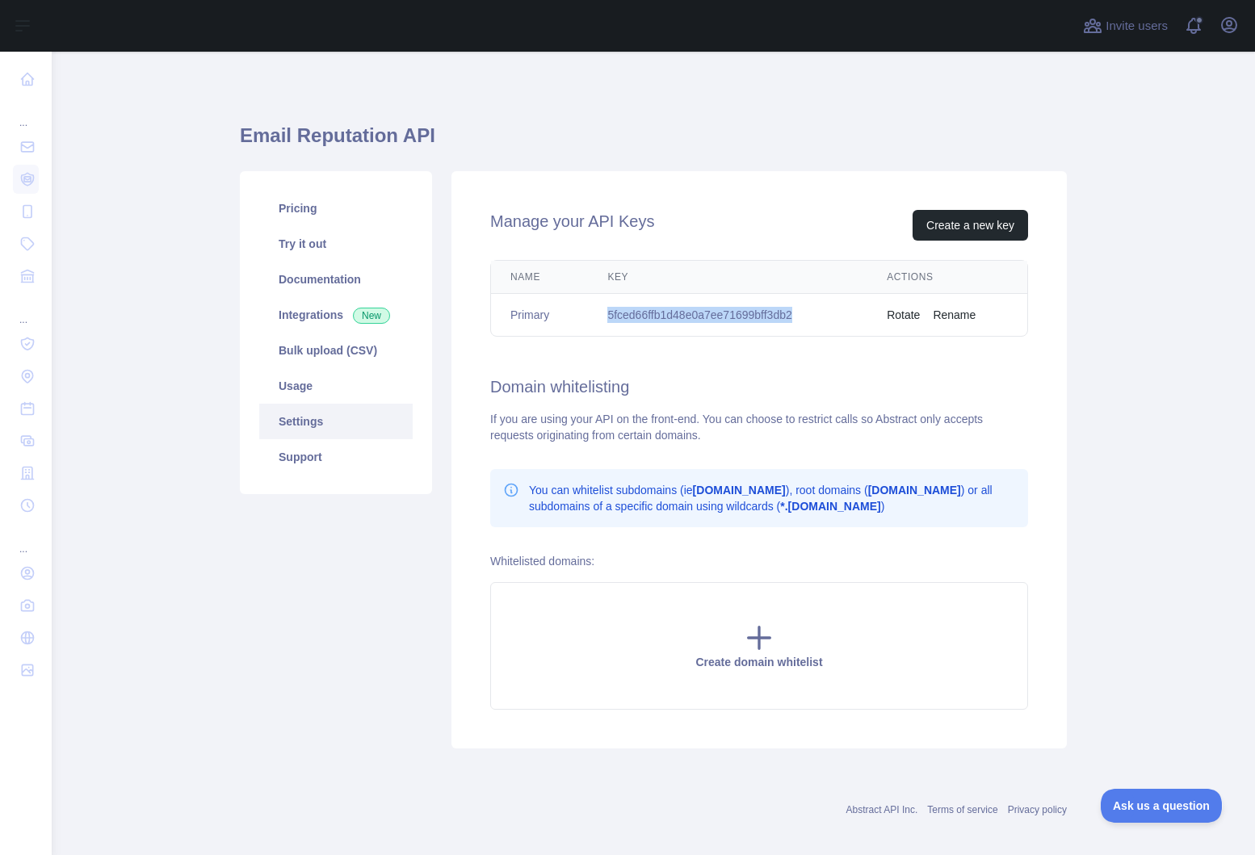
click at [691, 312] on td "5fced66ffb1d48e0a7ee71699bff3db2" at bounding box center [727, 315] width 279 height 43
click at [250, 589] on div "Pricing Try it out Documentation Integrations New Bulk upload (CSV) Usage Setti…" at bounding box center [336, 459] width 212 height 577
